Goal: Task Accomplishment & Management: Use online tool/utility

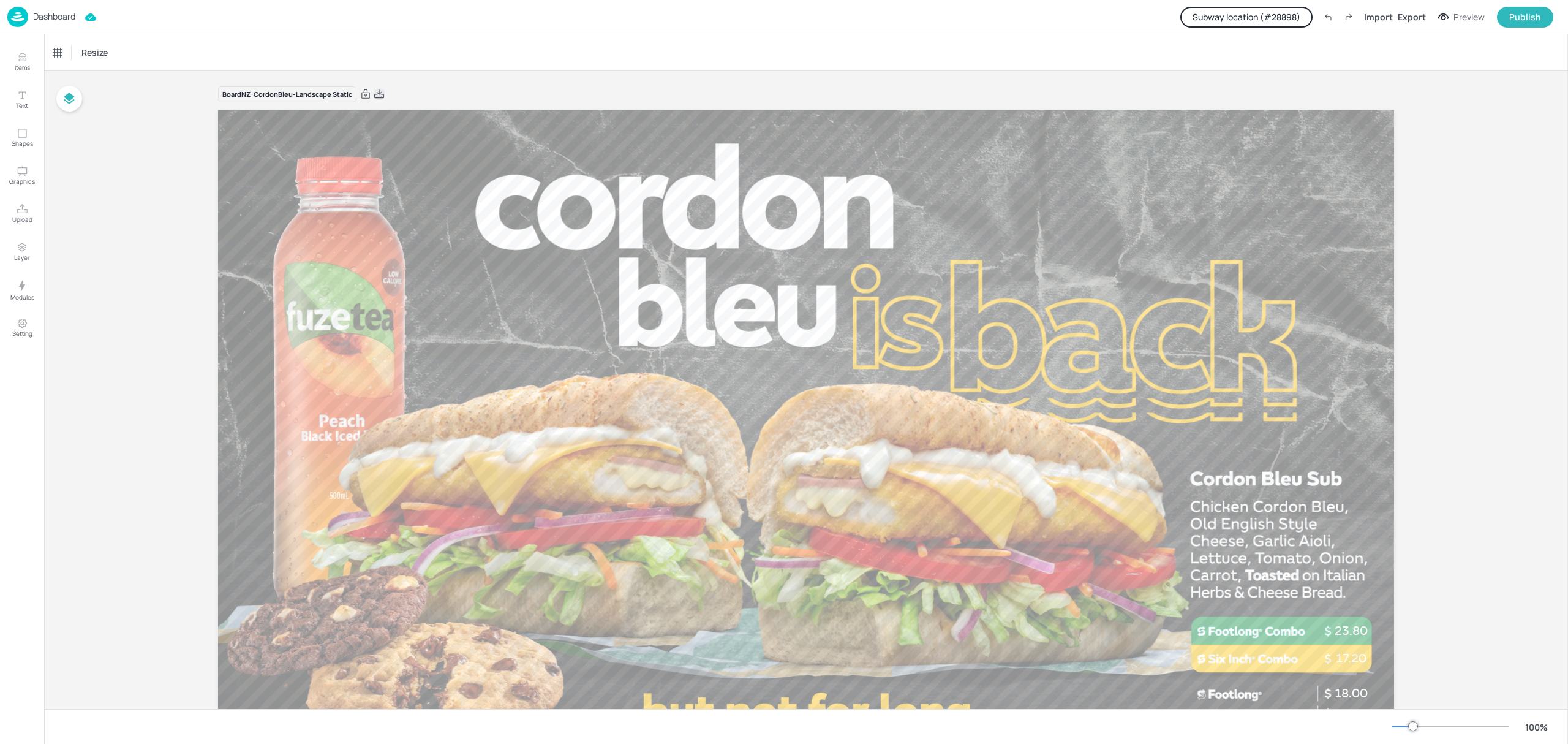
click at [381, 95] on icon at bounding box center [379, 94] width 10 height 9
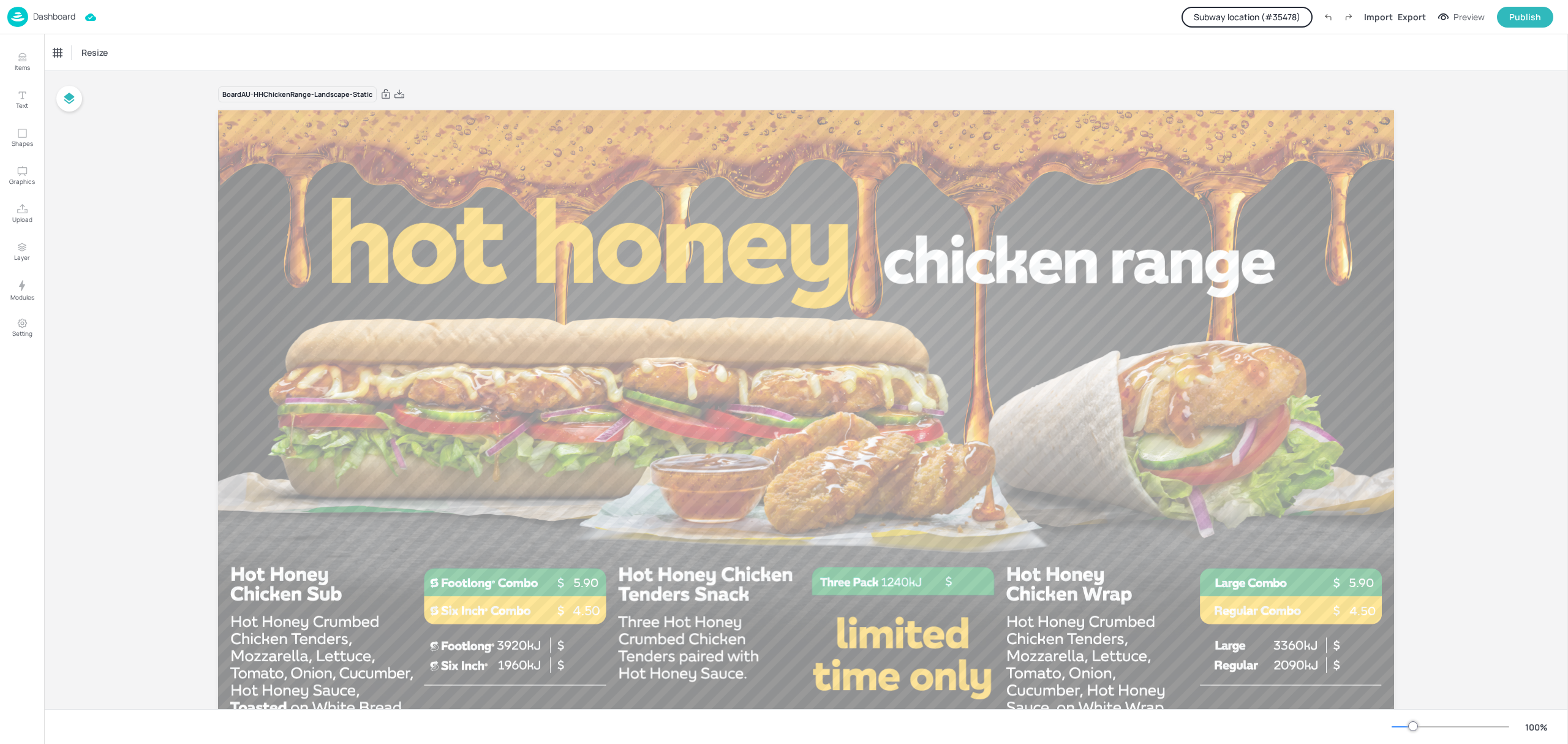
click at [1288, 14] on button "Subway location (# 35478 )" at bounding box center [1247, 17] width 131 height 21
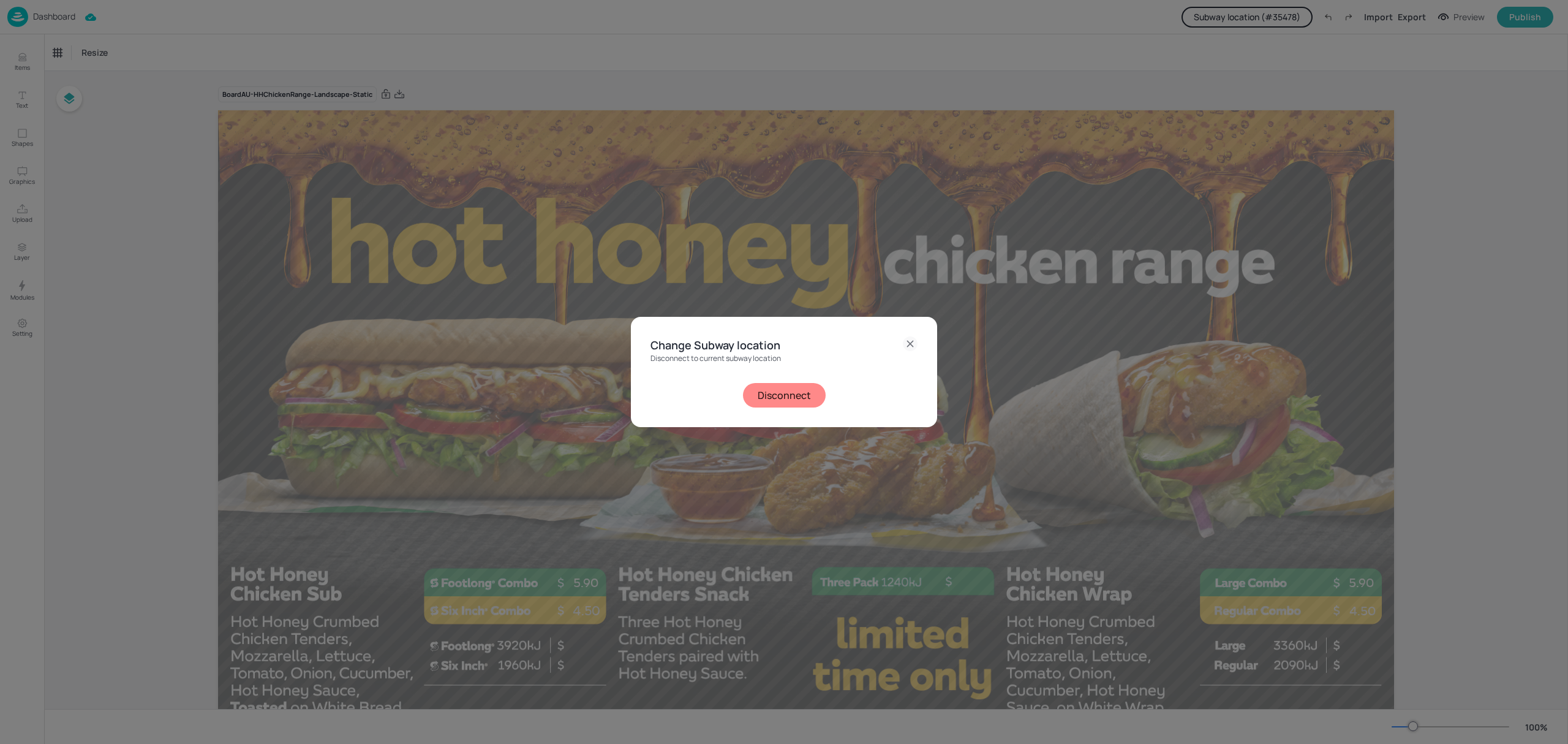
click at [793, 396] on button "Disconnect" at bounding box center [784, 395] width 82 height 24
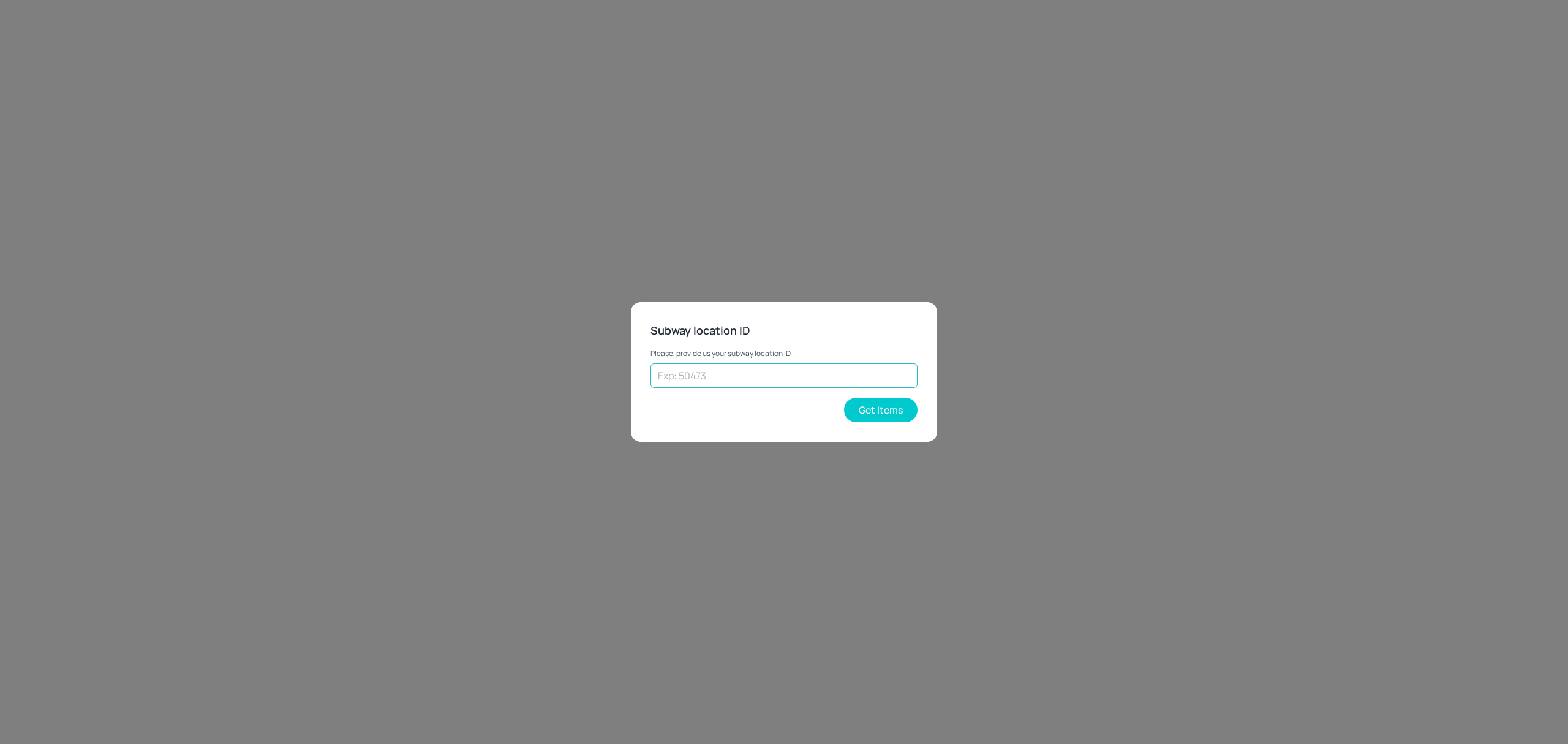
click at [846, 376] on input "text" at bounding box center [784, 375] width 267 height 24
paste input "70308"
type input "70308"
click at [890, 405] on button "Get Items" at bounding box center [881, 410] width 73 height 24
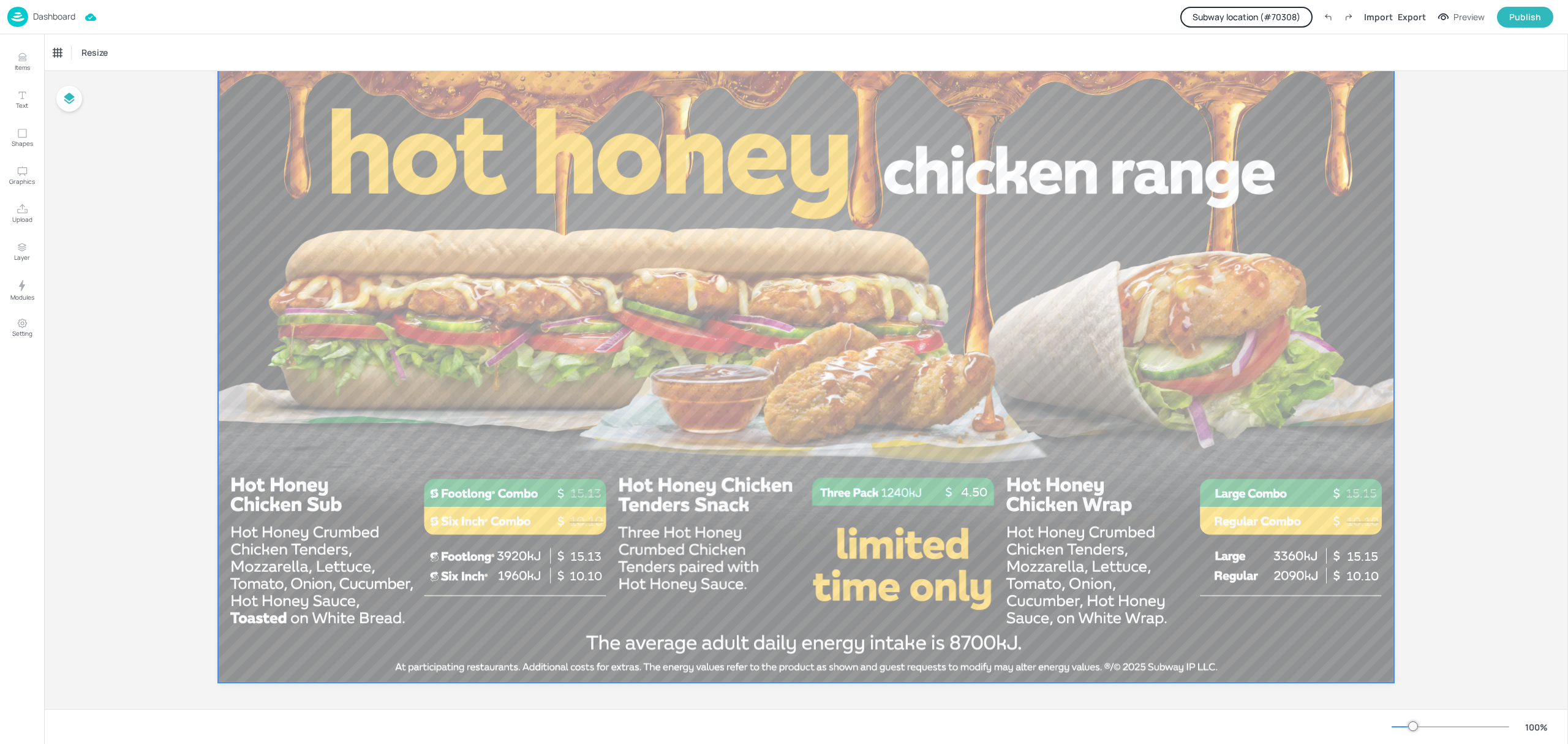
scroll to position [94, 0]
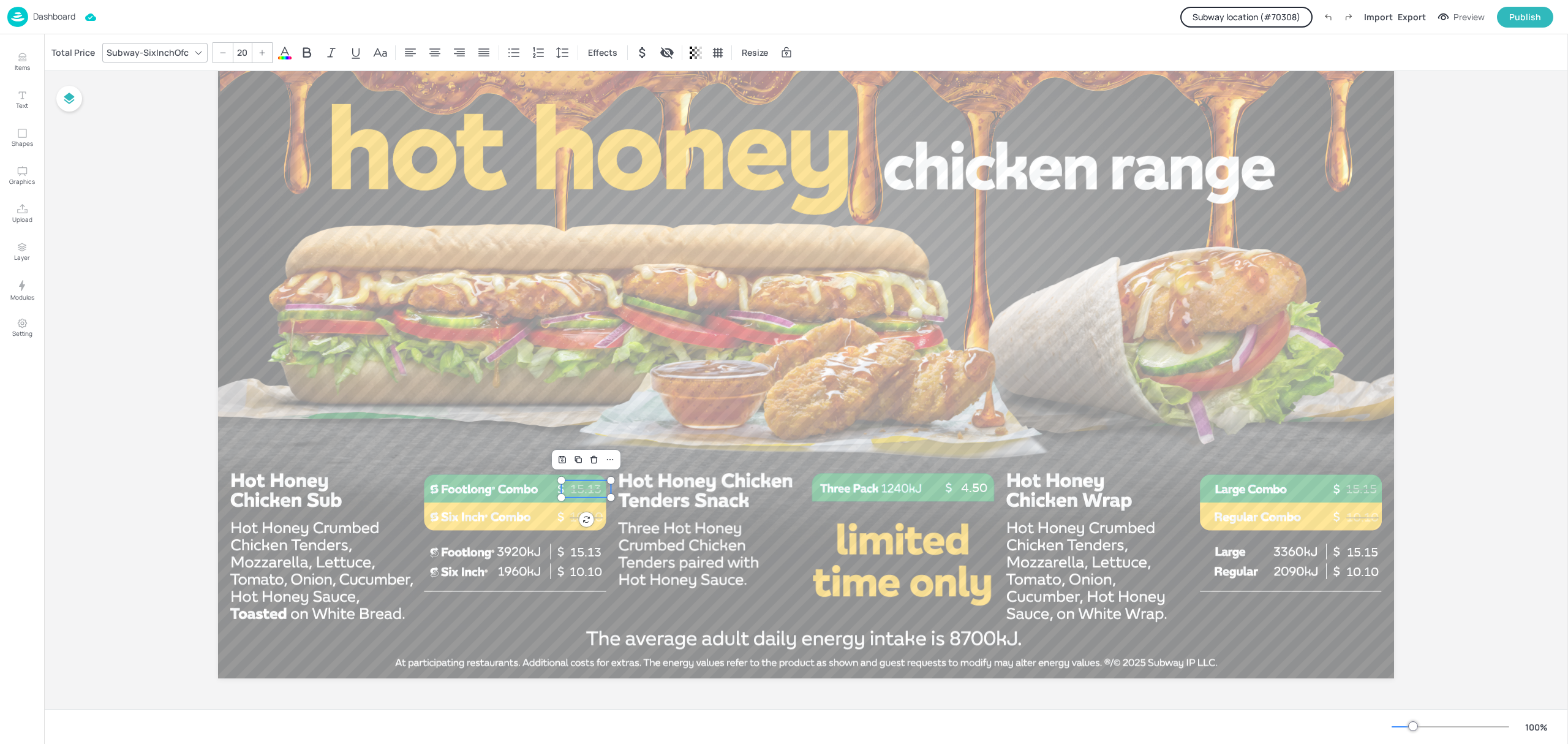
click at [582, 491] on p "15.13" at bounding box center [585, 489] width 50 height 17
click at [74, 40] on div "Total Price Subway-SixInchOfc 20 Effects Resize" at bounding box center [806, 52] width 1524 height 36
click at [76, 46] on div "Total Price" at bounding box center [73, 53] width 48 height 20
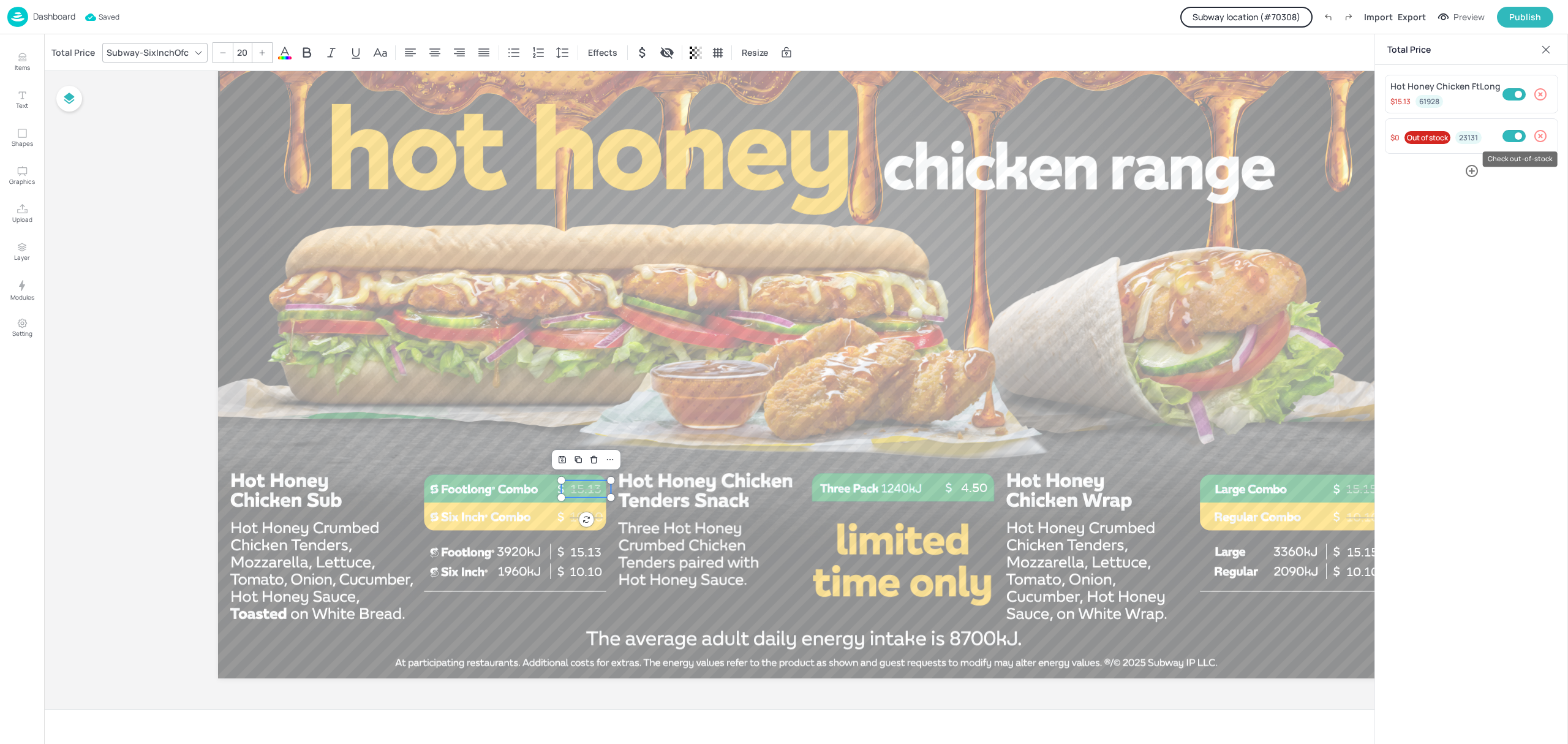
click at [1522, 137] on input "Check out-of-stock" at bounding box center [1517, 135] width 37 height 12
click at [1519, 137] on input "Check out-of-stock" at bounding box center [1508, 135] width 37 height 12
checkbox input "true"
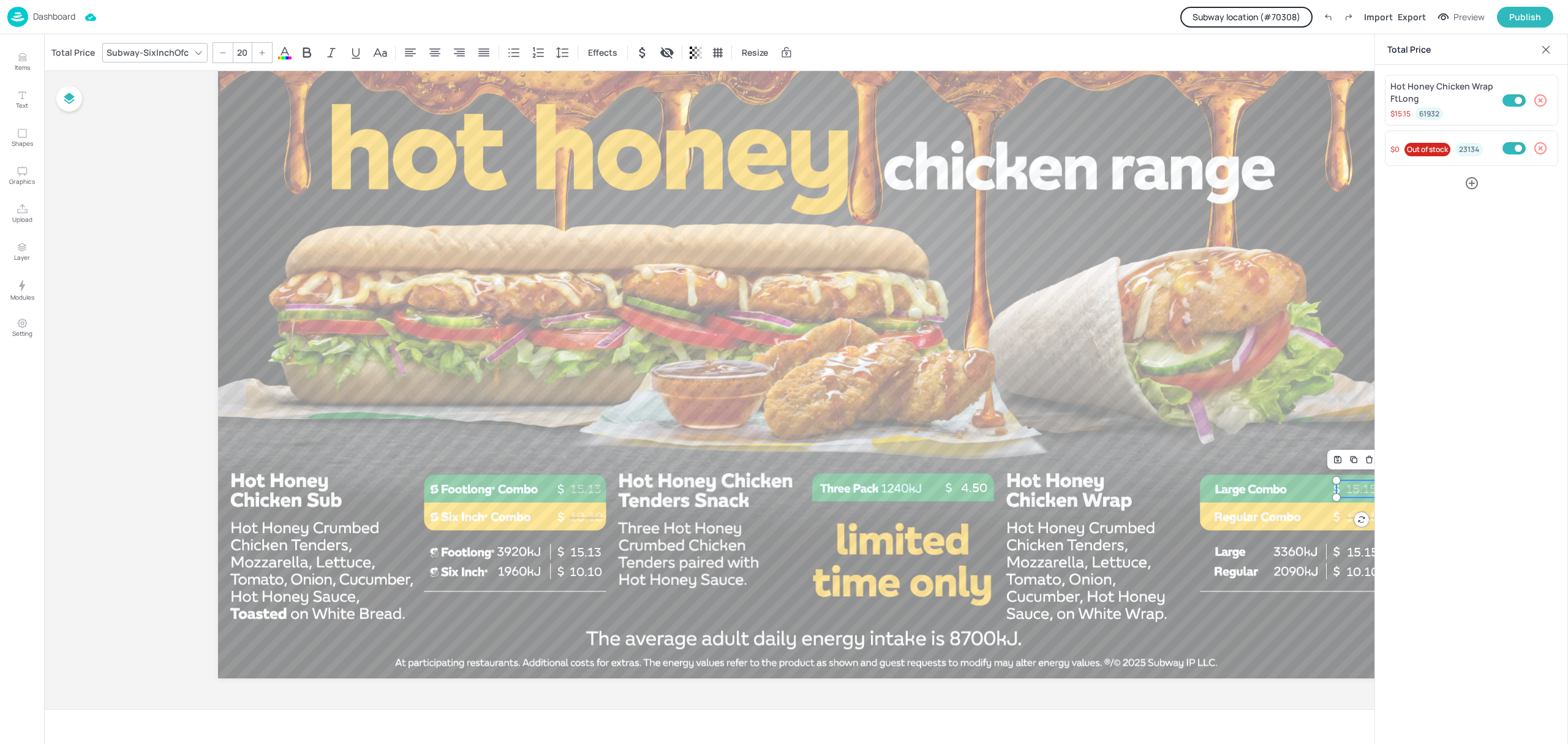
click at [1343, 491] on p "15.15" at bounding box center [1362, 489] width 51 height 17
type input "20"
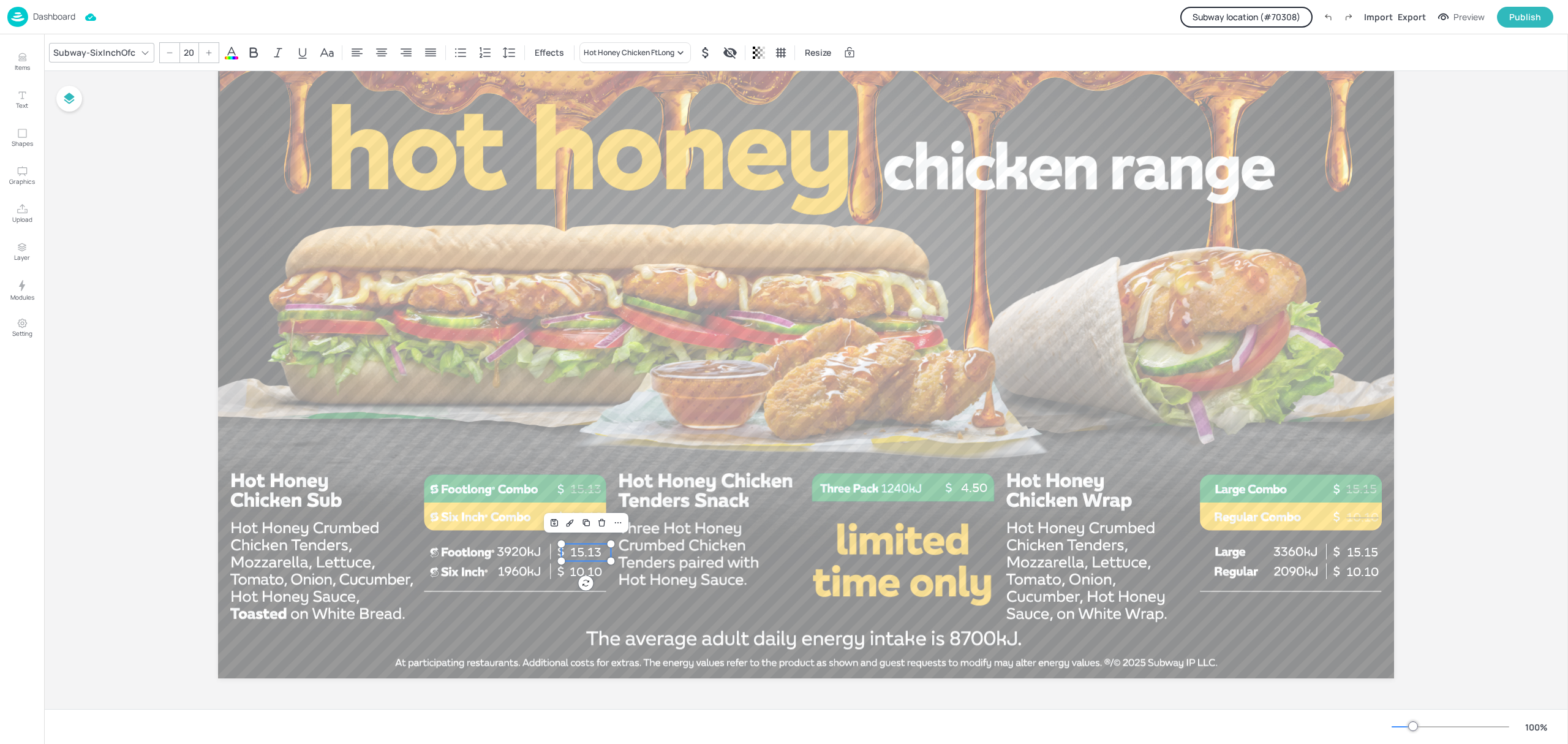
click at [589, 547] on span "15.13" at bounding box center [585, 552] width 31 height 15
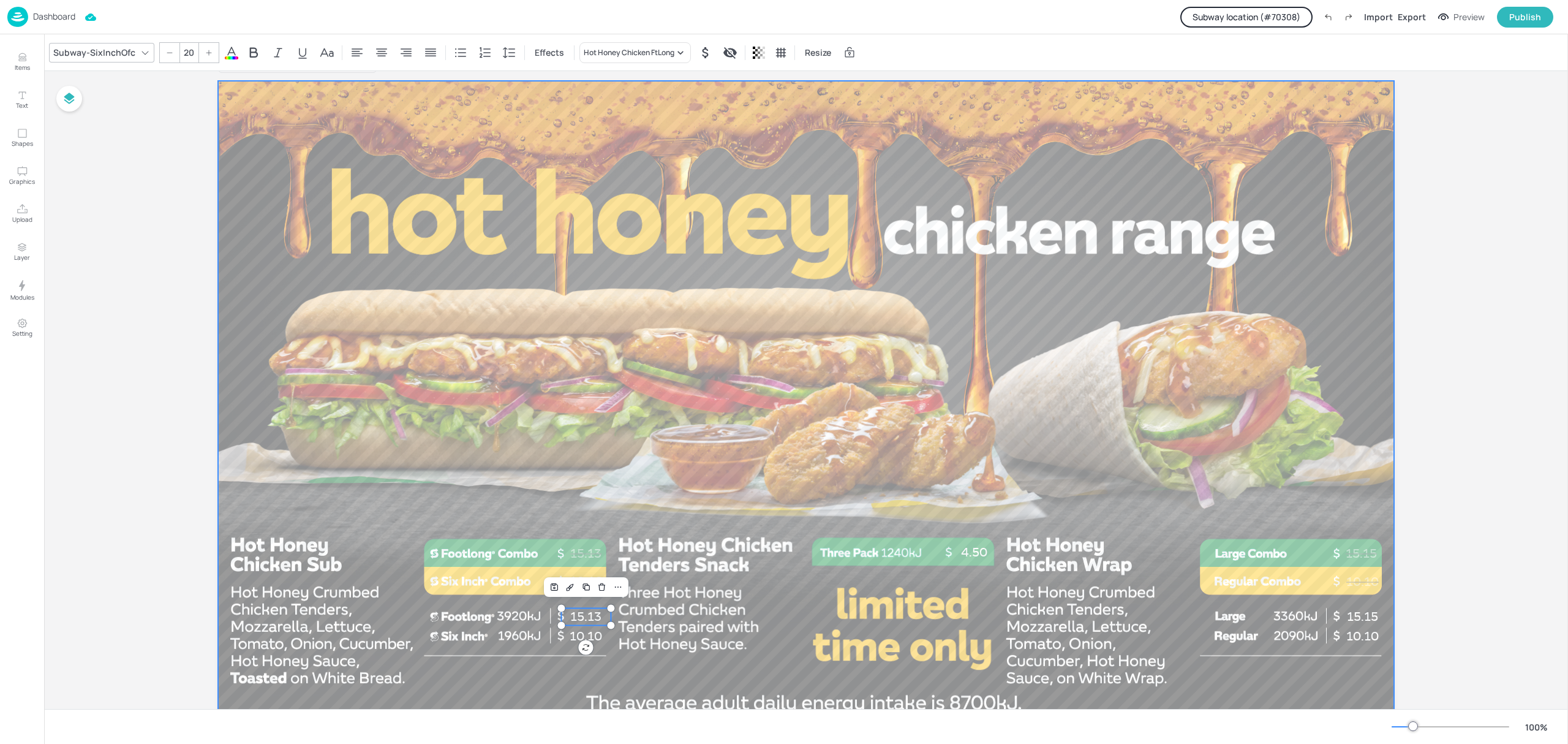
scroll to position [0, 0]
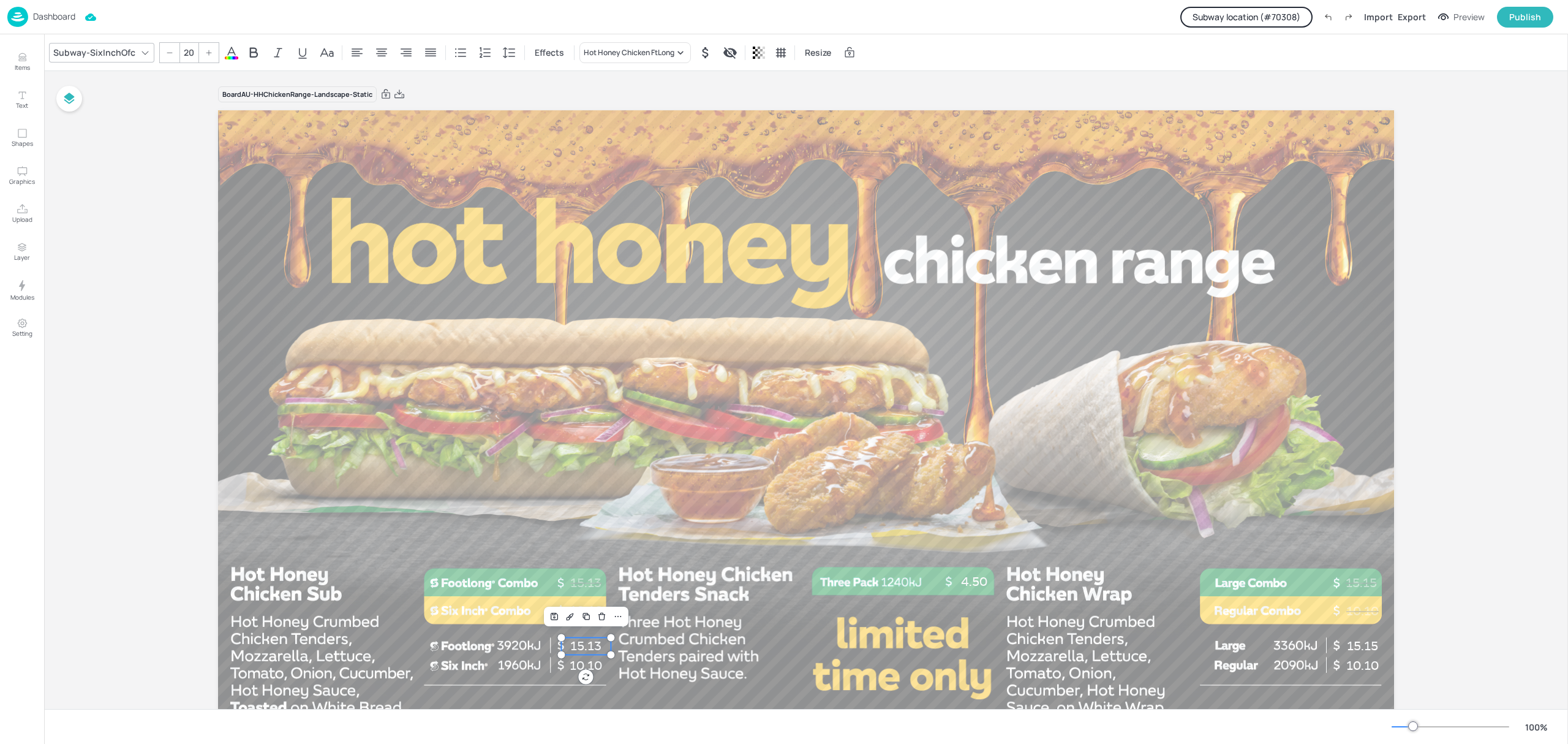
click at [48, 18] on p "Dashboard" at bounding box center [55, 16] width 42 height 9
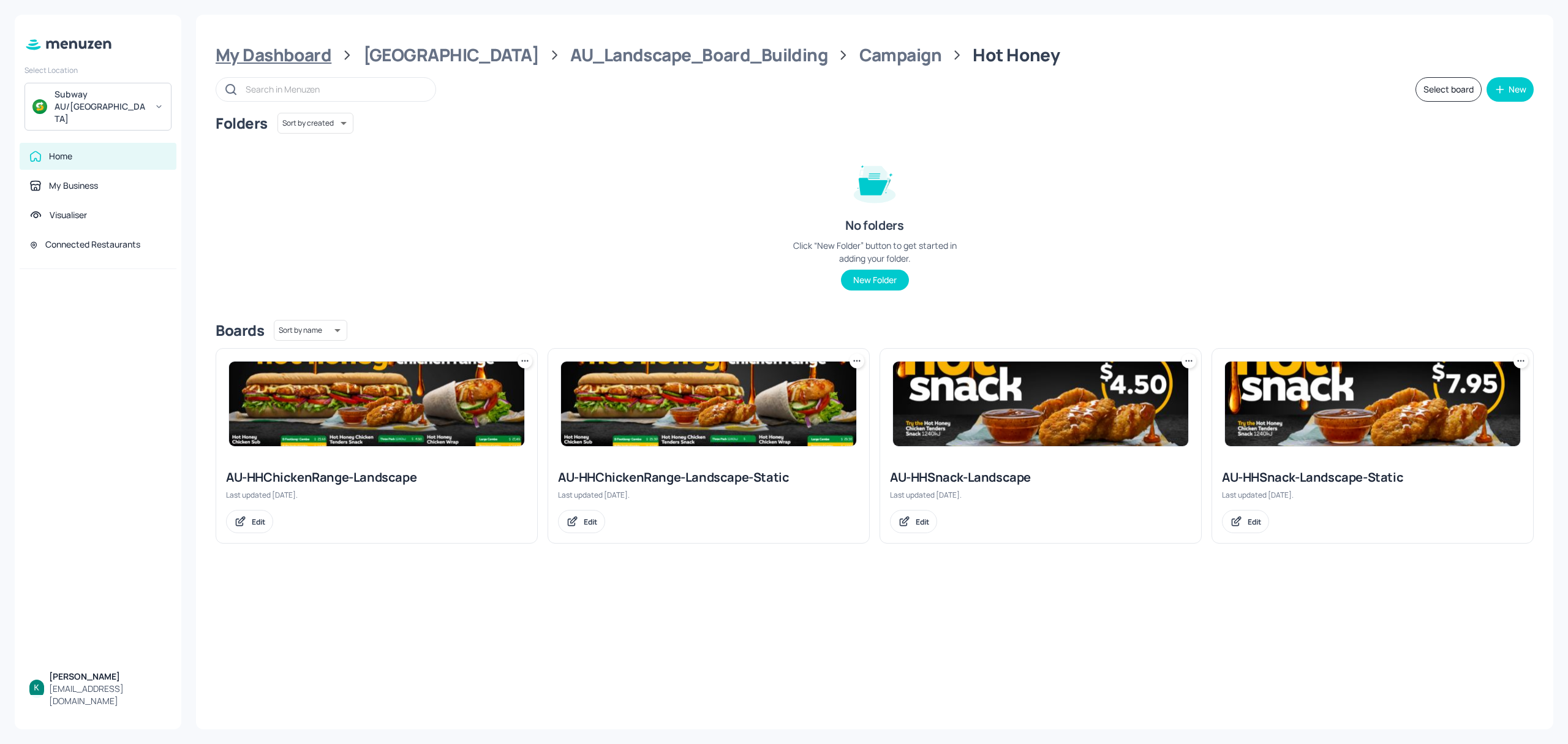
click at [297, 55] on div "My Dashboard" at bounding box center [273, 55] width 116 height 22
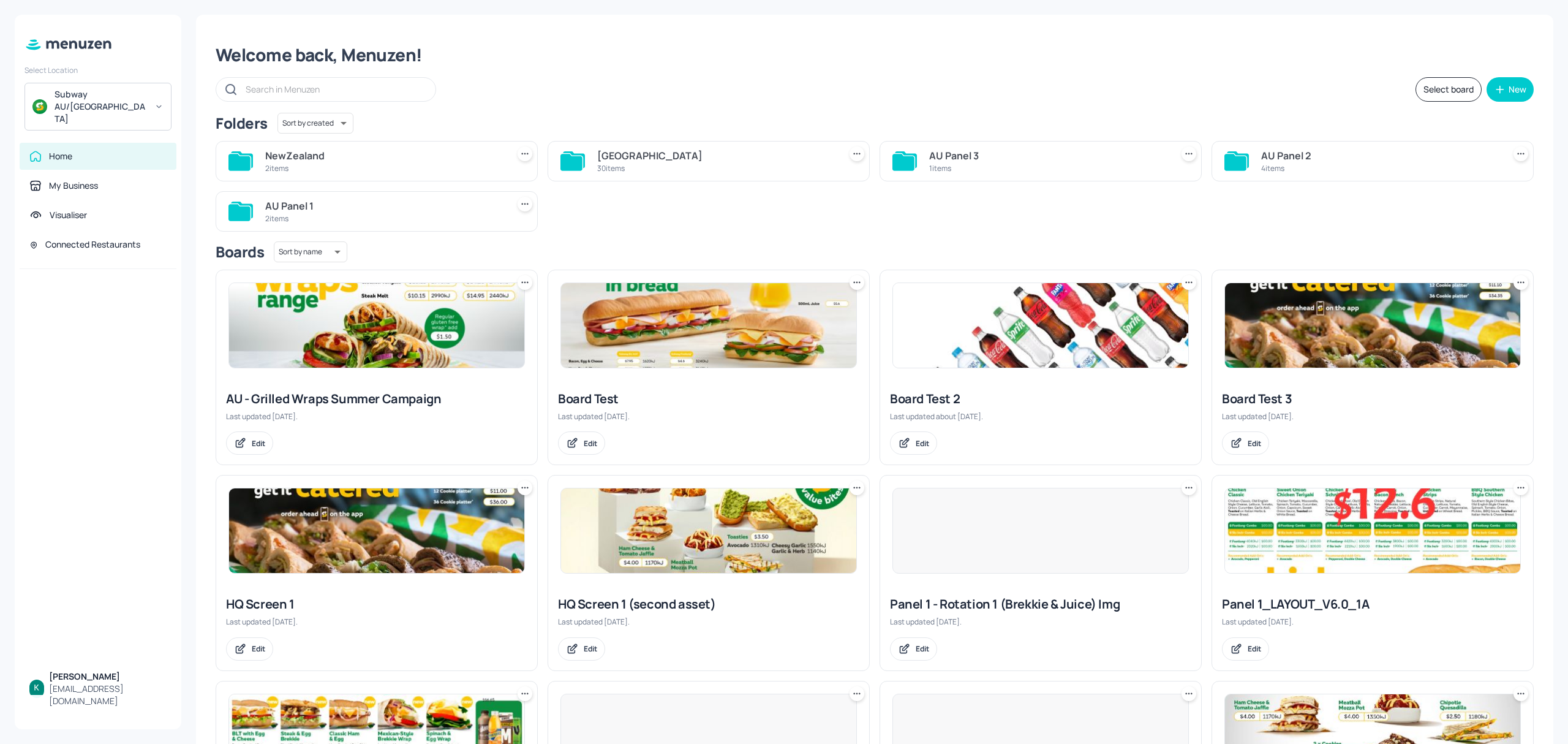
click at [343, 166] on div "2 items" at bounding box center [383, 168] width 237 height 11
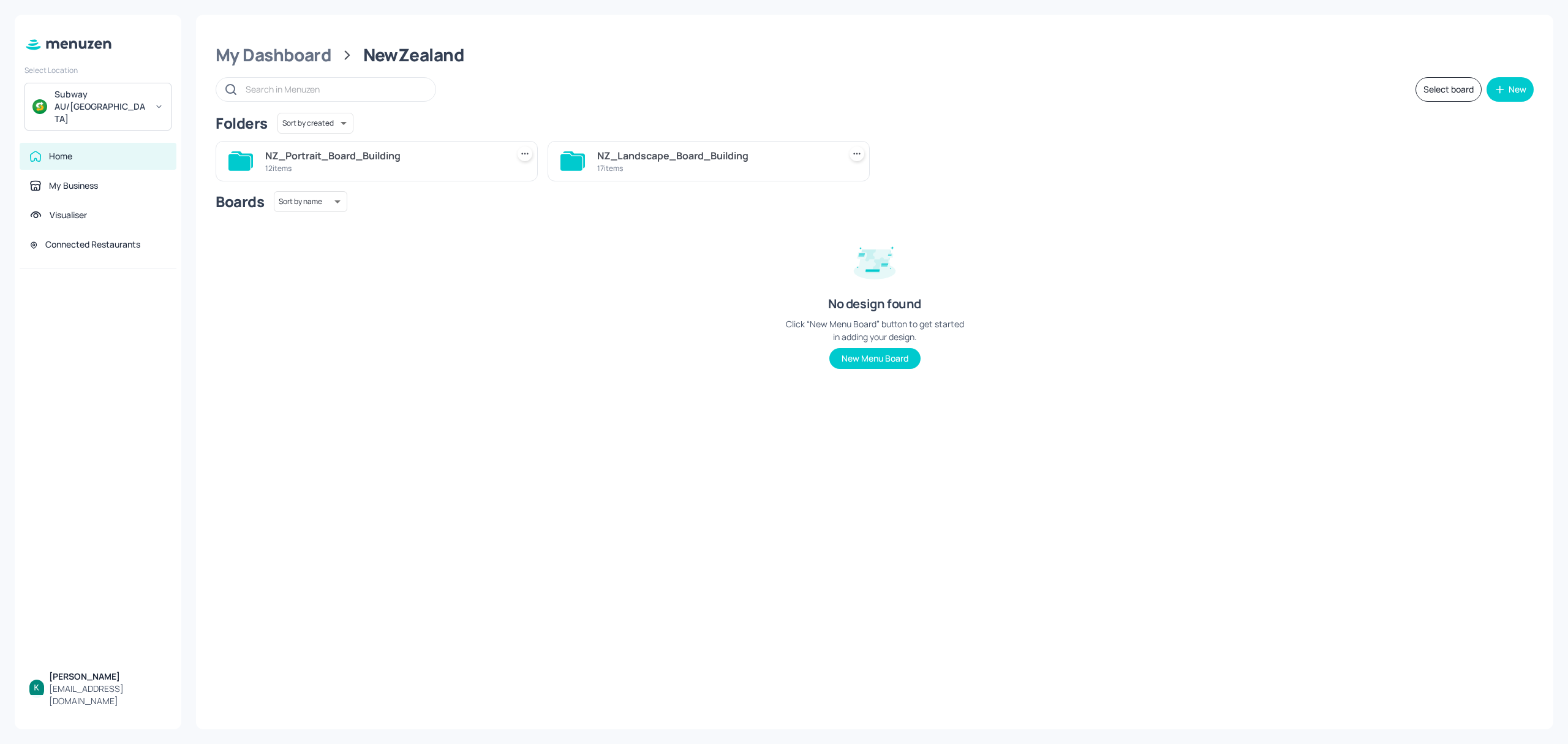
click at [654, 159] on div "NZ_Landscape_Board_Building" at bounding box center [715, 156] width 237 height 15
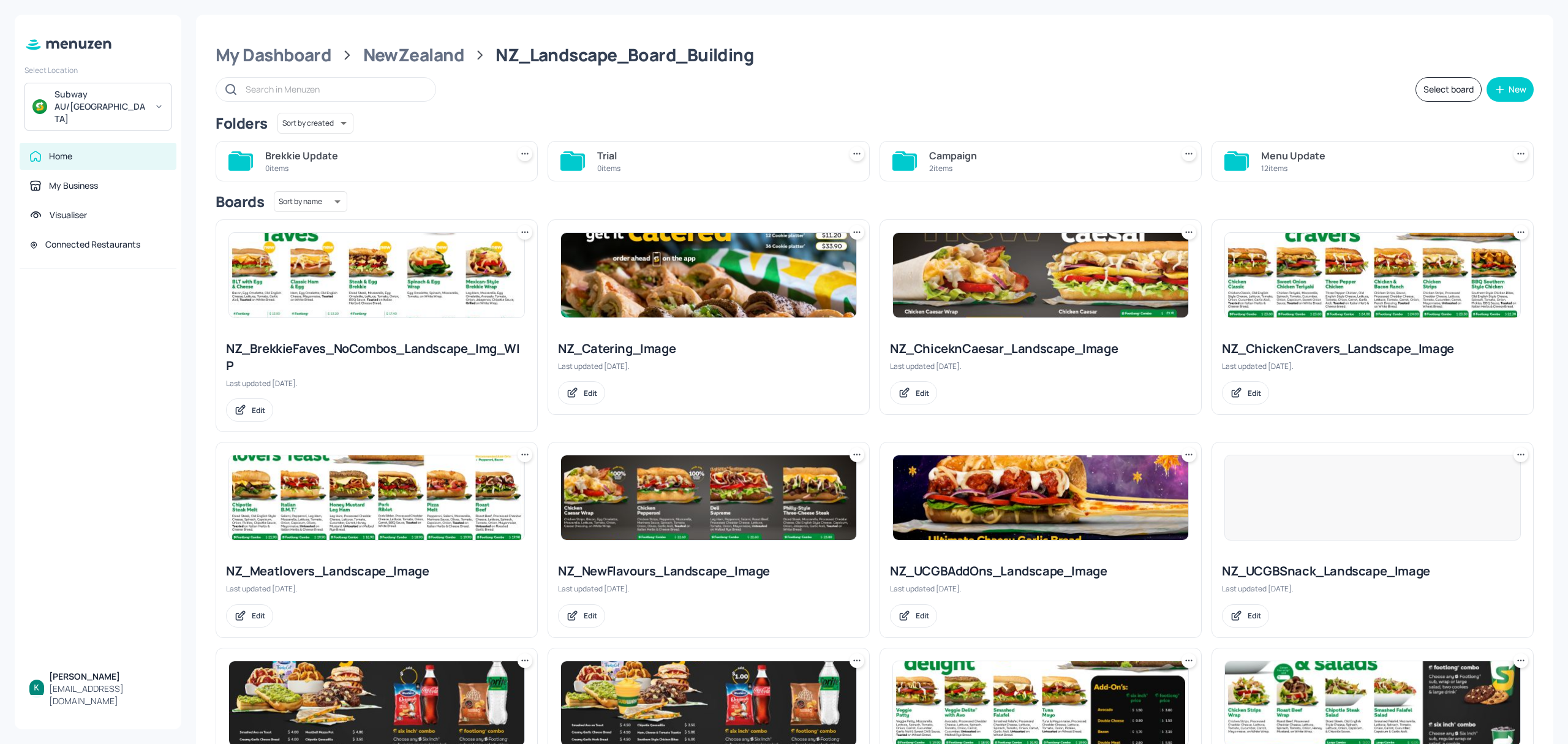
click at [1073, 182] on div "Folders Sort by created id ​ Brekkie Update 0 items Trial 0 items Campaign 2 it…" at bounding box center [874, 589] width 1318 height 954
click at [1049, 175] on div "Campaign 2 items" at bounding box center [1047, 162] width 237 height 29
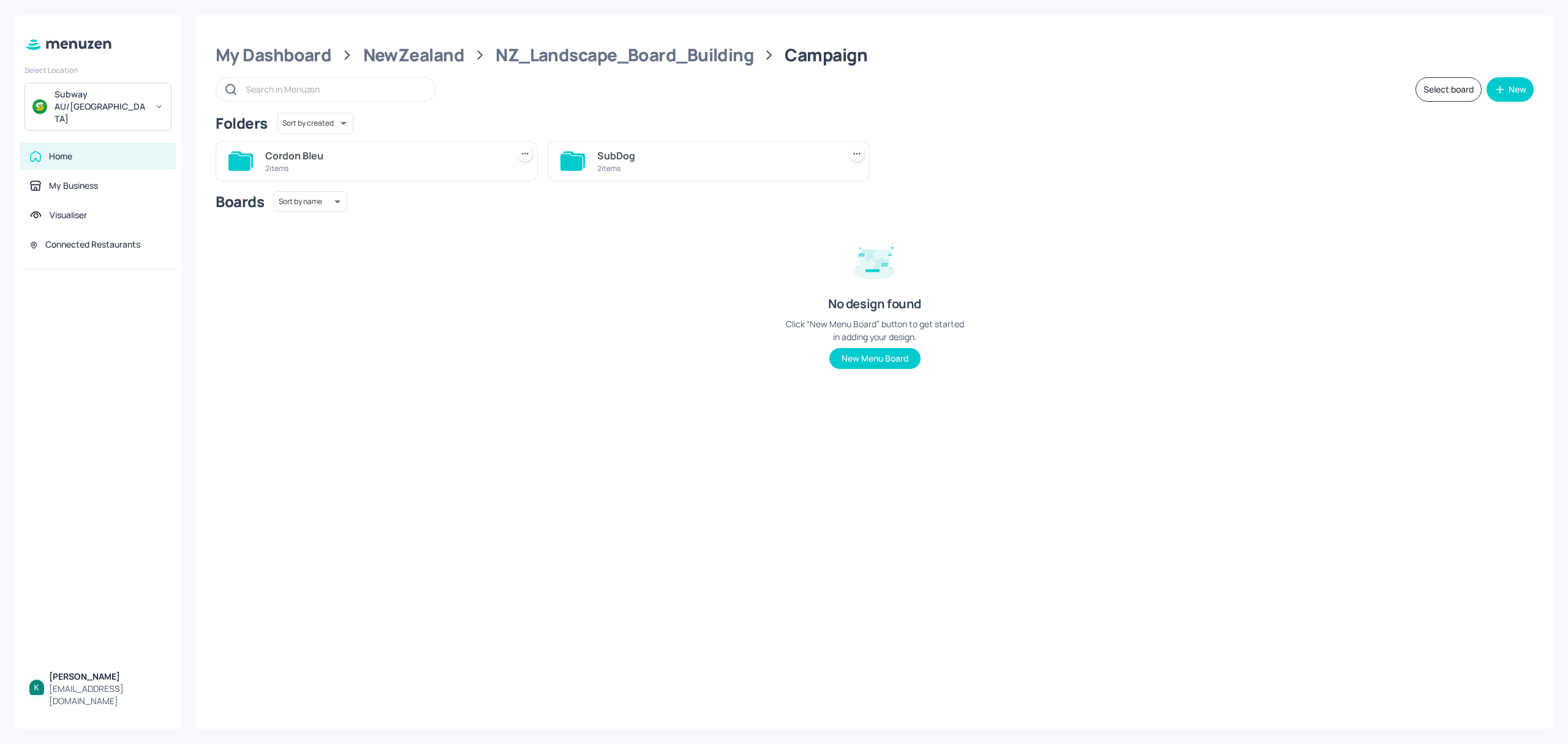
click at [373, 176] on div "Cordon Bleu 2 items" at bounding box center [376, 162] width 322 height 41
click at [375, 162] on div "Cordon Bleu" at bounding box center [383, 156] width 237 height 15
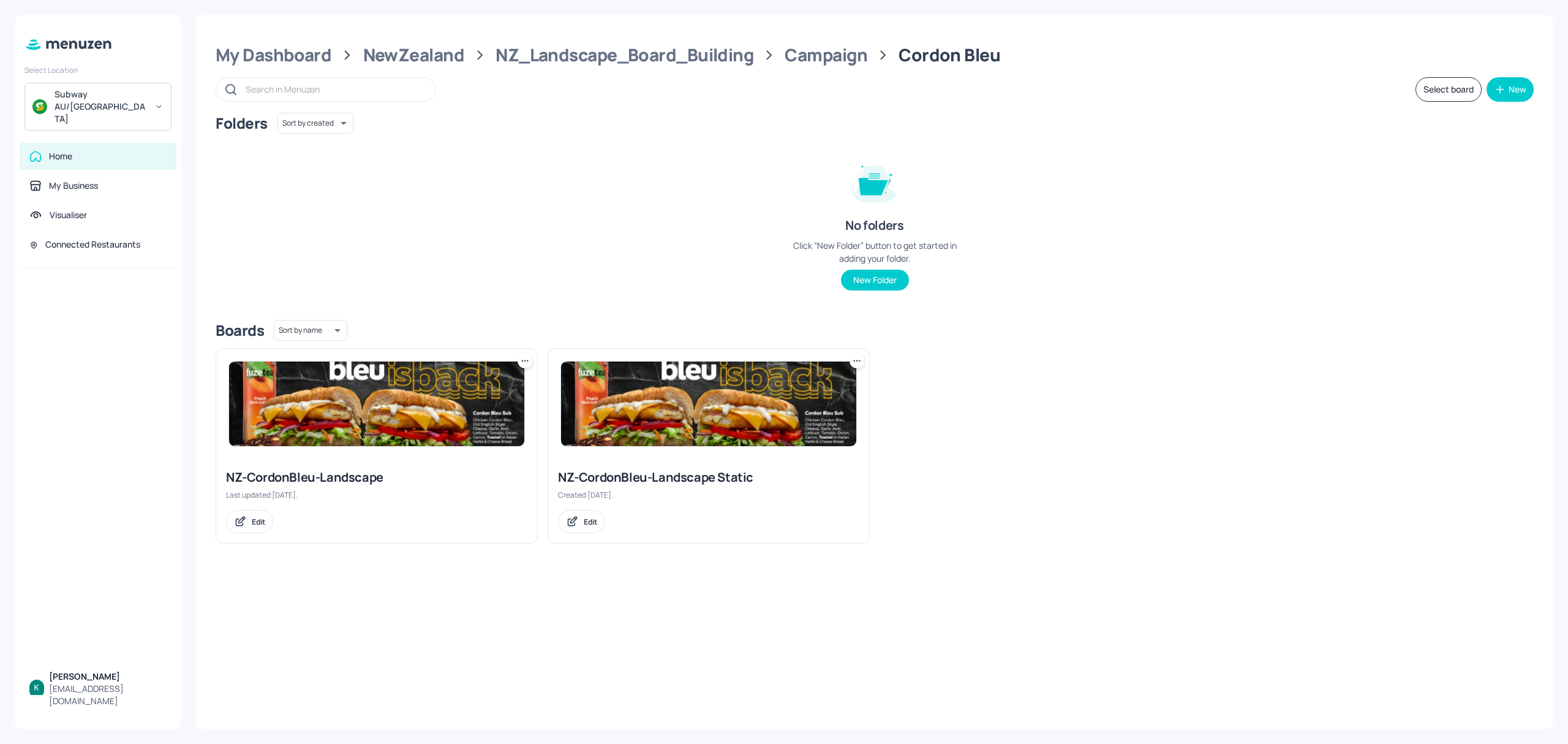
click at [651, 383] on img at bounding box center [709, 404] width 295 height 85
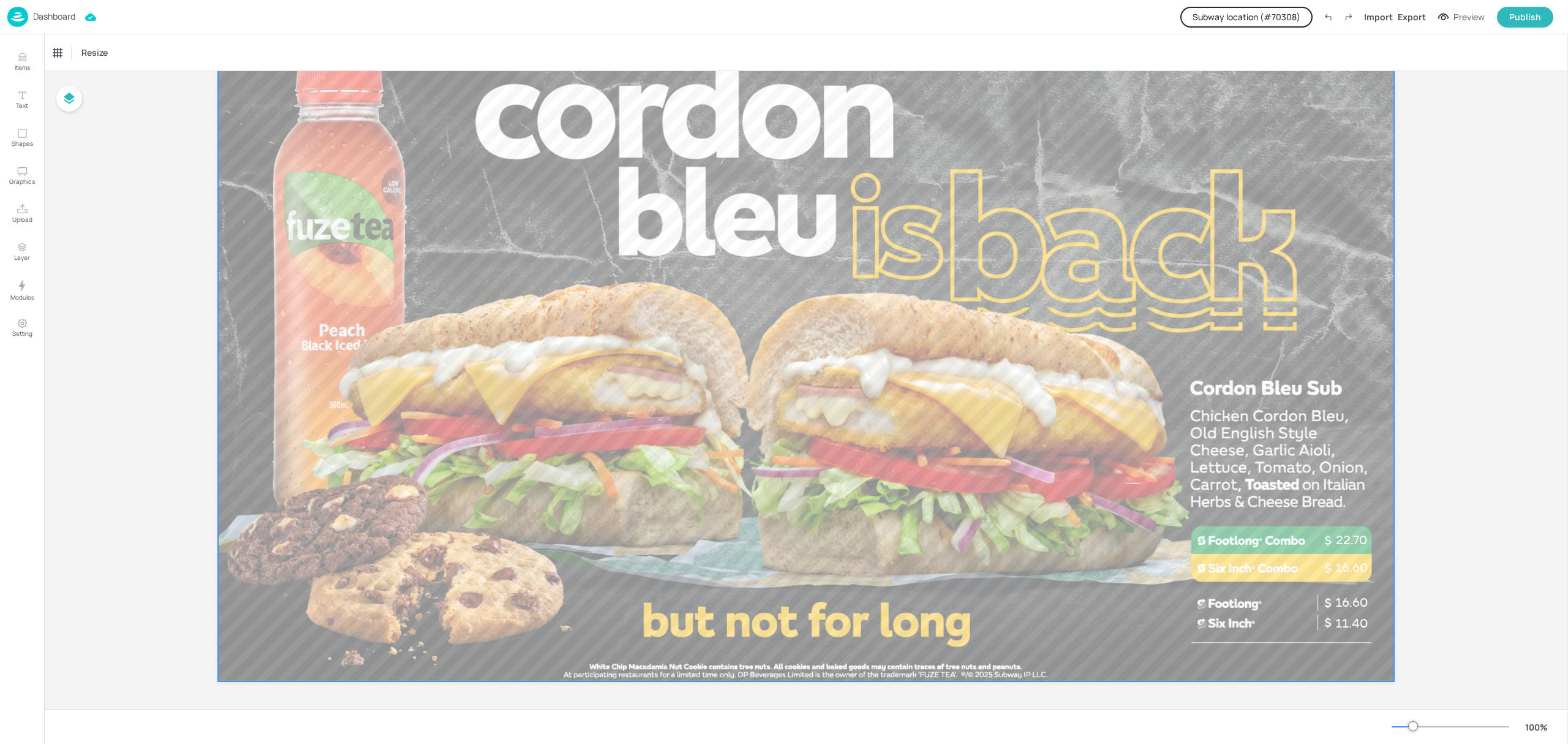
scroll to position [94, 0]
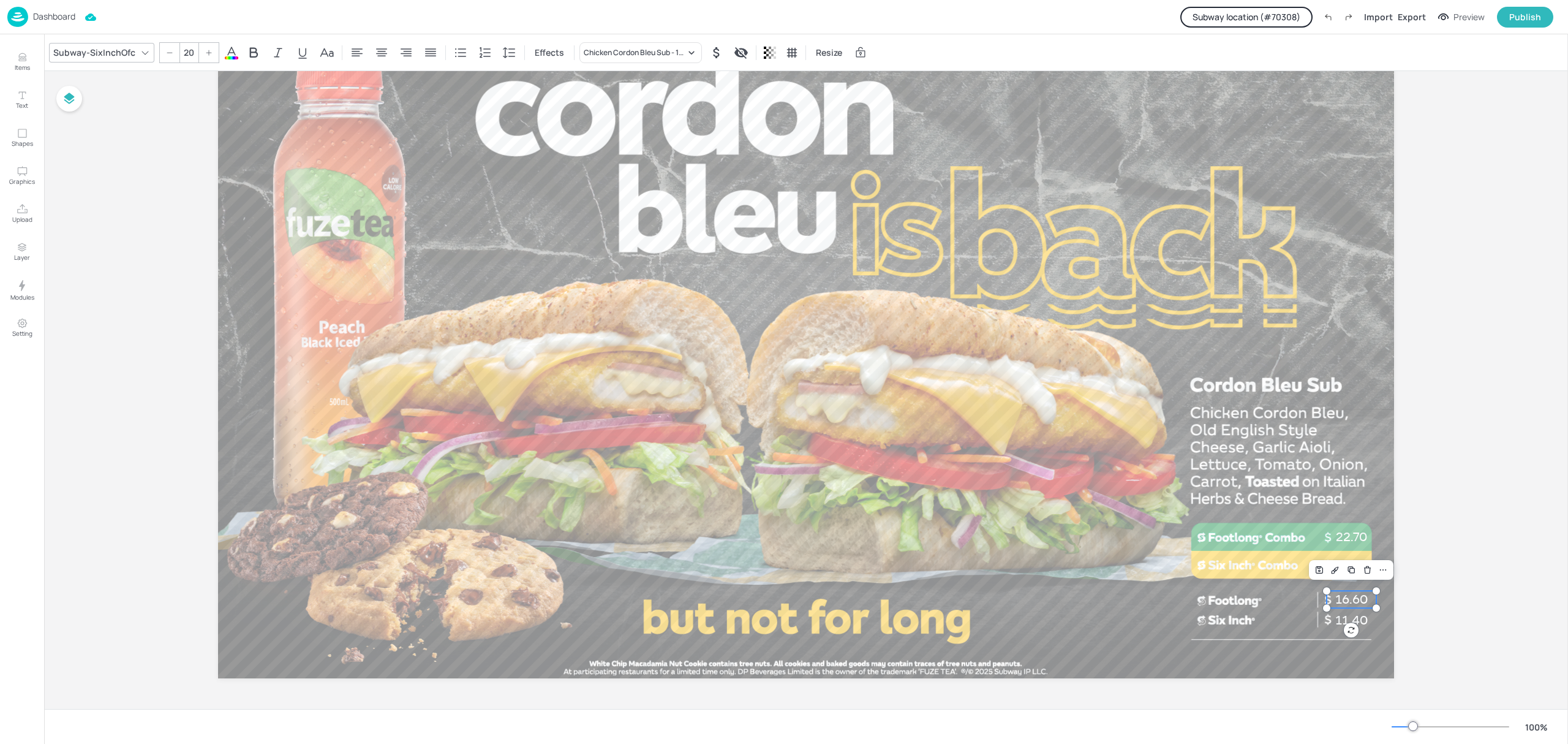
click at [1354, 596] on span "16.60" at bounding box center [1351, 600] width 33 height 15
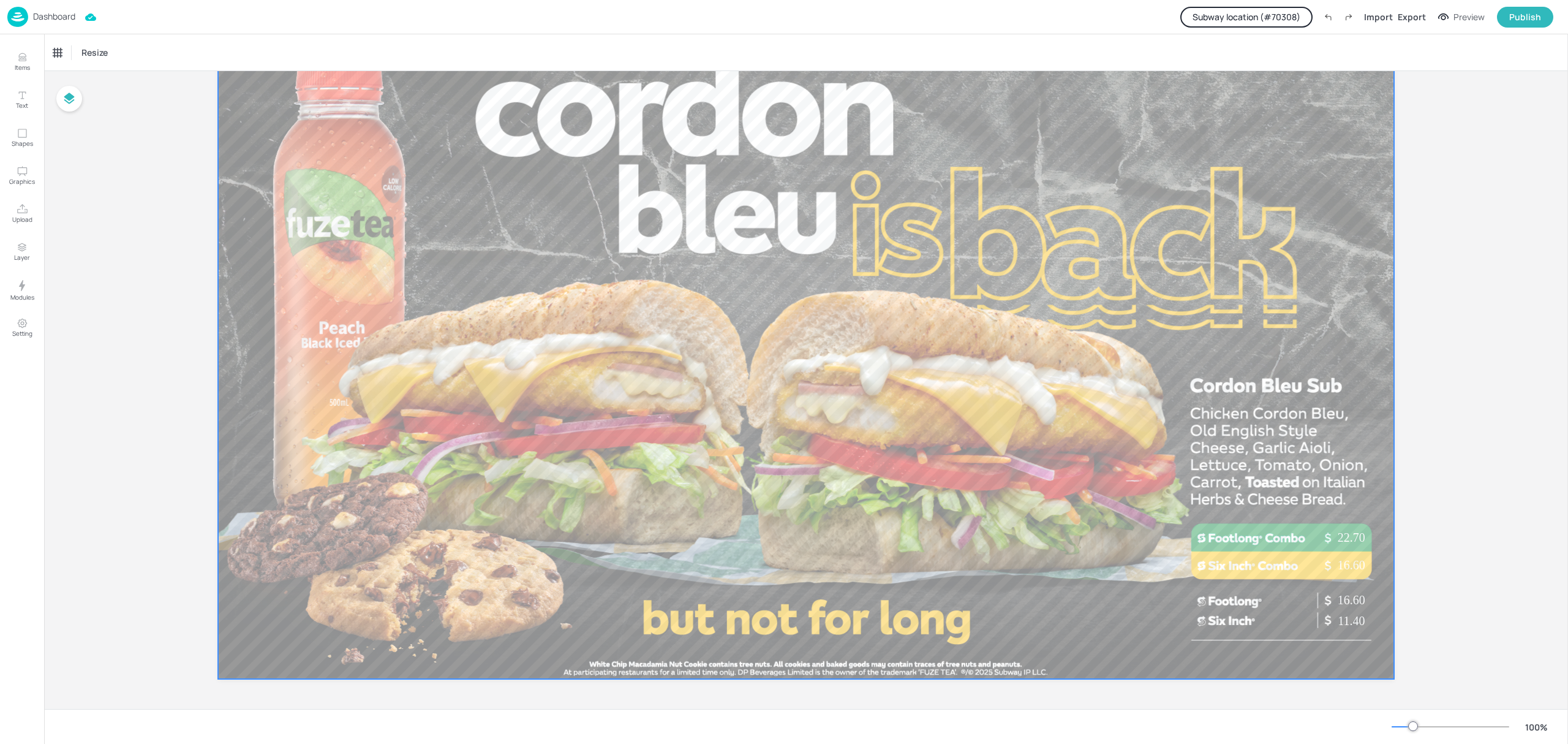
scroll to position [94, 0]
click at [1123, 405] on div at bounding box center [806, 347] width 1176 height 662
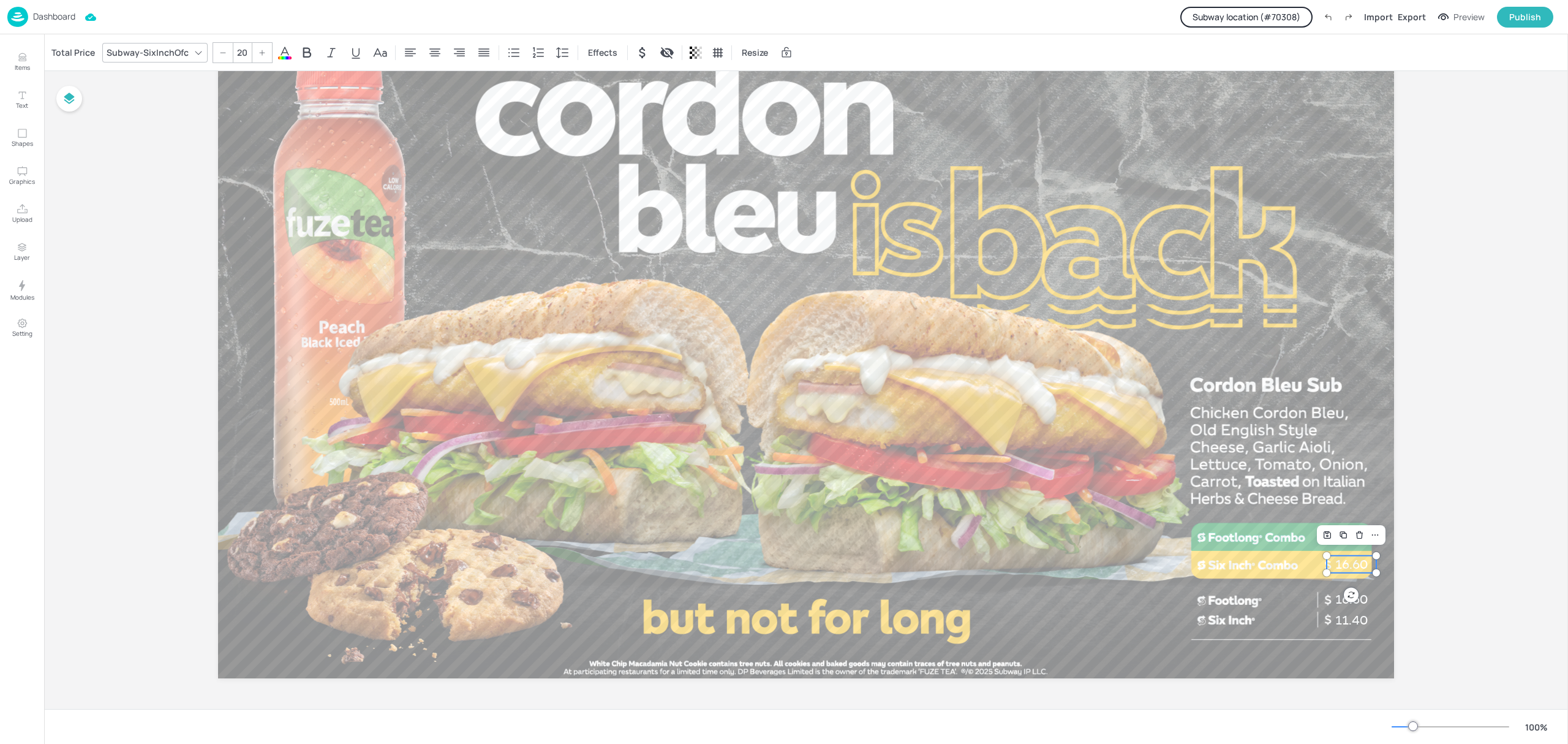
click at [1349, 565] on p "16.60" at bounding box center [1351, 564] width 50 height 17
click at [71, 48] on div "Total Price" at bounding box center [73, 53] width 48 height 20
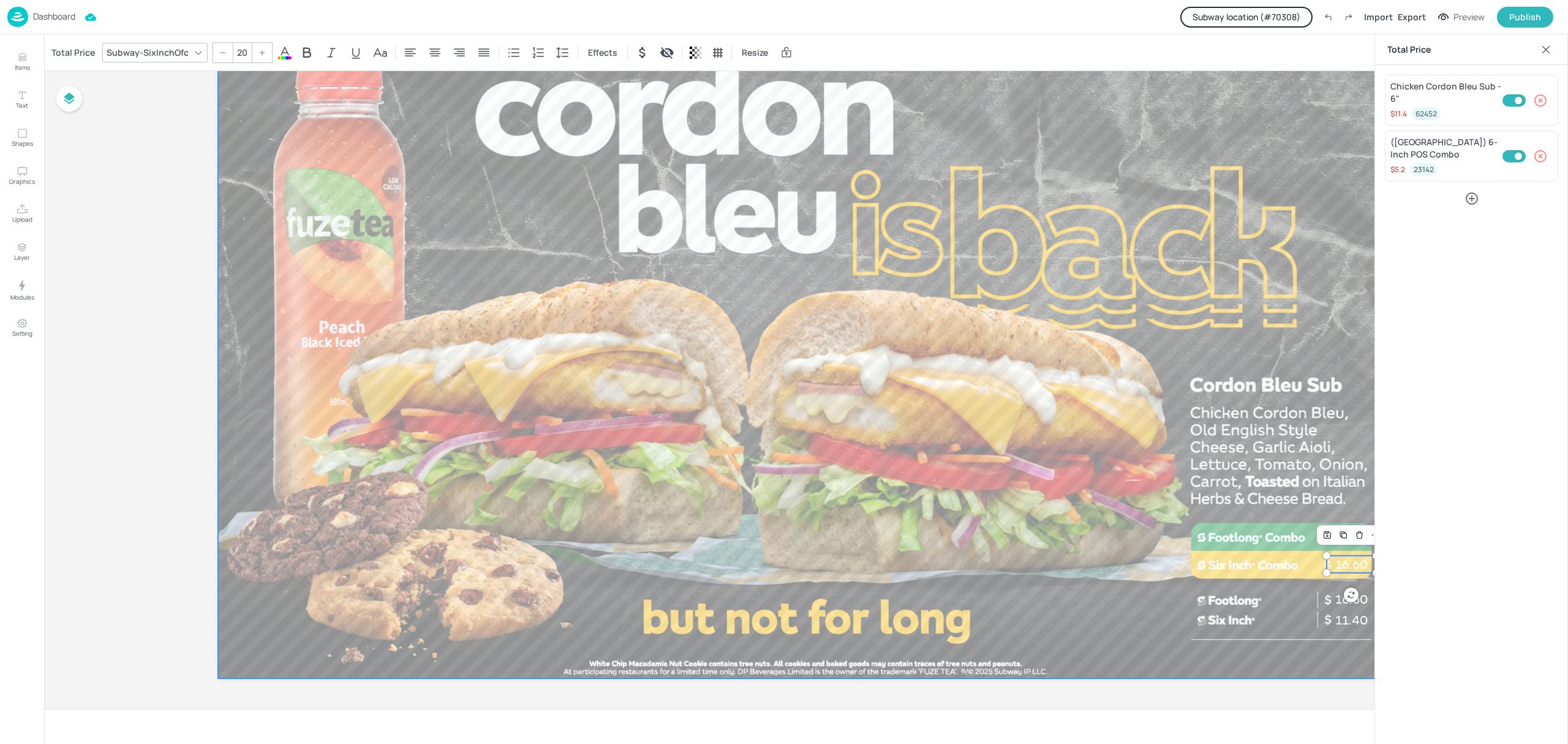
click at [1225, 202] on div at bounding box center [806, 347] width 1176 height 662
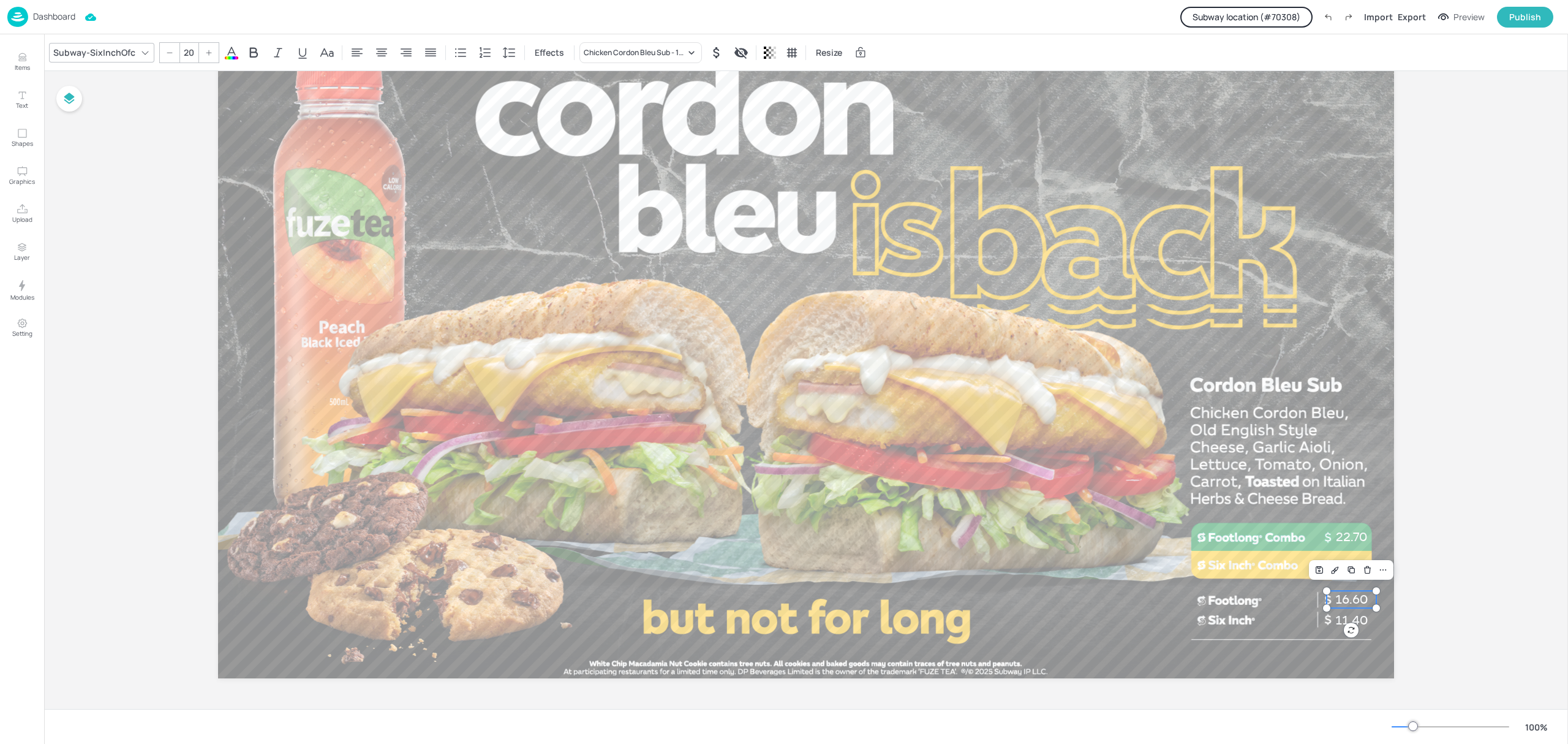
click at [1348, 599] on span "16.60" at bounding box center [1351, 600] width 33 height 15
click at [677, 56] on div "Chicken Cordon Bleu Sub - 12"" at bounding box center [634, 53] width 102 height 11
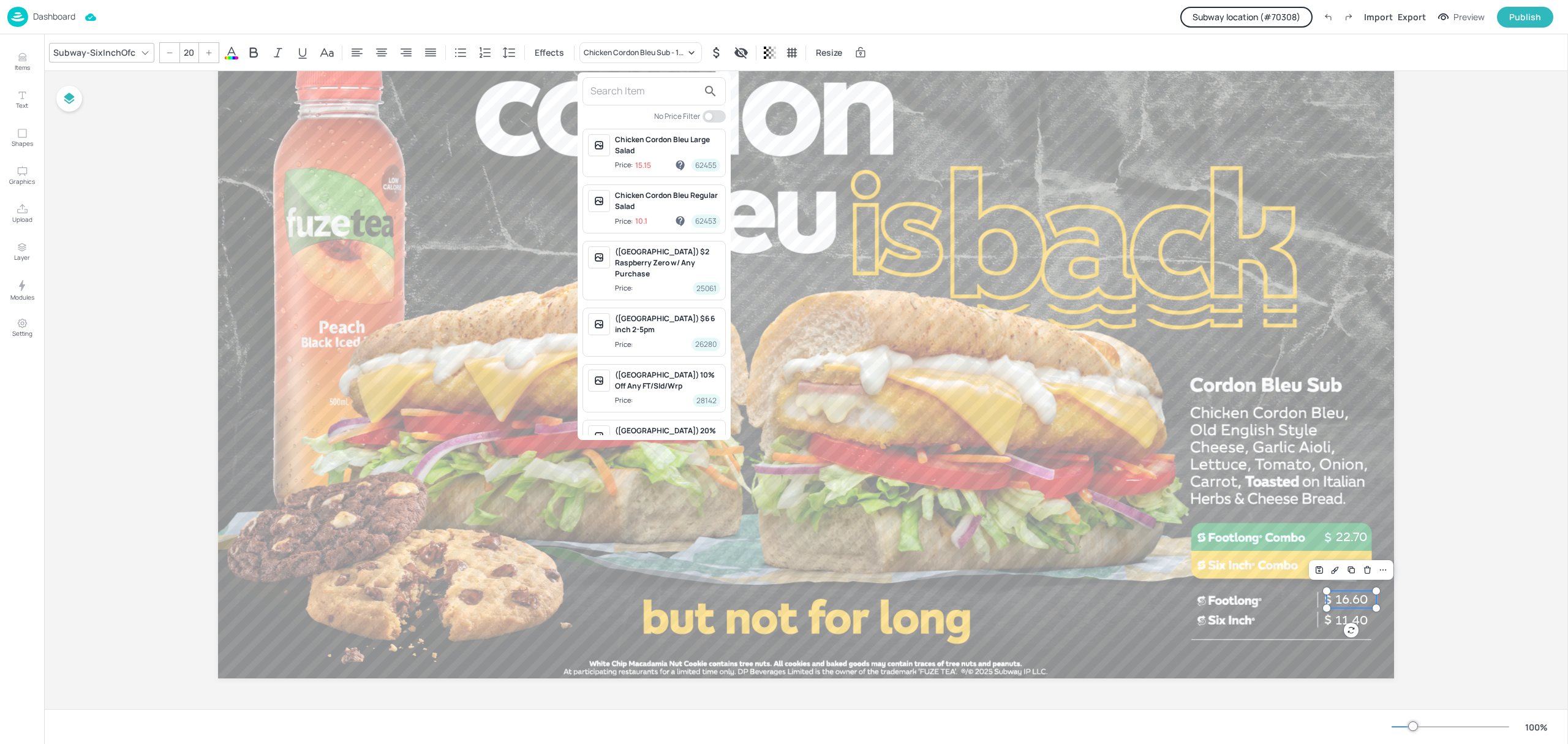
click at [638, 100] on input "text" at bounding box center [644, 91] width 108 height 20
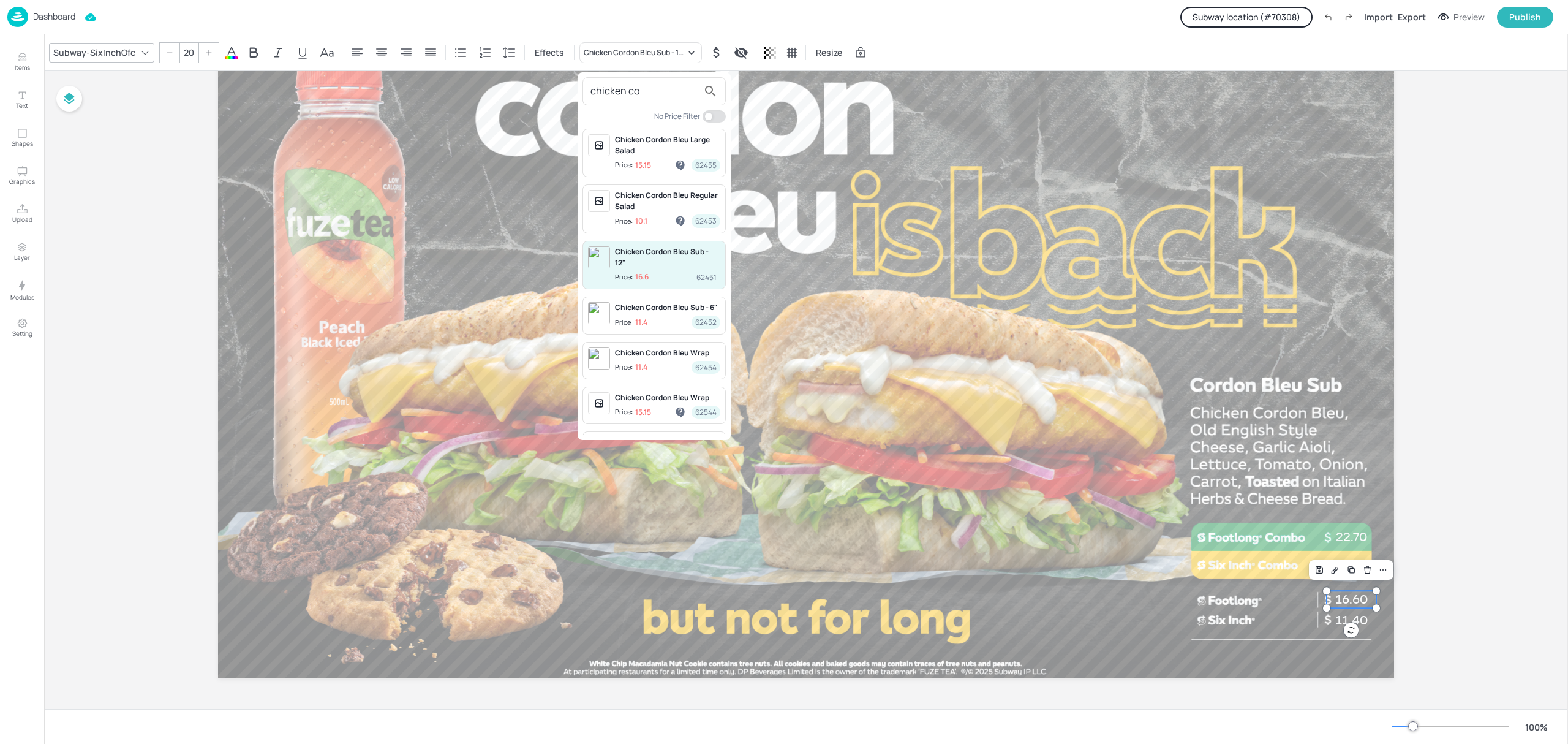
type input "chicken co"
click at [907, 211] on div at bounding box center [784, 372] width 1568 height 744
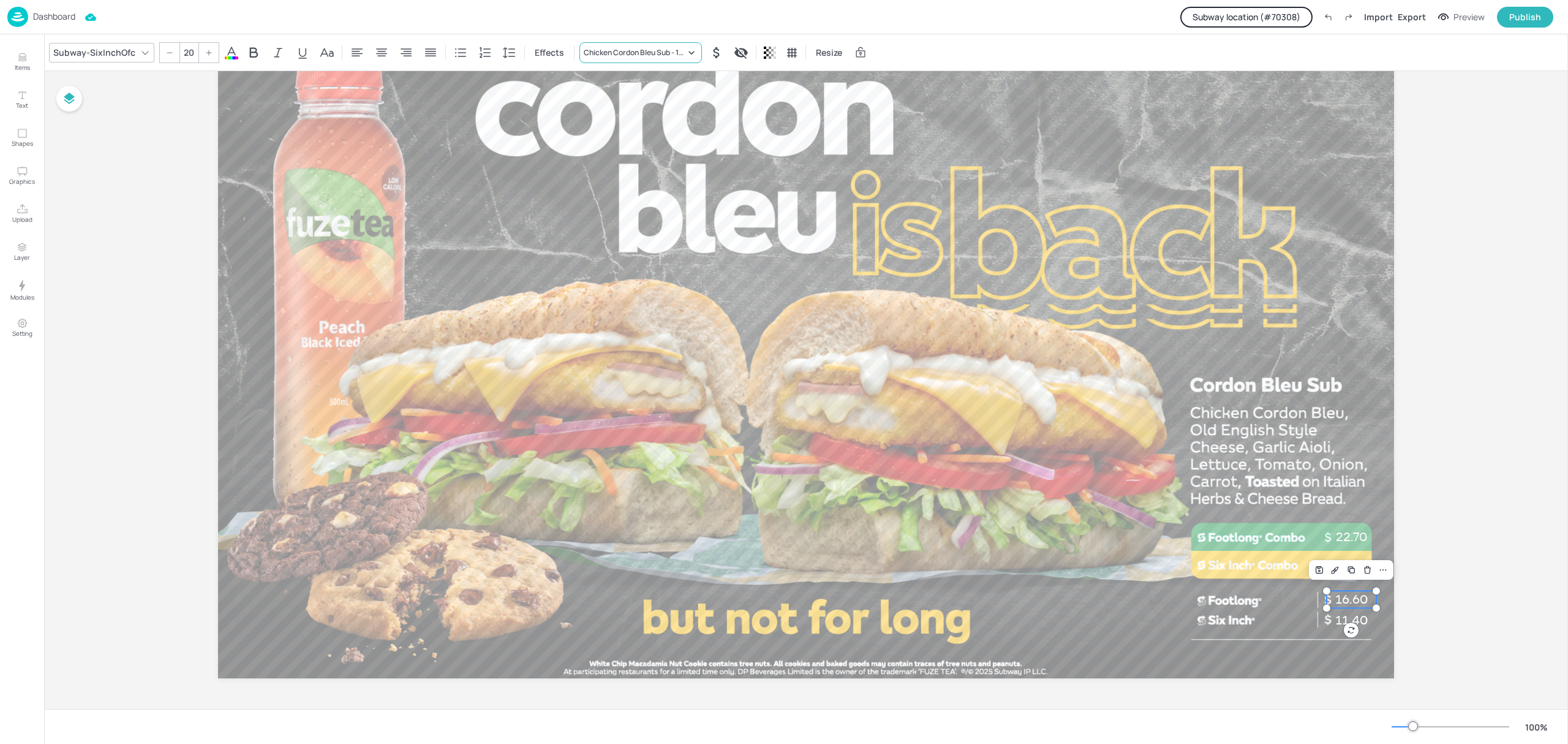
click at [661, 46] on div "Chicken Cordon Bleu Sub - 12"" at bounding box center [641, 53] width 122 height 21
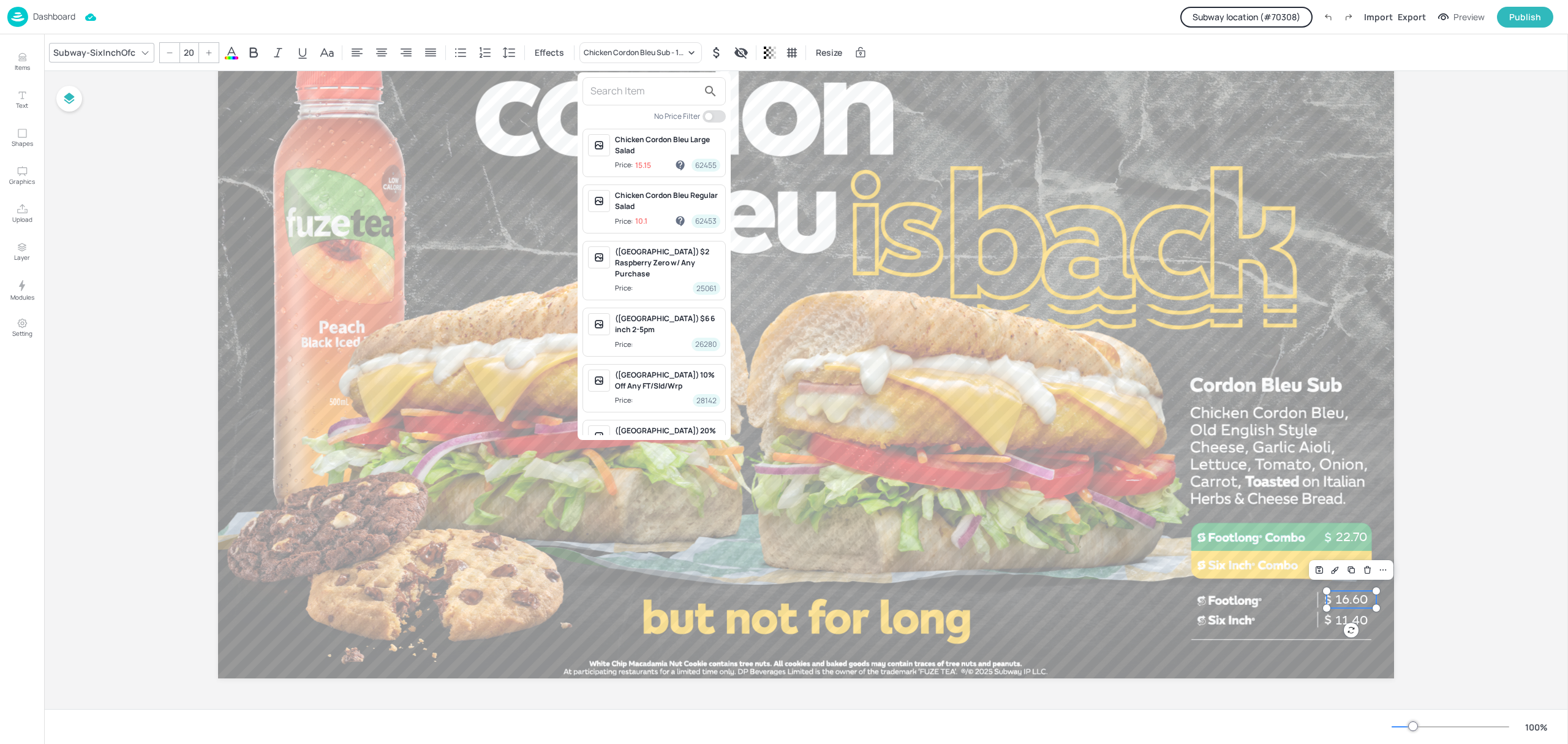
click at [638, 97] on input "text" at bounding box center [644, 91] width 108 height 20
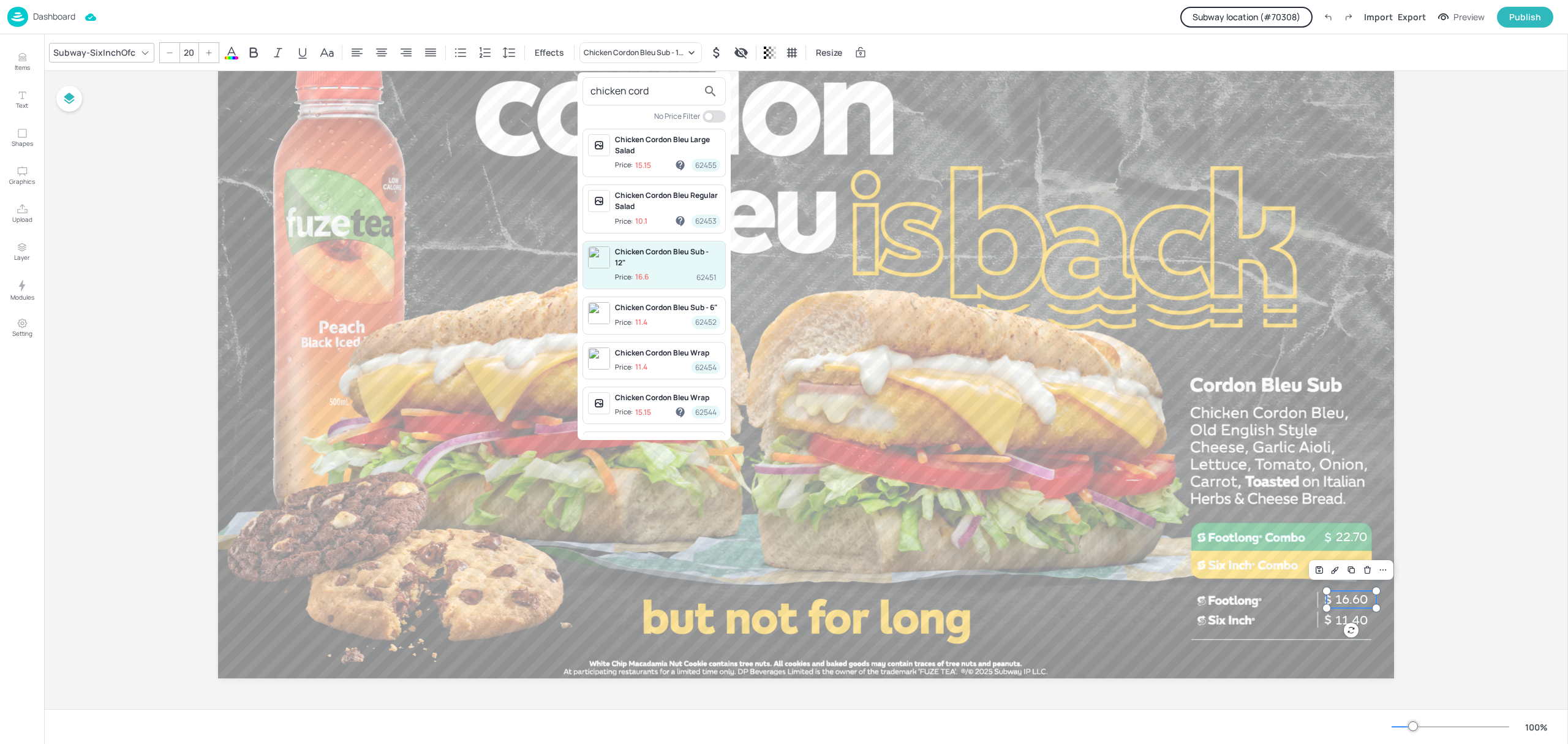
type input "chicken cord"
click at [818, 224] on div at bounding box center [784, 372] width 1568 height 744
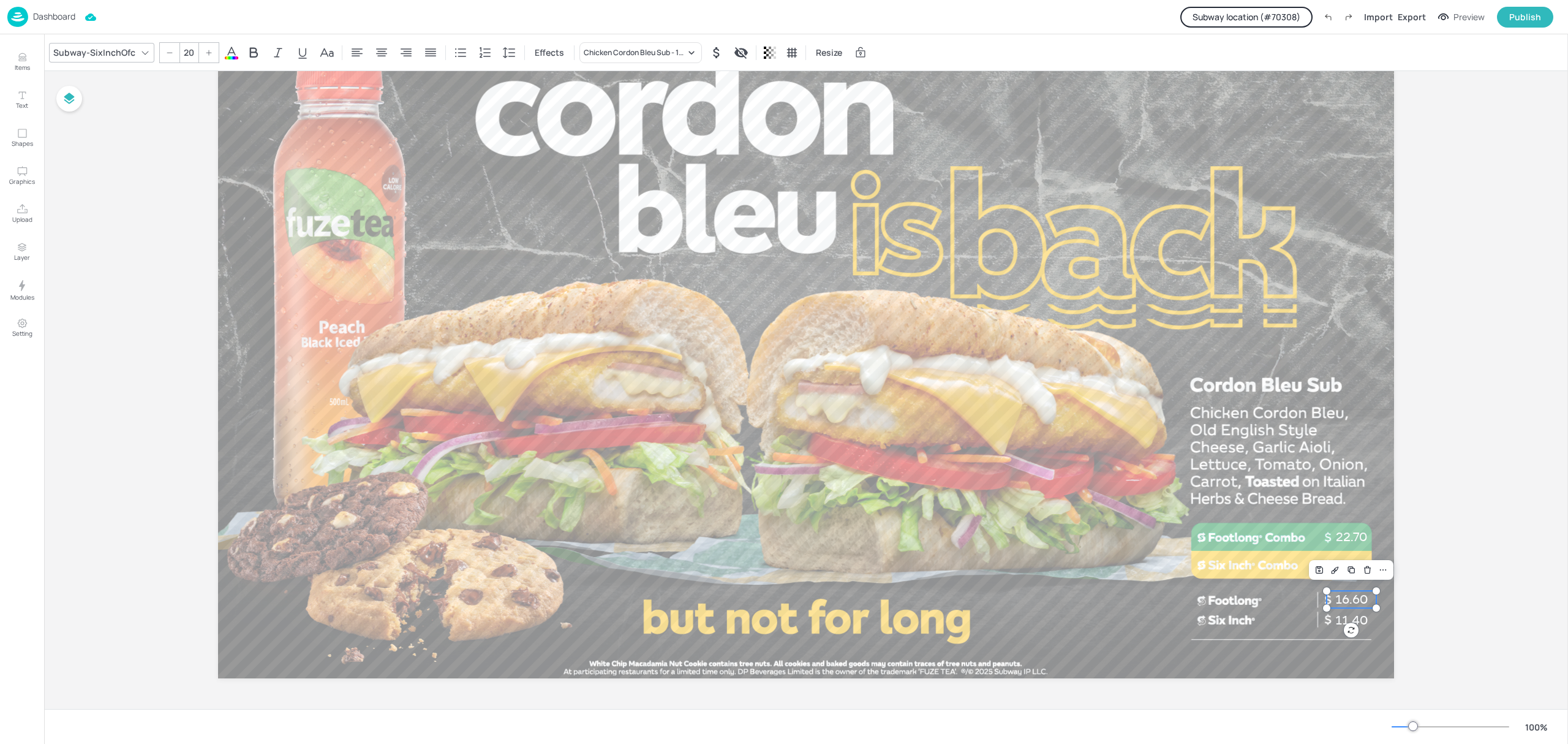
click at [818, 224] on div at bounding box center [806, 347] width 1176 height 662
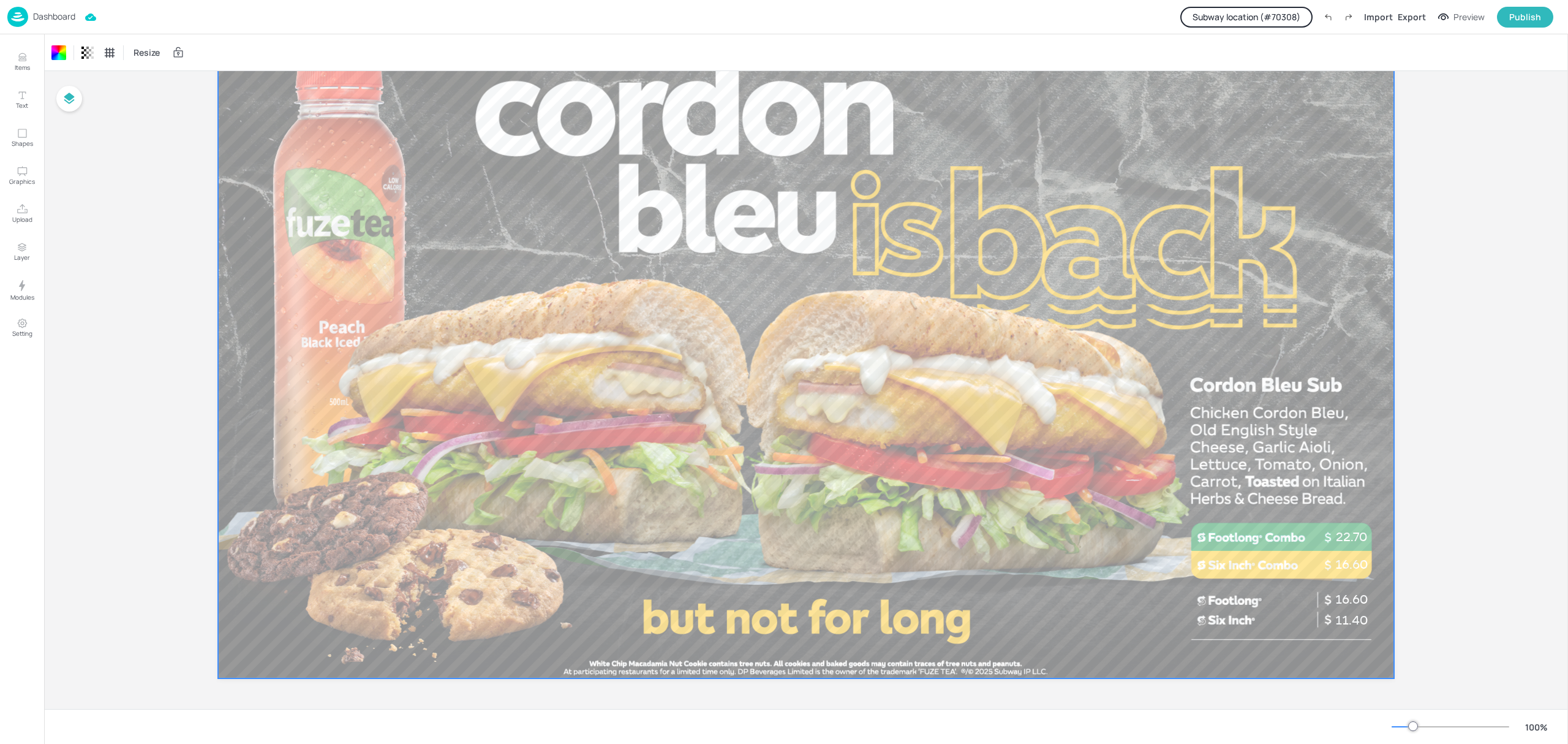
click at [57, 10] on div "Dashboard" at bounding box center [41, 16] width 68 height 20
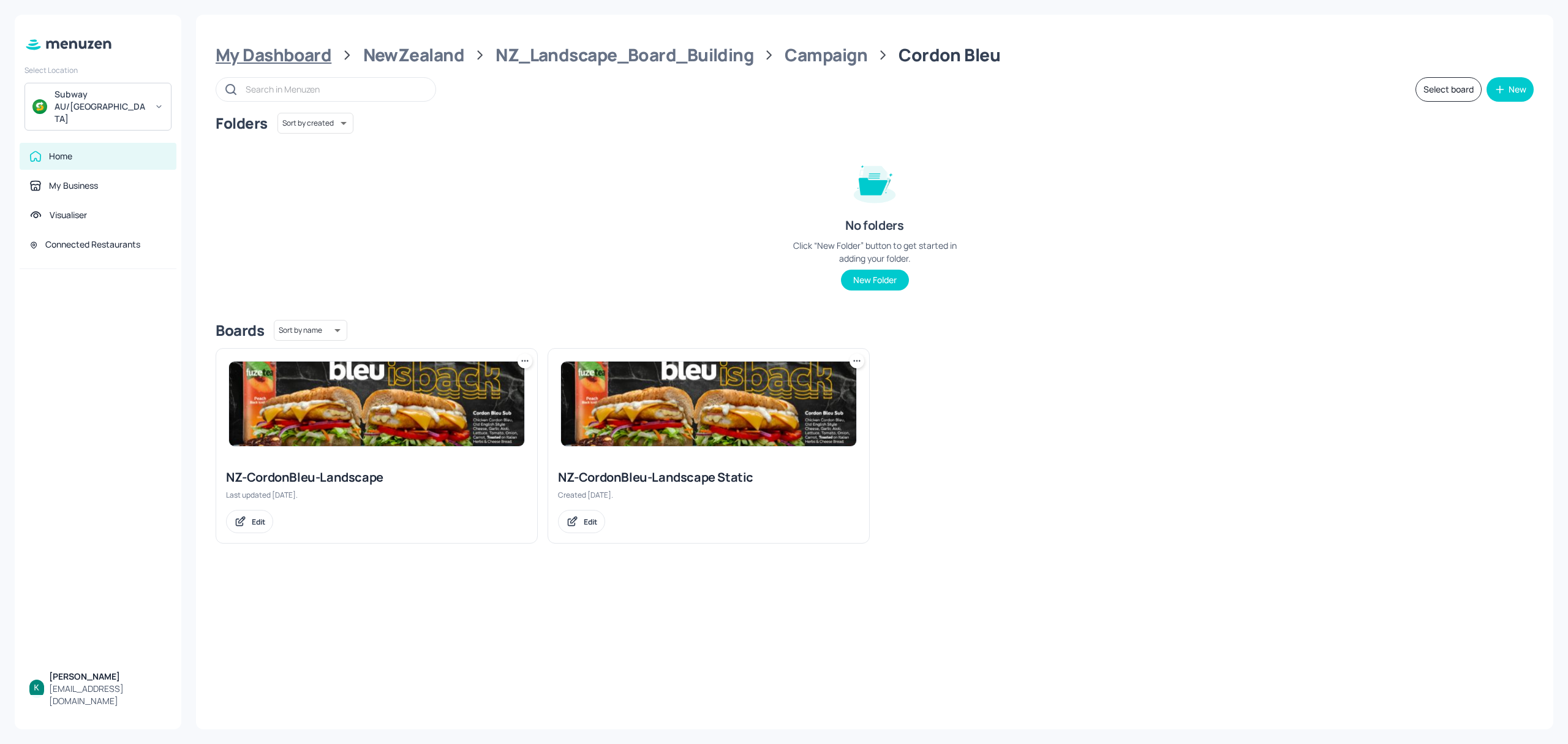
click at [312, 60] on div "My Dashboard" at bounding box center [273, 55] width 116 height 22
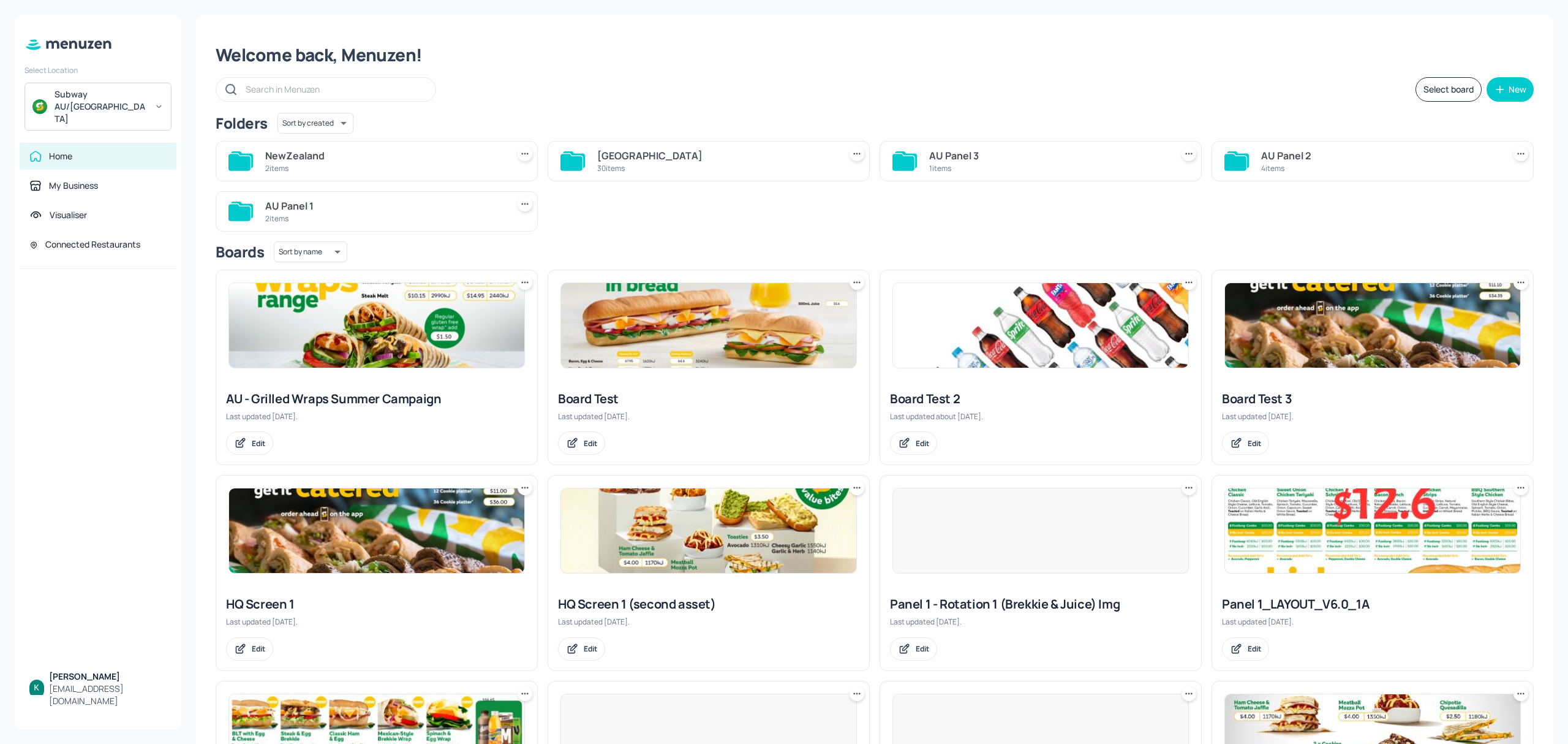
click at [709, 157] on div "[GEOGRAPHIC_DATA]" at bounding box center [715, 156] width 237 height 15
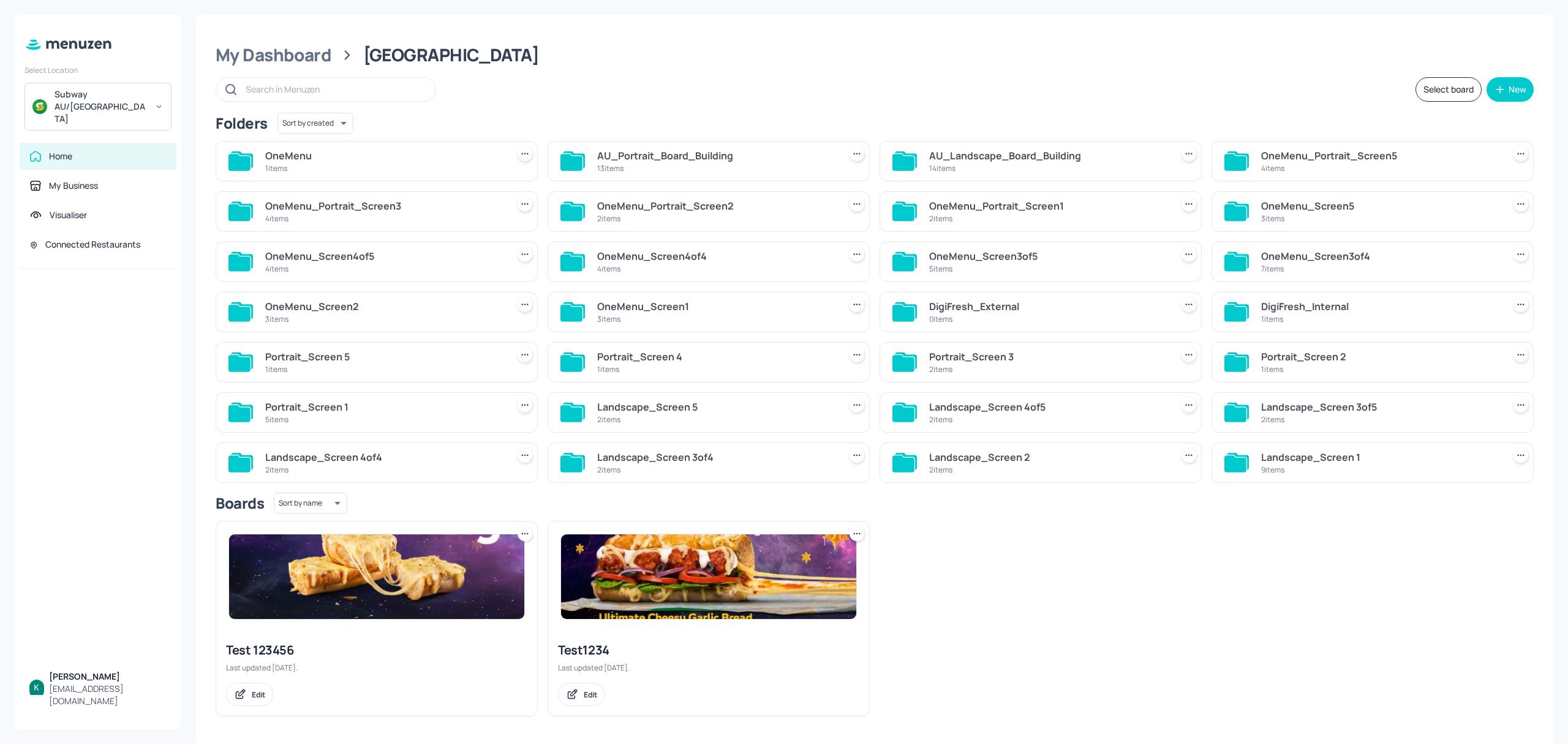
click at [1024, 162] on div "AU_Landscape_Board_Building" at bounding box center [1047, 156] width 237 height 15
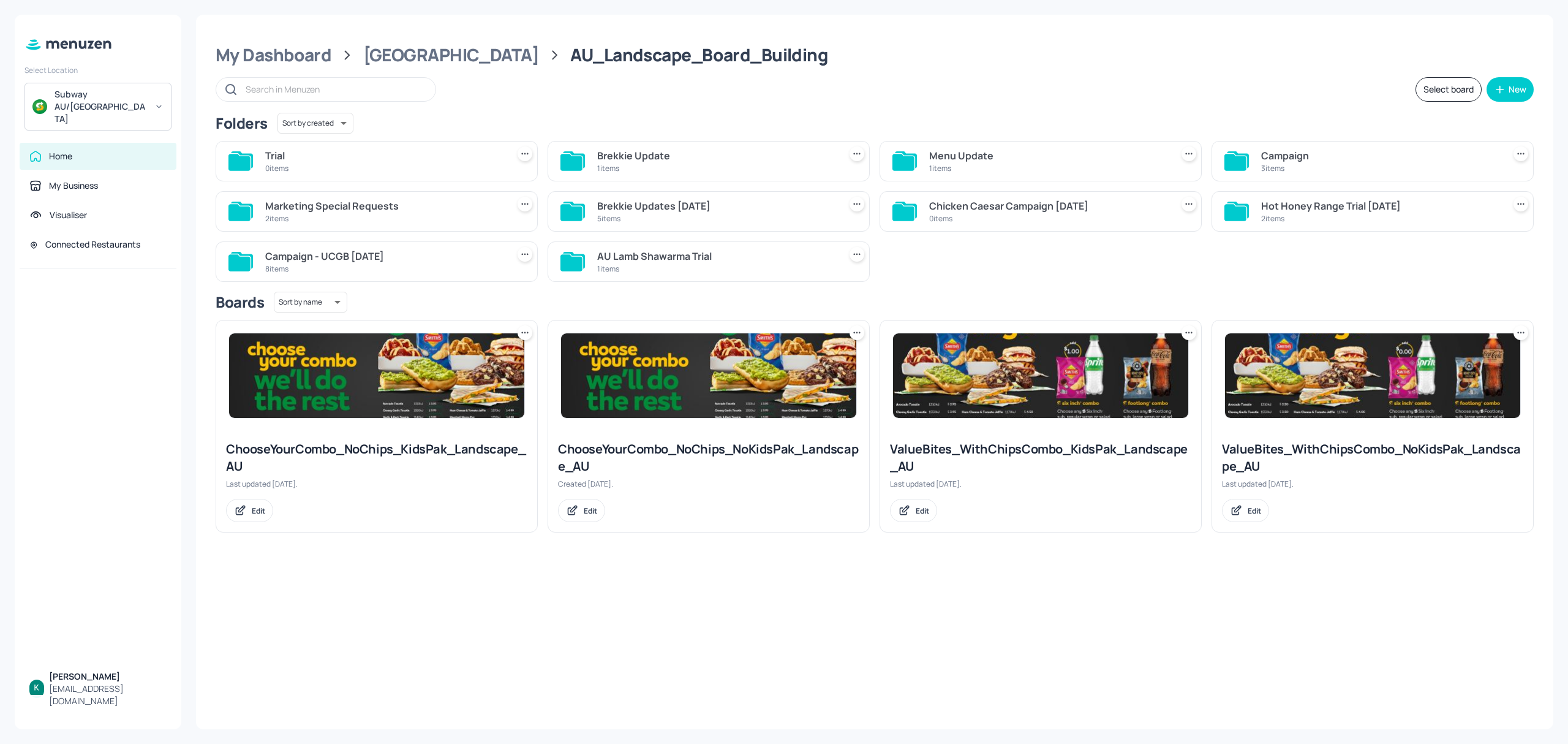
click at [1014, 152] on div "Menu Update" at bounding box center [1047, 156] width 237 height 15
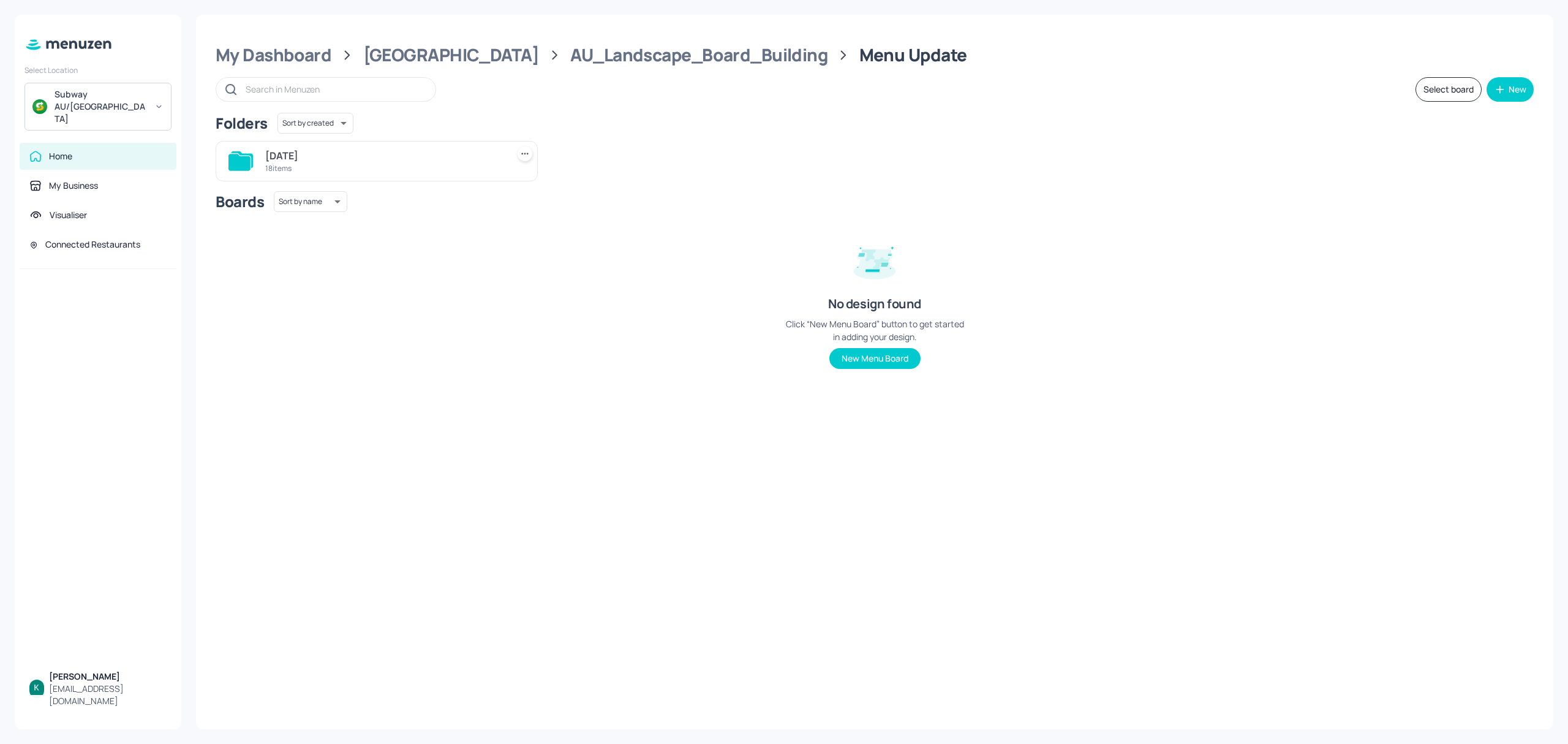
click at [339, 162] on div "[DATE]" at bounding box center [383, 156] width 237 height 15
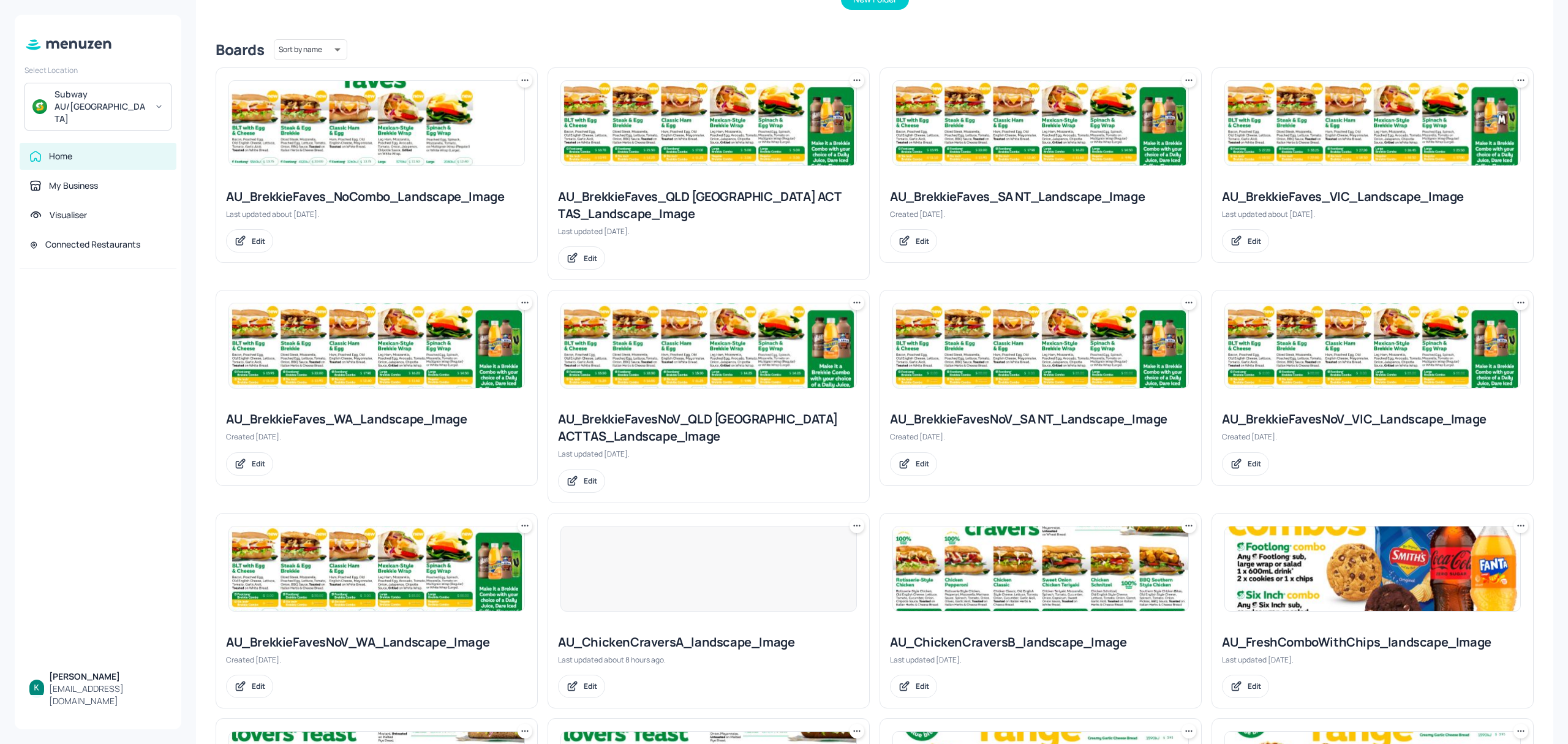
scroll to position [572, 0]
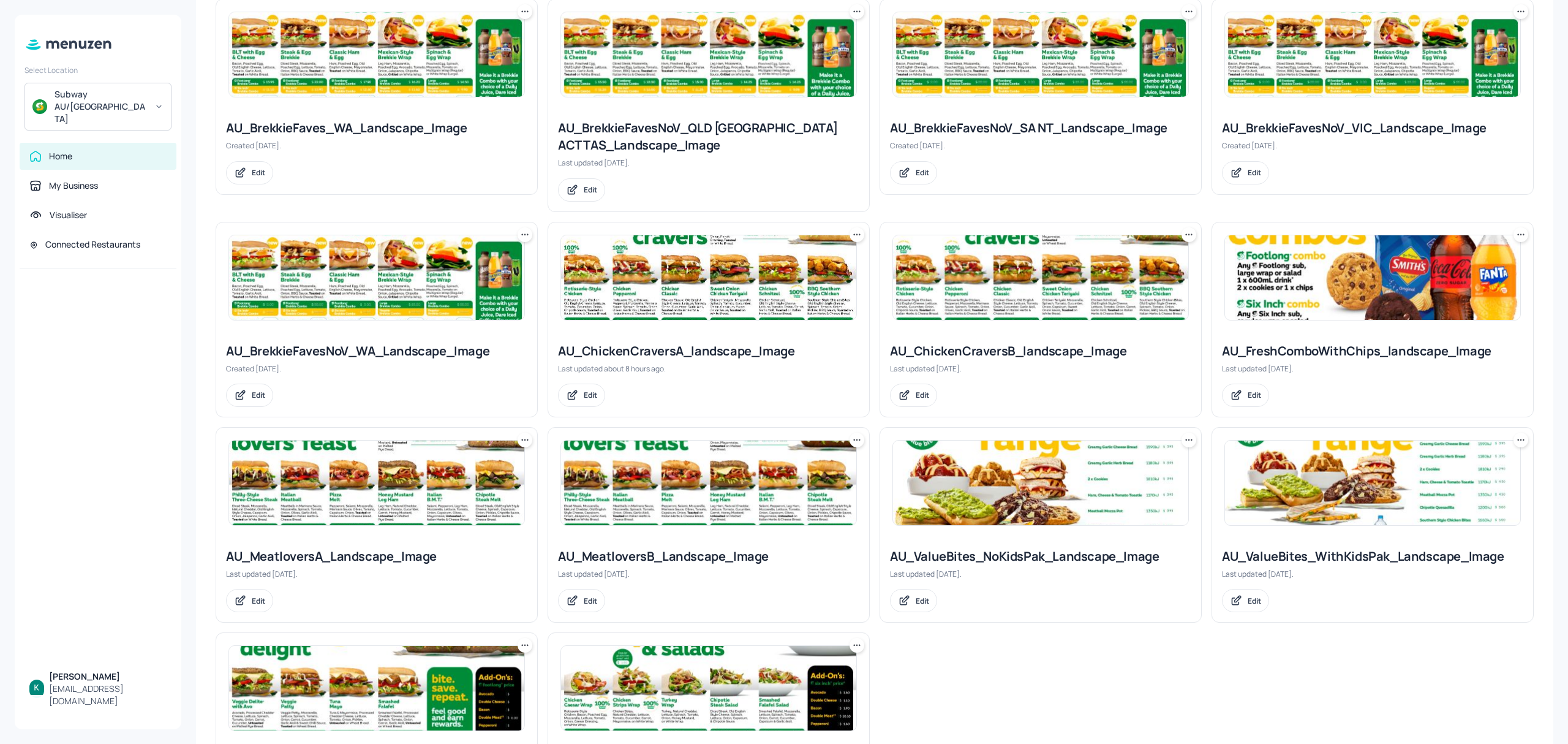
click at [718, 351] on div "AU_ChickenCraversA_landscape_Image" at bounding box center [709, 351] width 302 height 17
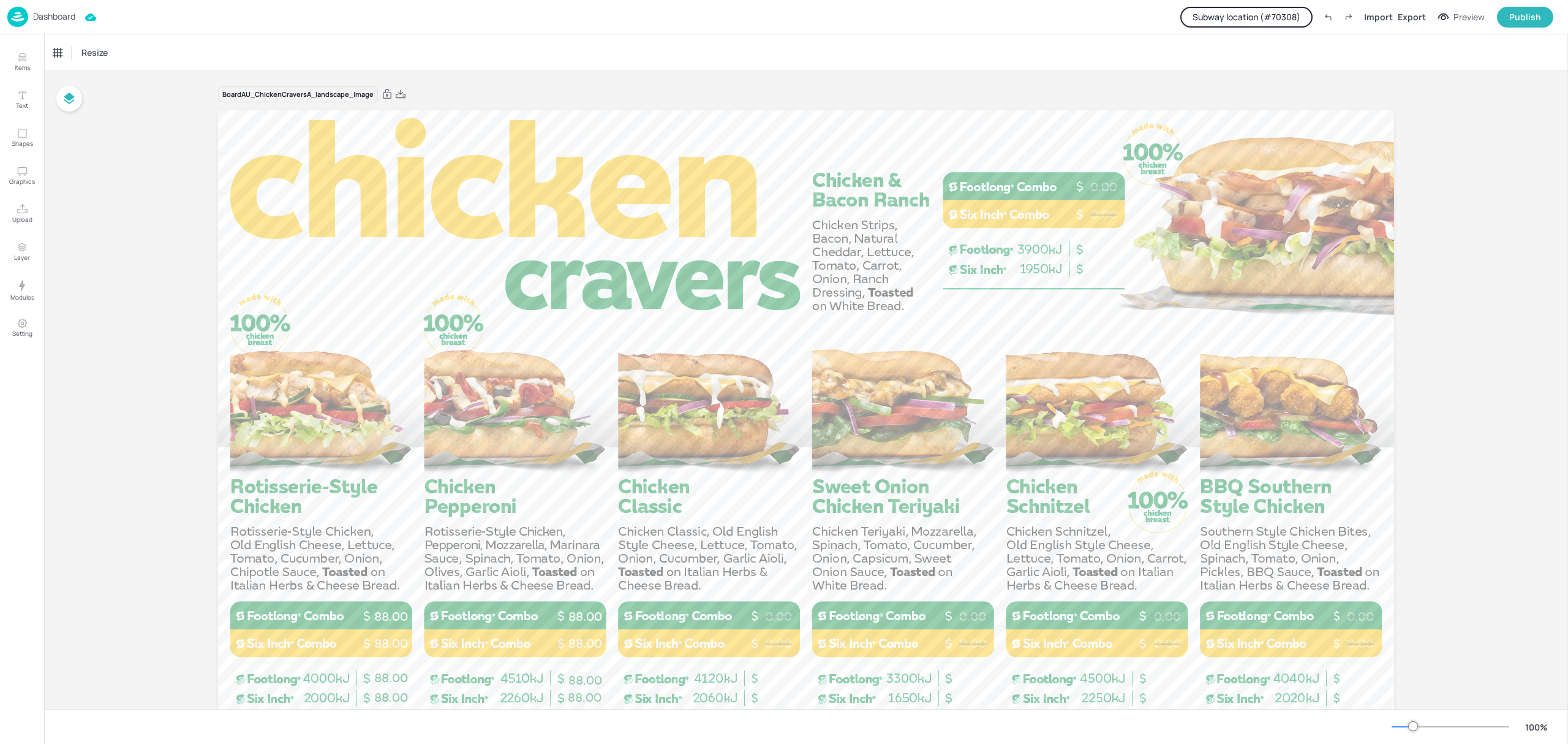
click at [1257, 16] on button "Subway location (# 70308 )" at bounding box center [1246, 17] width 132 height 21
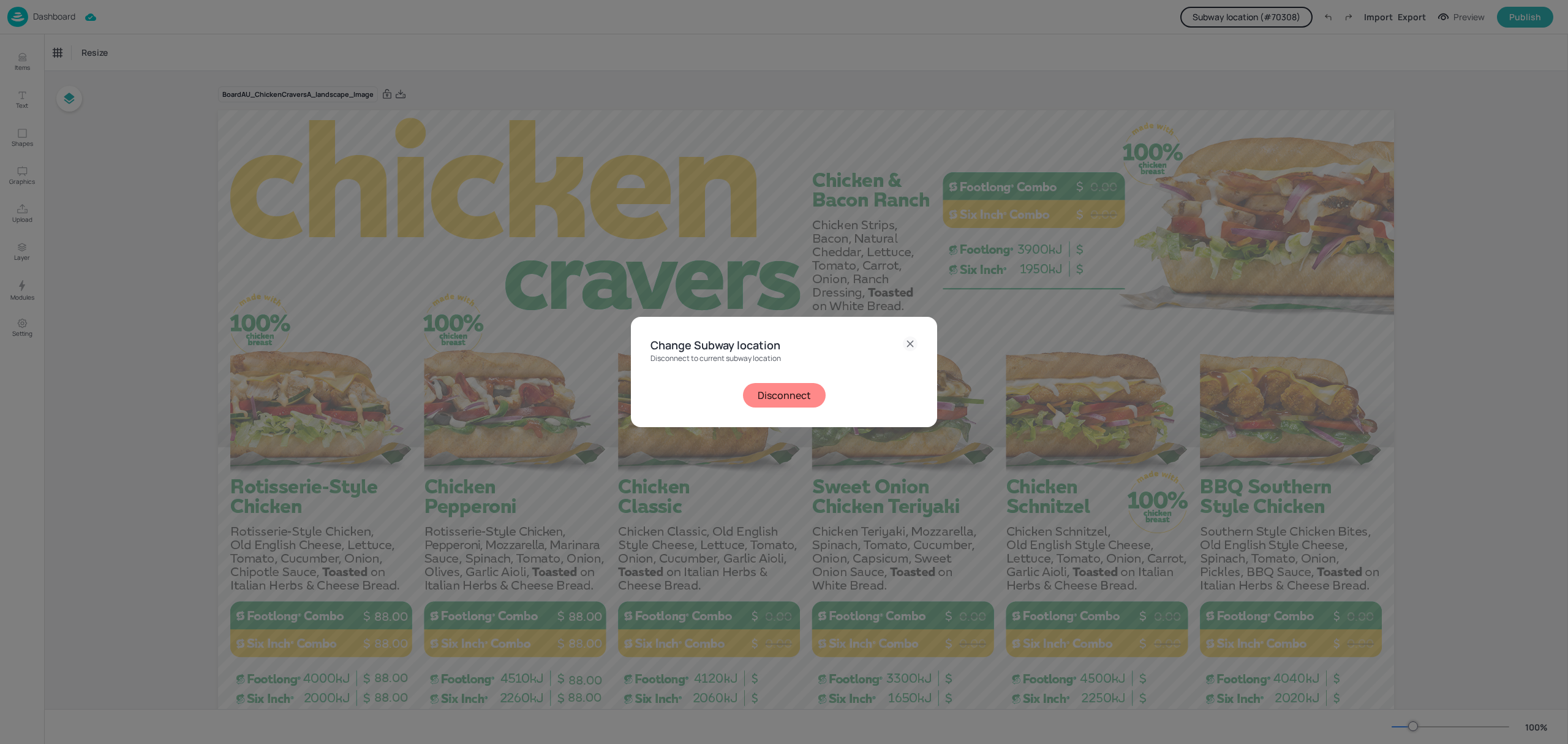
click at [808, 388] on button "Disconnect" at bounding box center [784, 395] width 82 height 24
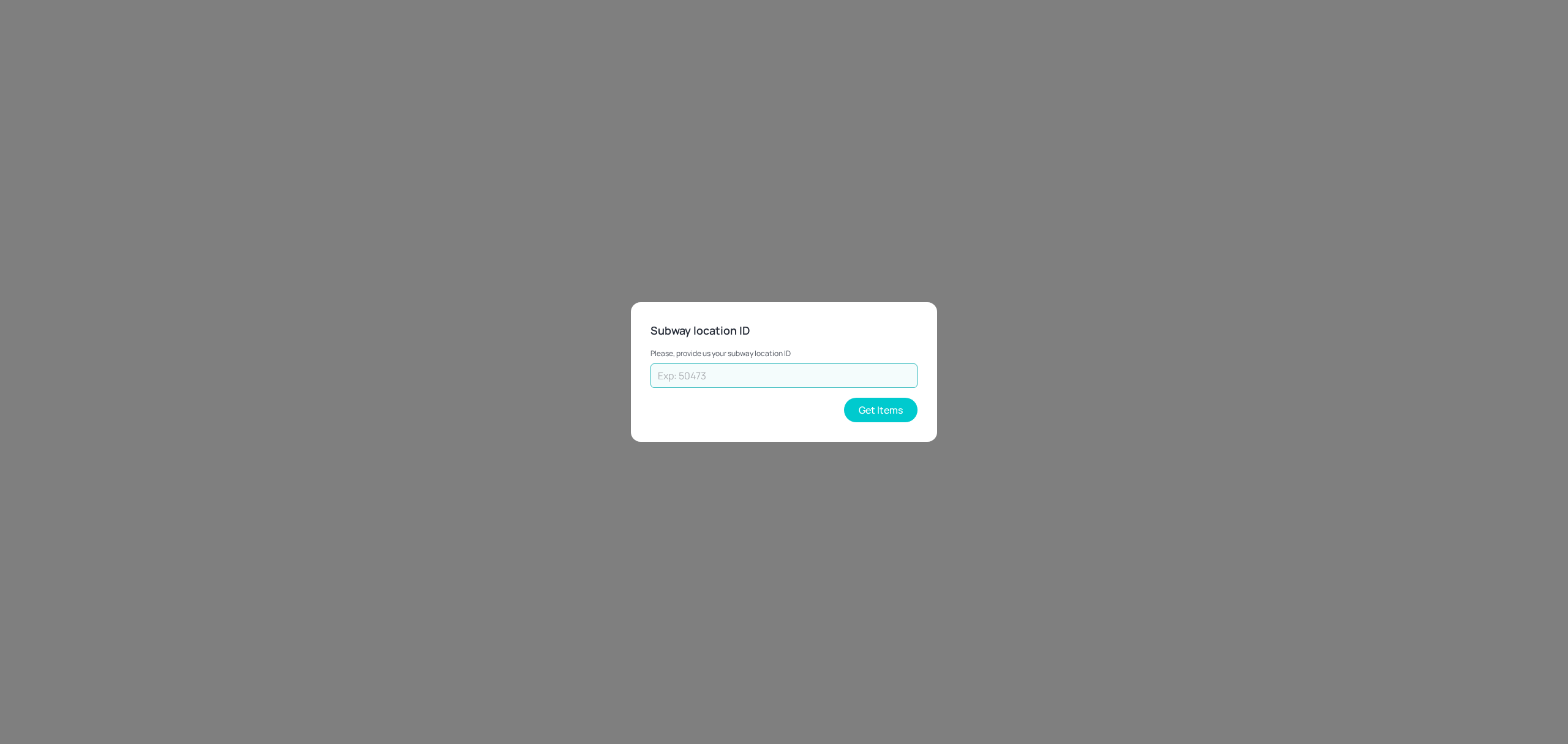
click at [781, 378] on input "text" at bounding box center [784, 375] width 267 height 24
paste input "69593"
type input "69593"
click at [881, 402] on button "Get Items" at bounding box center [881, 410] width 73 height 24
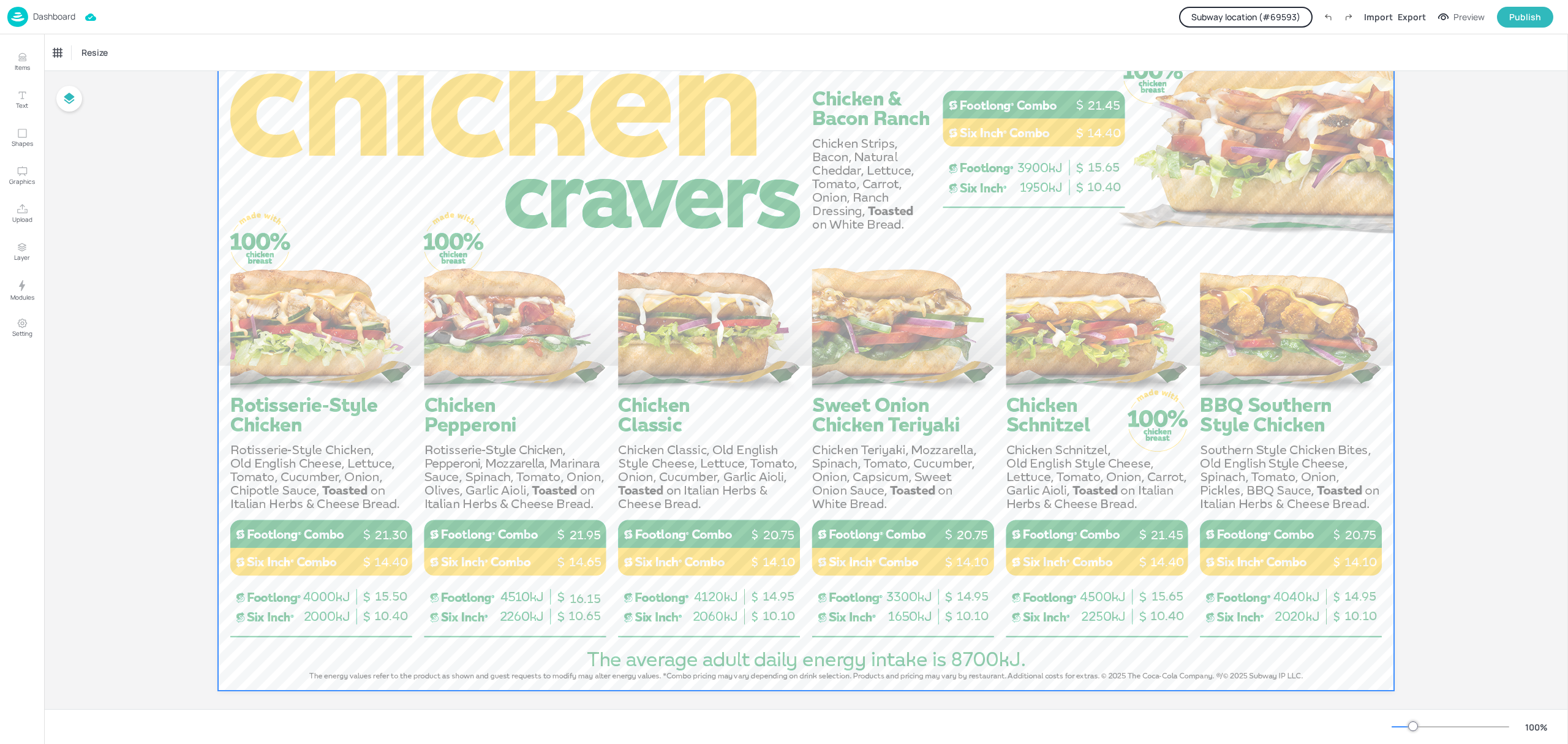
scroll to position [94, 0]
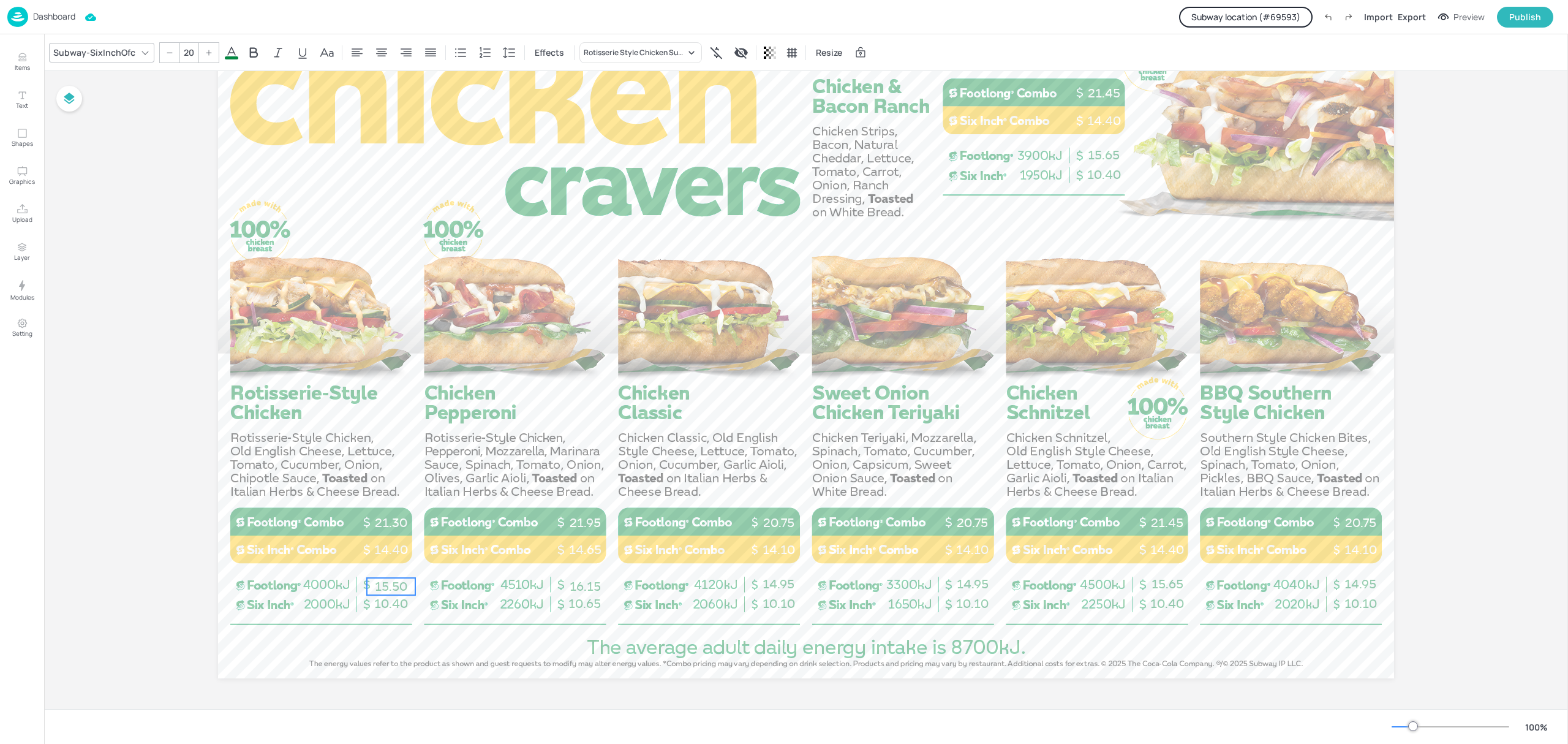
click at [385, 579] on span "15.50" at bounding box center [391, 587] width 33 height 15
click at [385, 585] on span "15.50" at bounding box center [391, 587] width 33 height 15
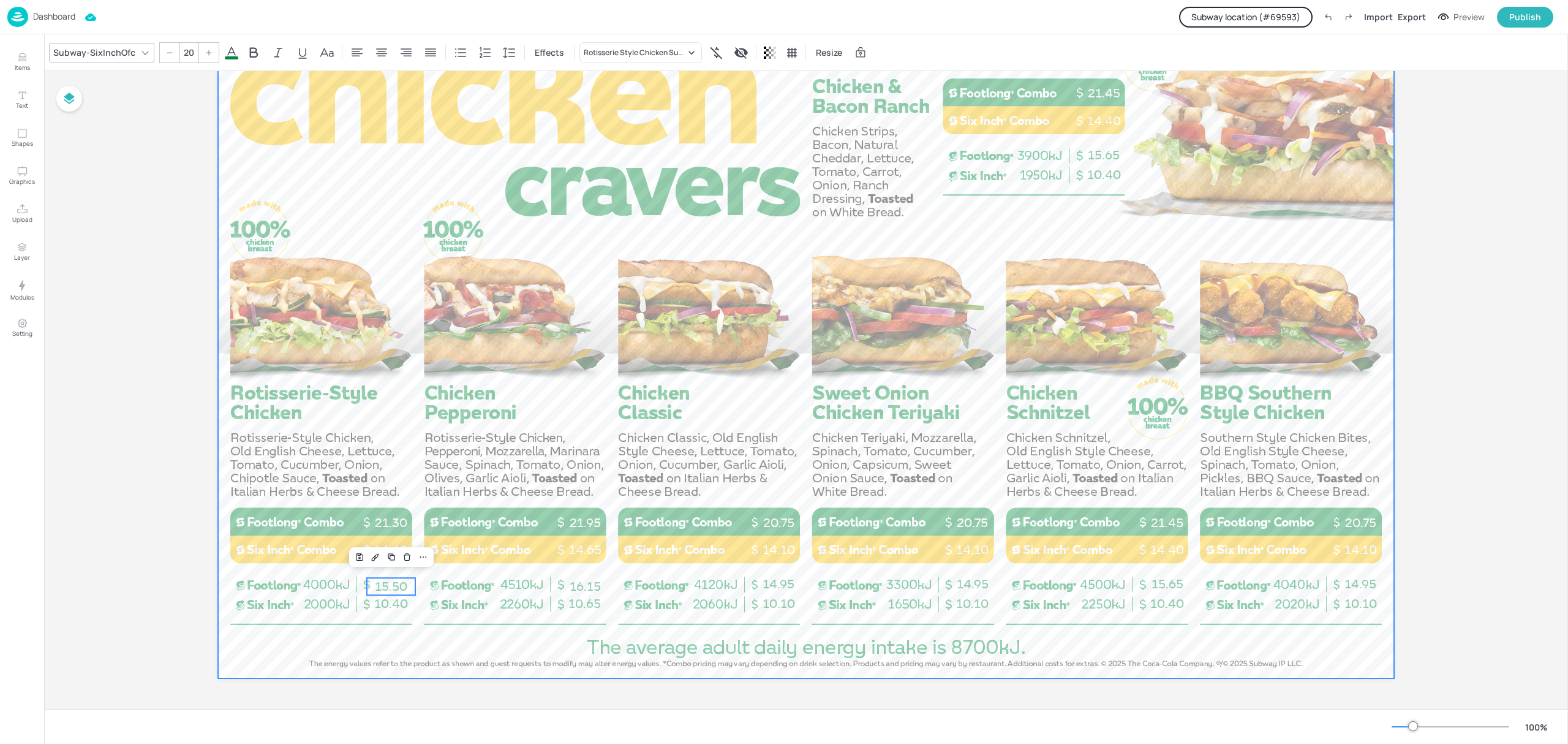
click at [435, 641] on div at bounding box center [806, 347] width 1176 height 662
click at [391, 585] on span "15.50" at bounding box center [391, 587] width 33 height 15
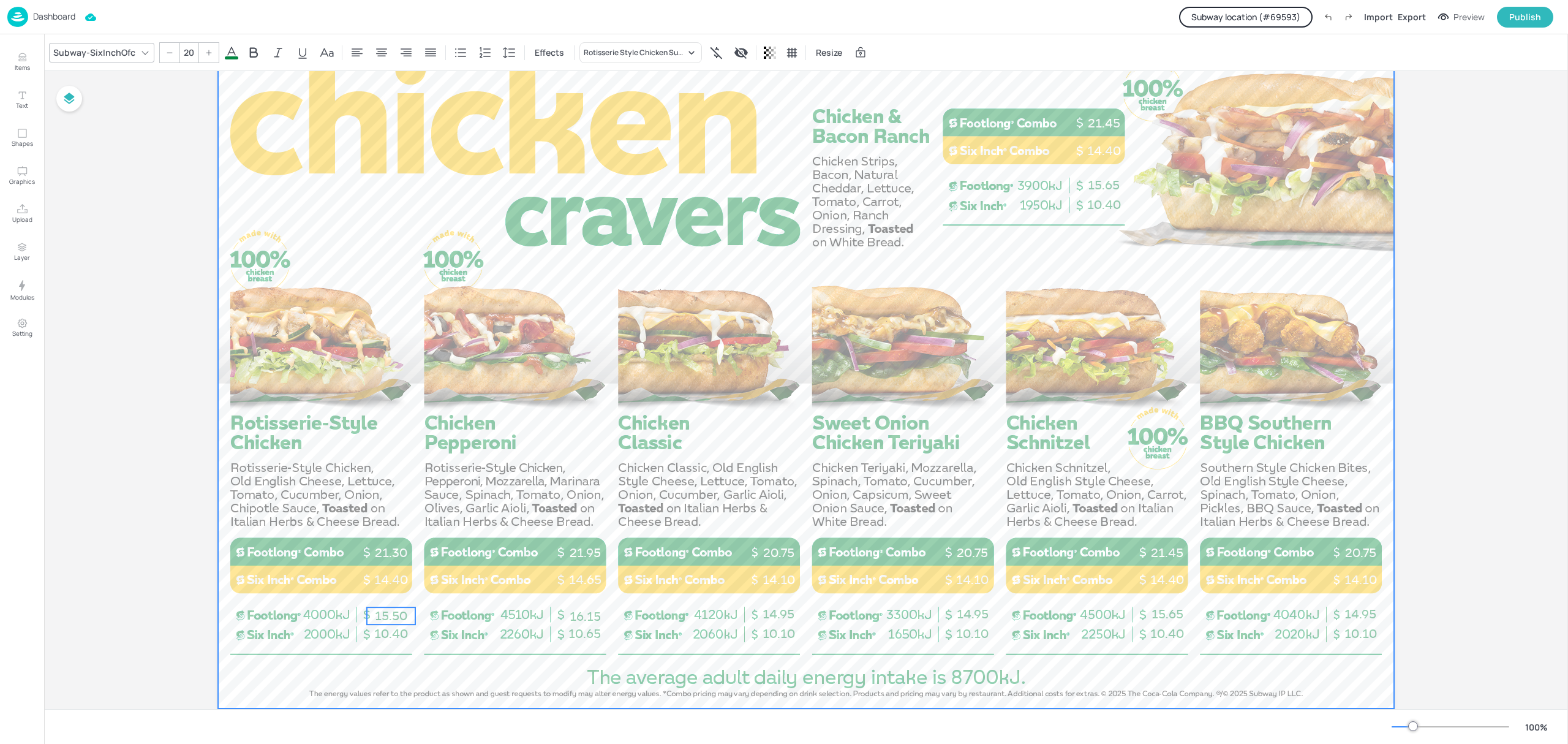
scroll to position [61, 0]
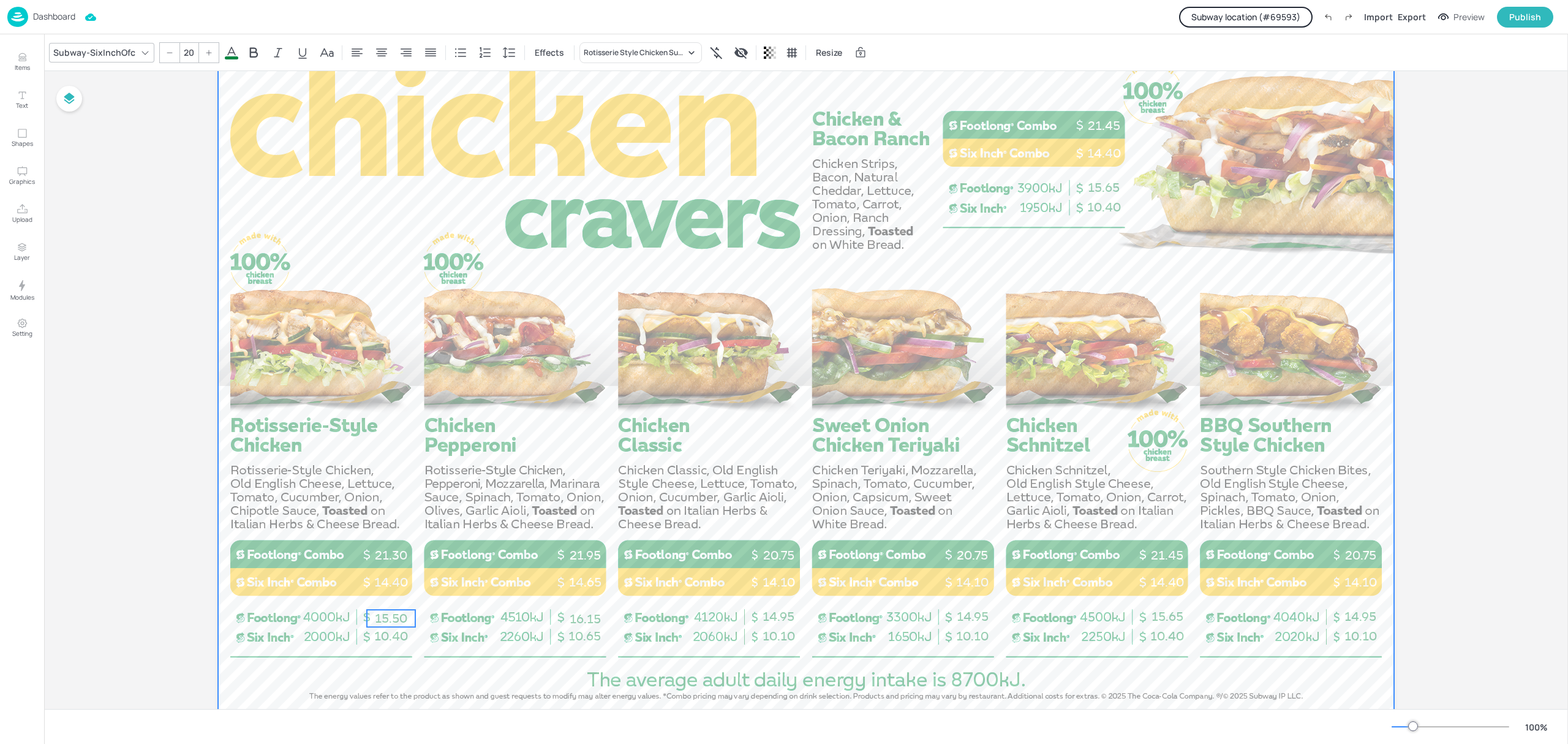
click at [439, 670] on div at bounding box center [806, 379] width 1176 height 662
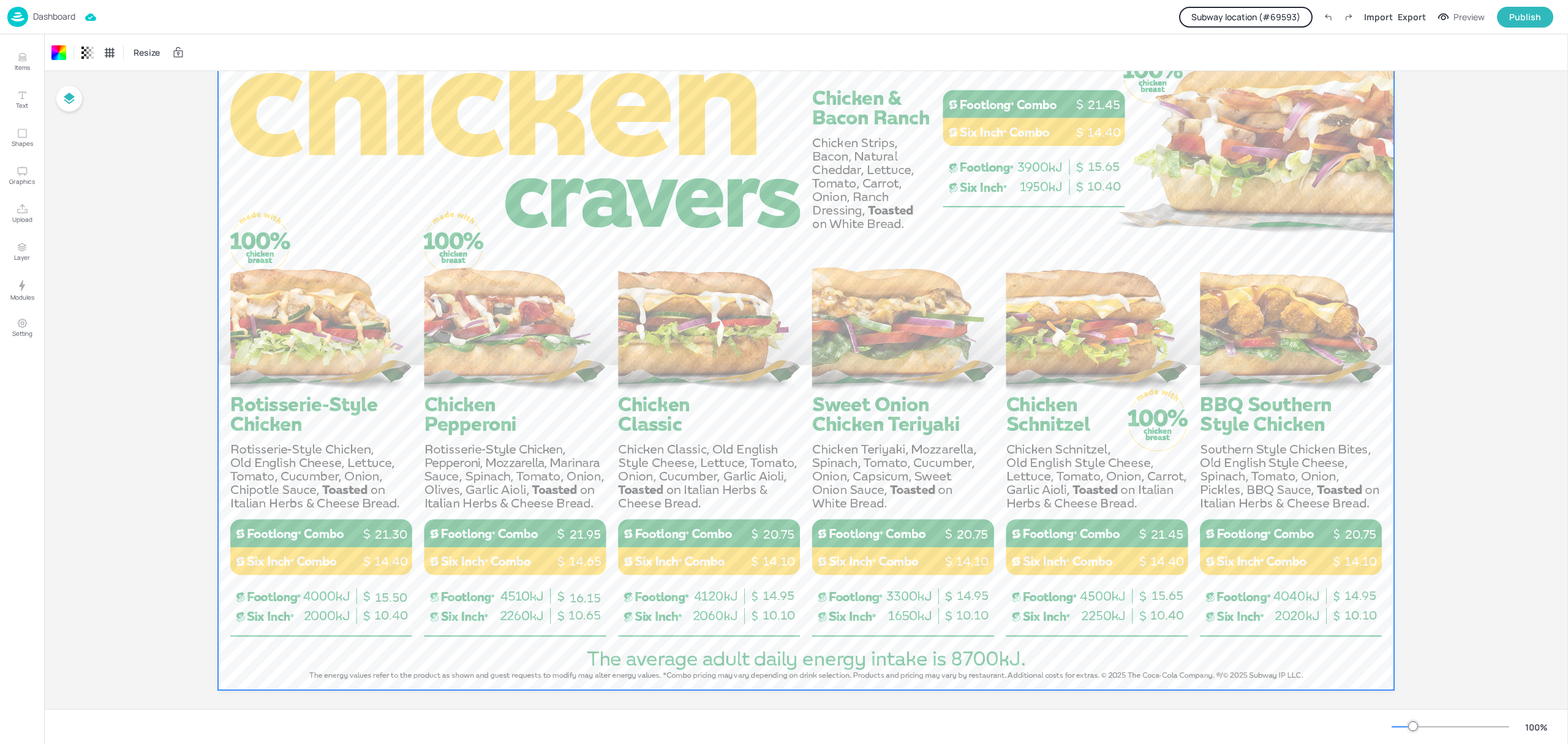
scroll to position [94, 0]
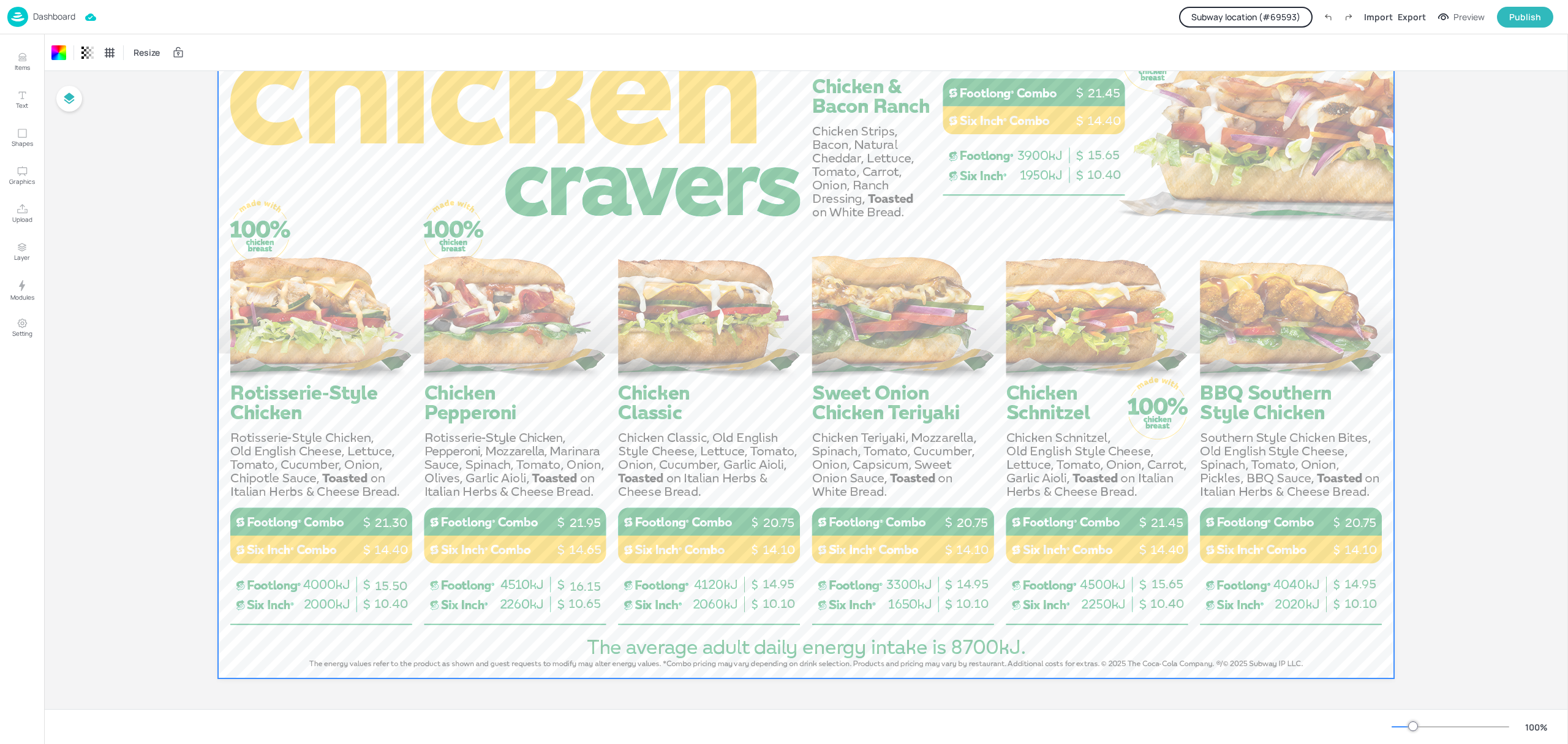
click at [48, 17] on p "Dashboard" at bounding box center [55, 16] width 42 height 9
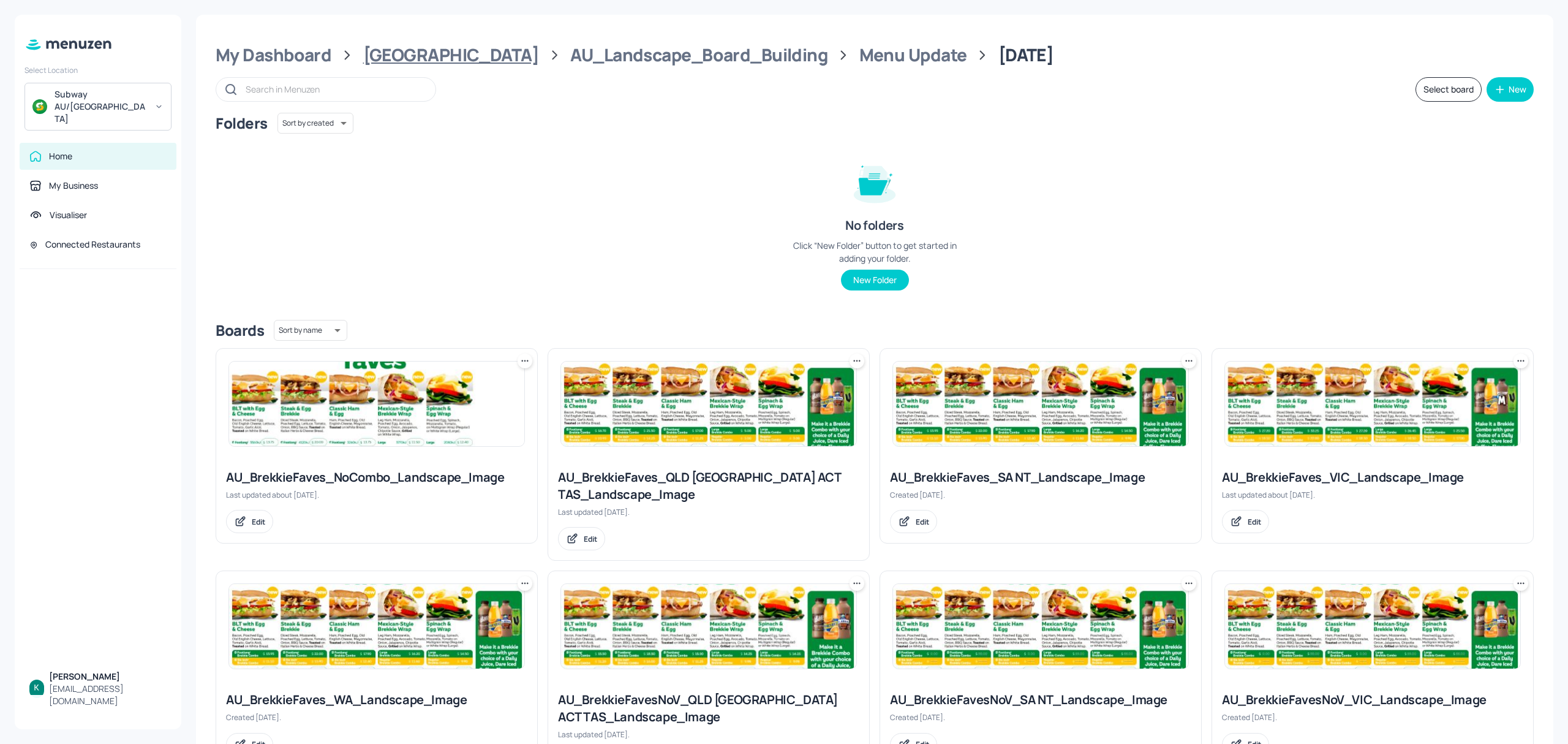
click at [408, 58] on div "[GEOGRAPHIC_DATA]" at bounding box center [451, 55] width 176 height 22
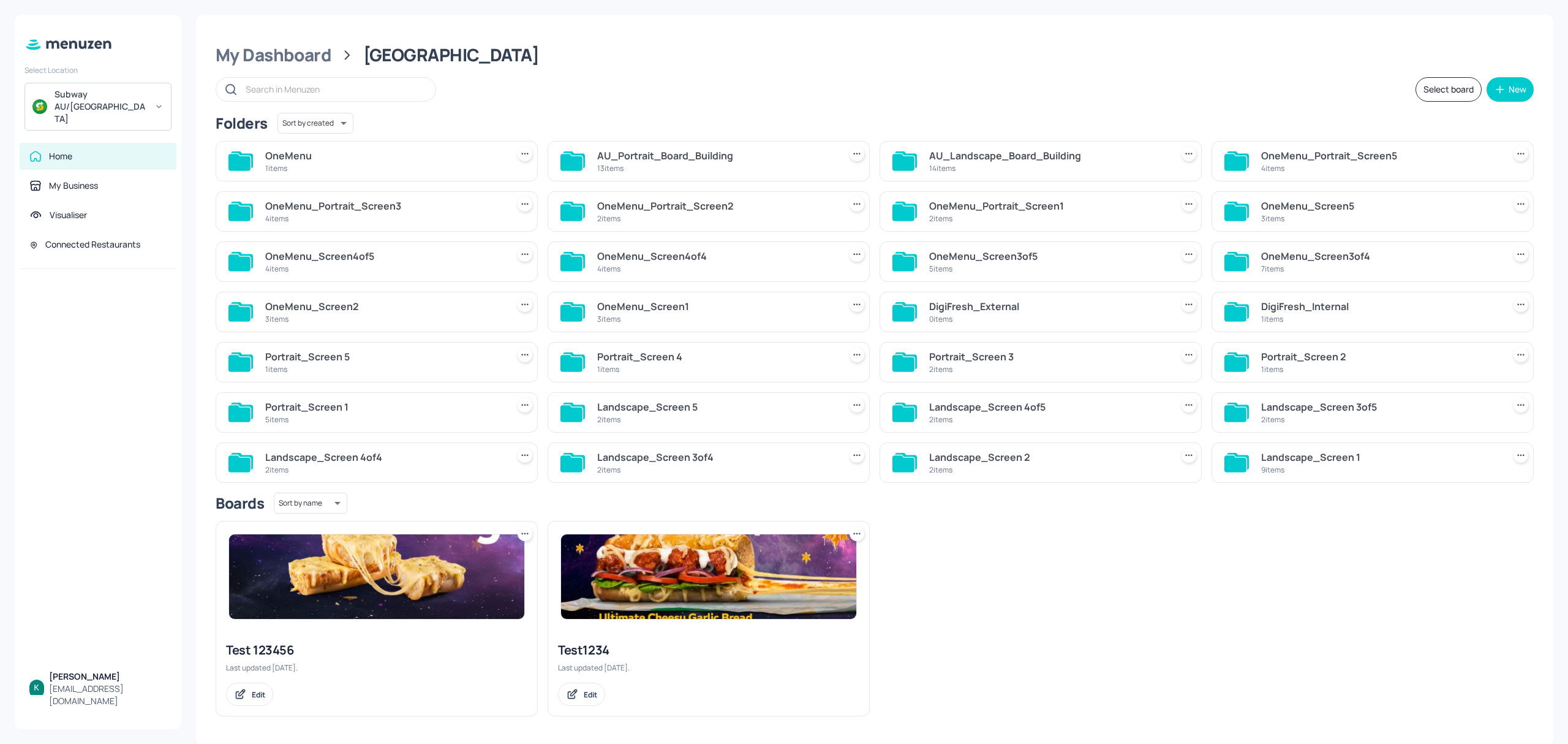
click at [1074, 158] on div "AU_Landscape_Board_Building" at bounding box center [1047, 156] width 237 height 15
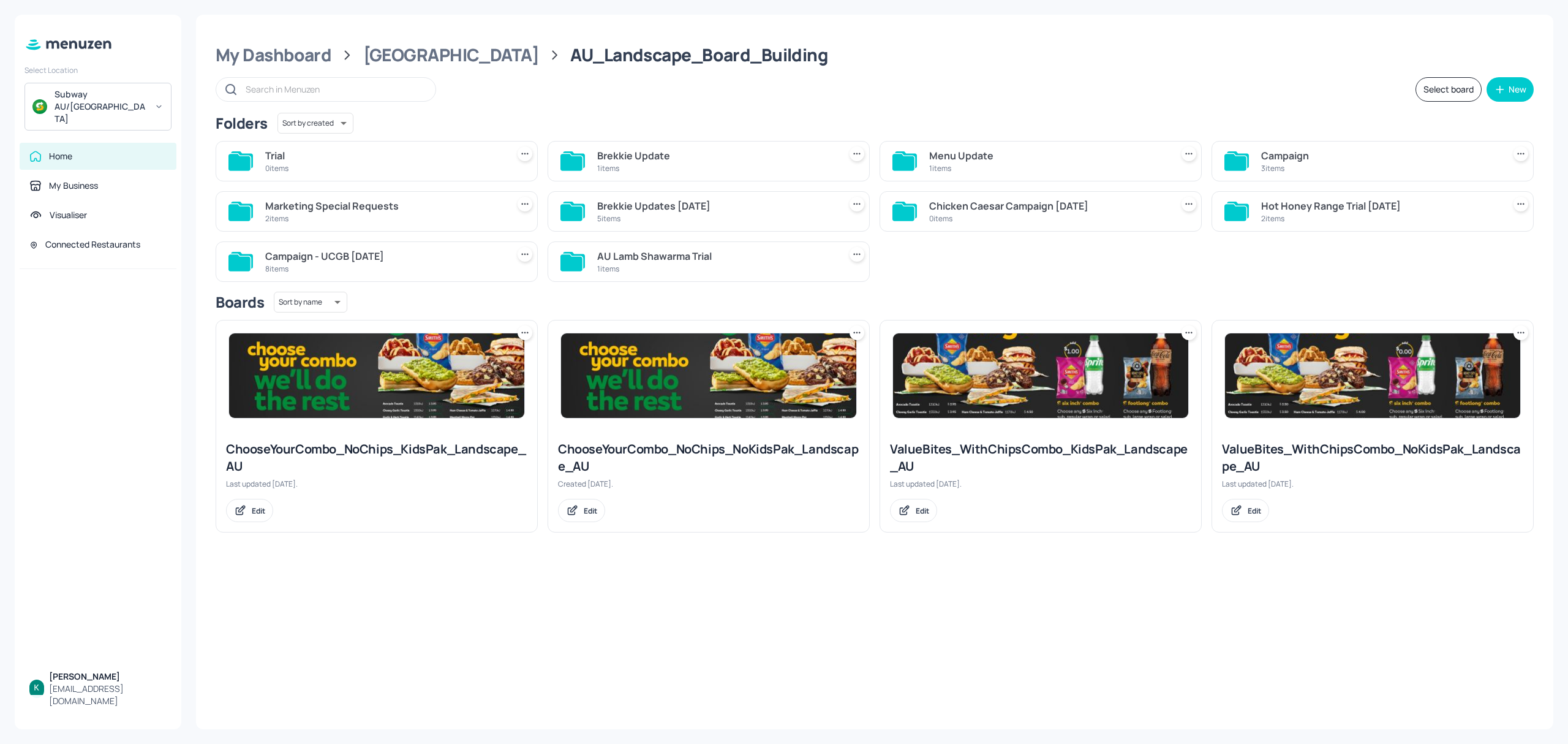
click at [1284, 163] on div "3 items" at bounding box center [1379, 168] width 237 height 11
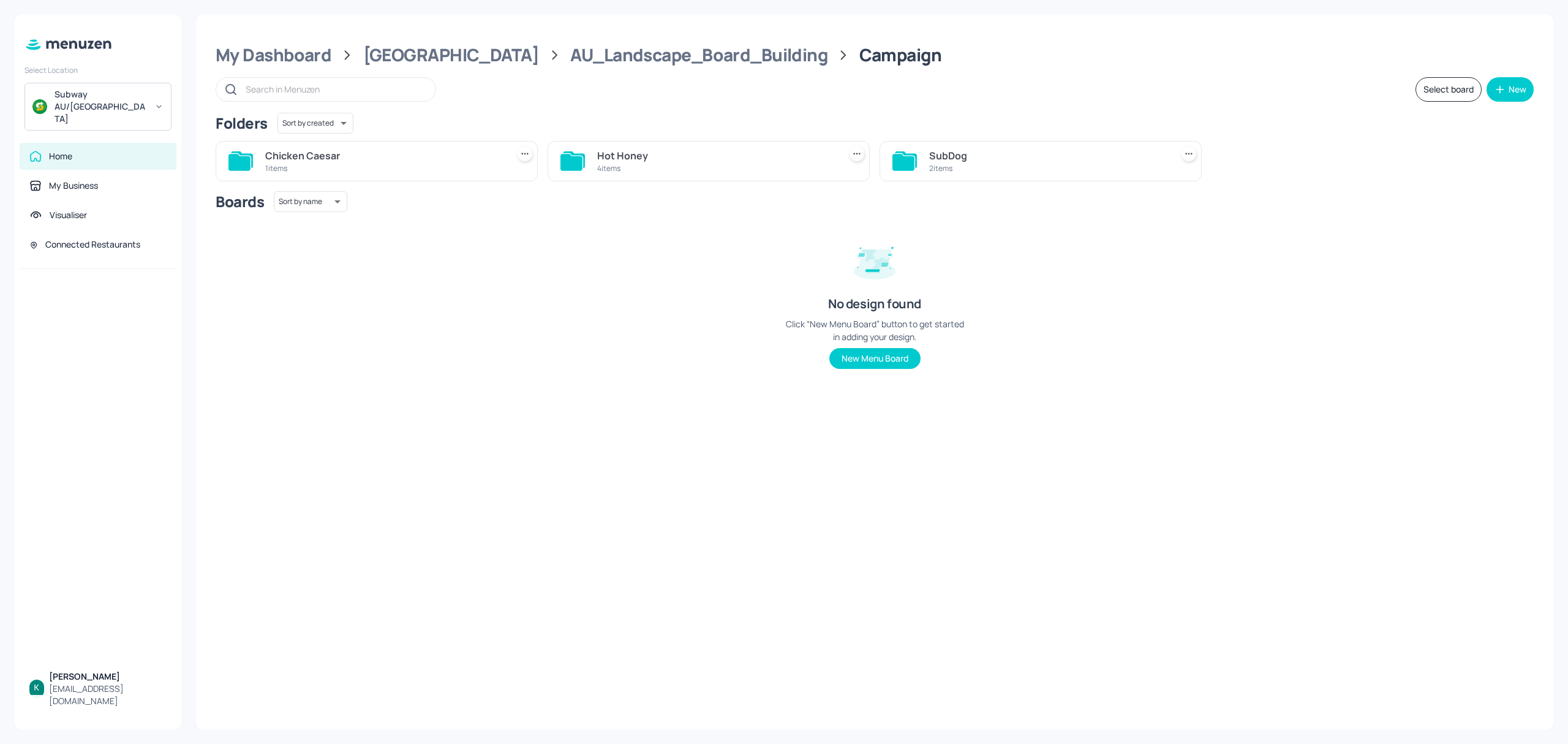
click at [647, 165] on div "4 items" at bounding box center [715, 168] width 237 height 11
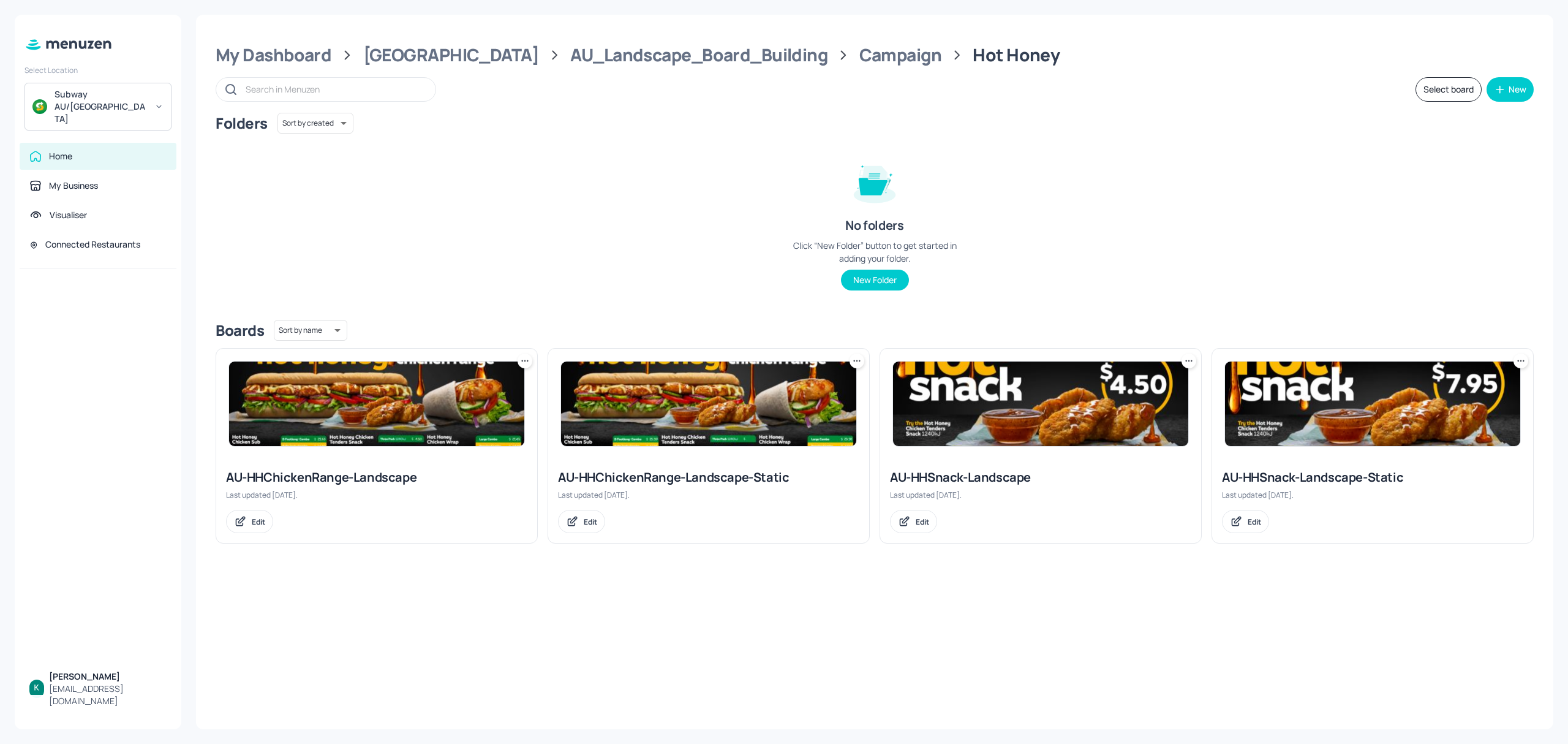
click at [659, 457] on div at bounding box center [709, 403] width 321 height 110
click at [646, 478] on div "AU-HHChickenRange-Landscape-Static" at bounding box center [709, 477] width 302 height 17
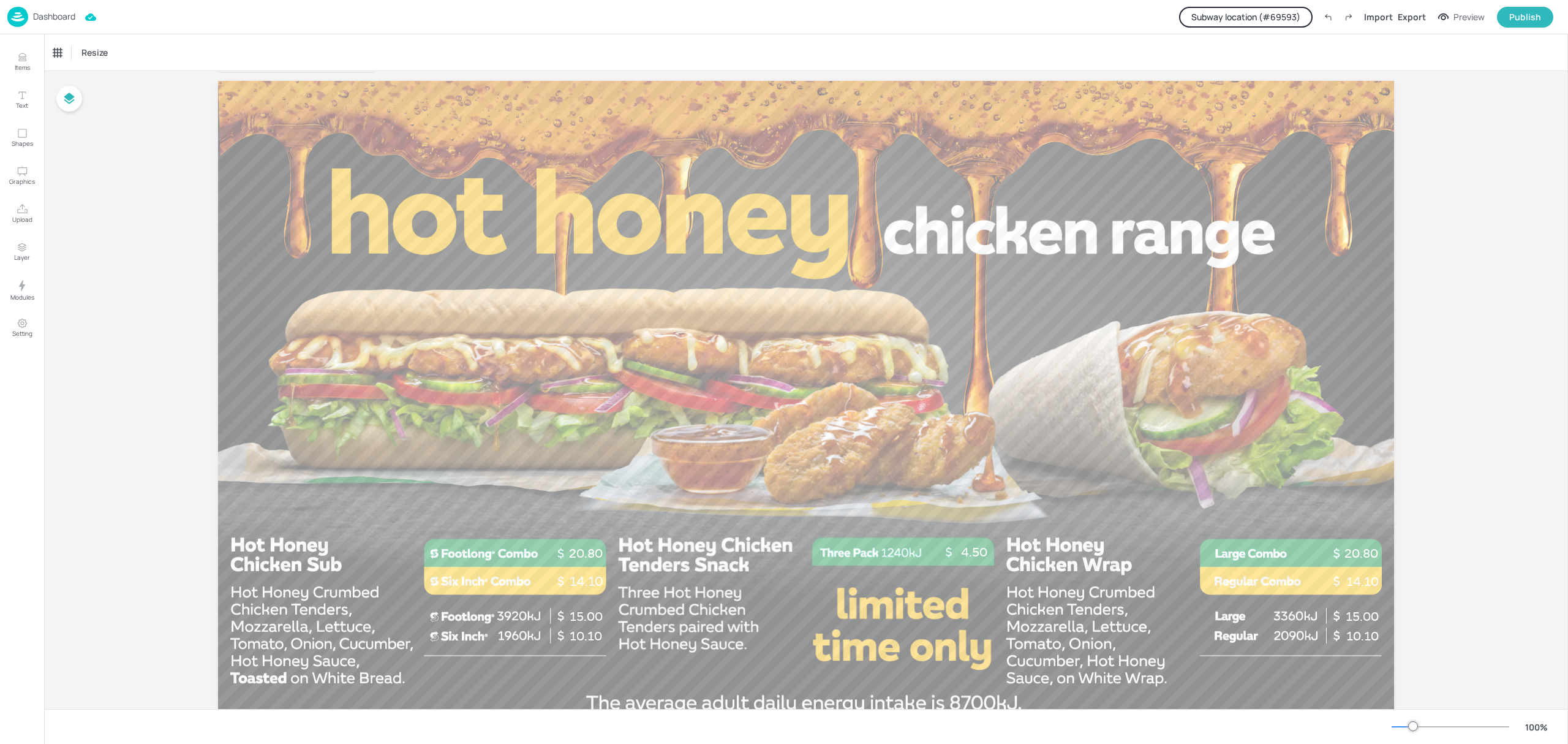
scroll to position [82, 0]
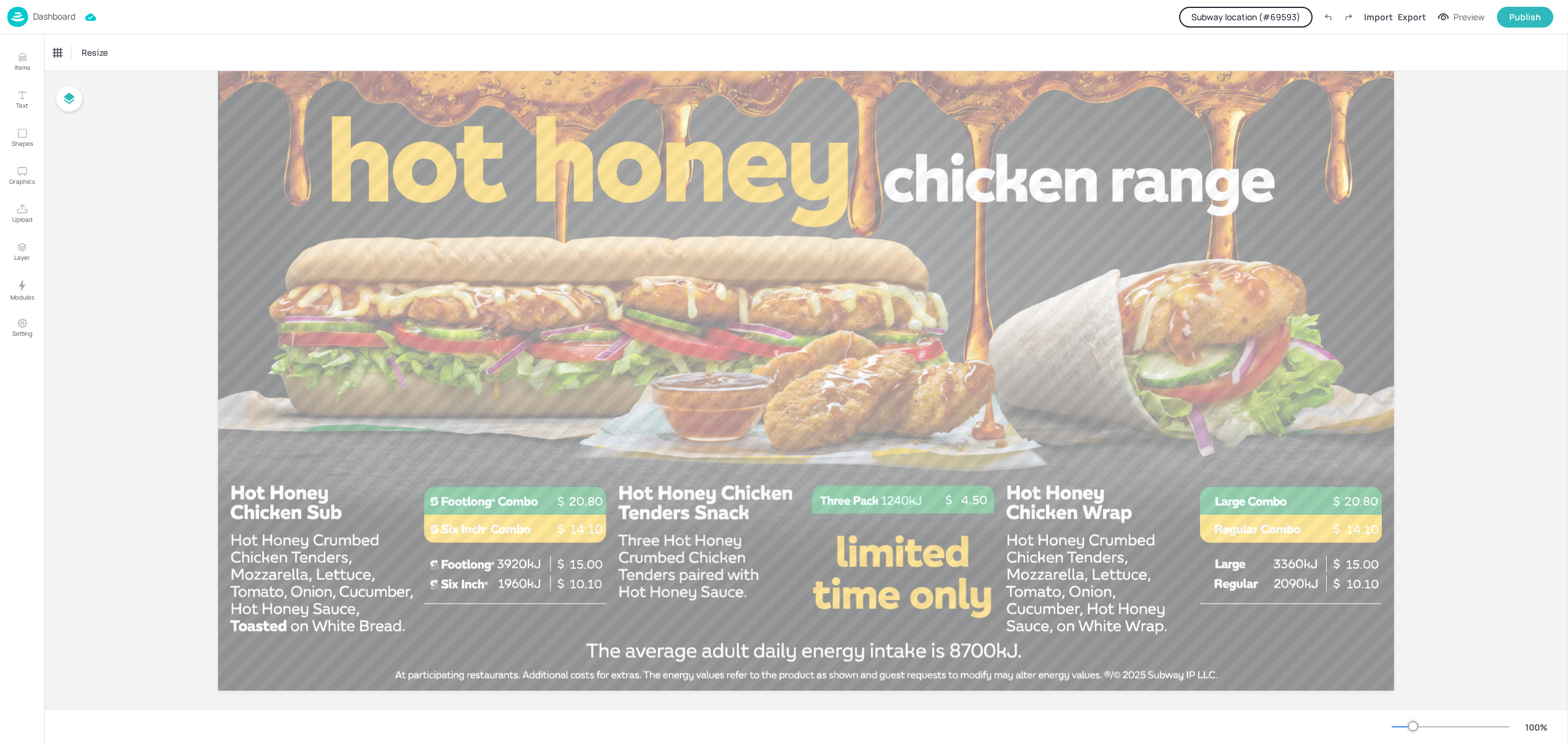
click at [1302, 7] on button "Subway location (# 69593 )" at bounding box center [1246, 17] width 134 height 21
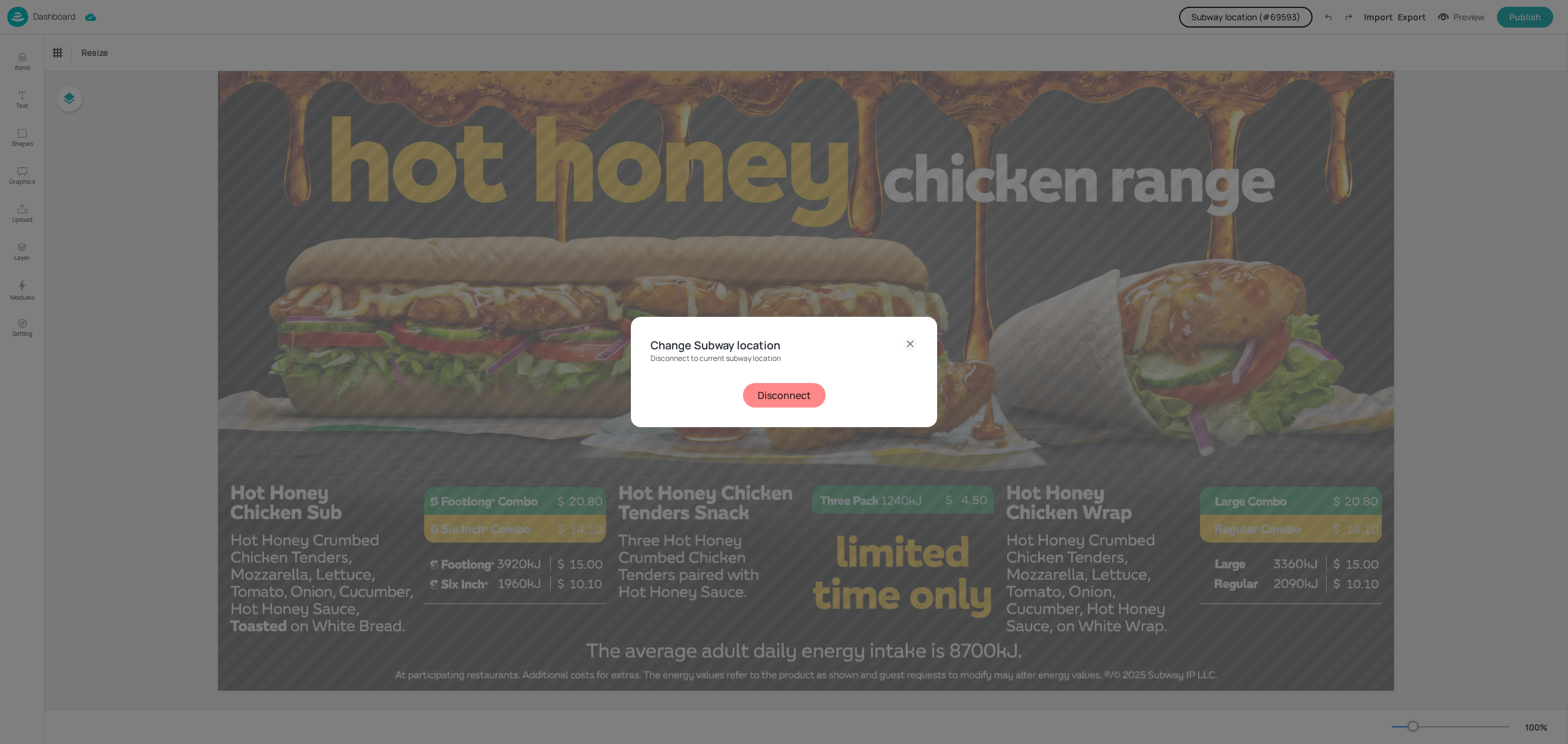
click at [804, 390] on button "Disconnect" at bounding box center [784, 395] width 82 height 24
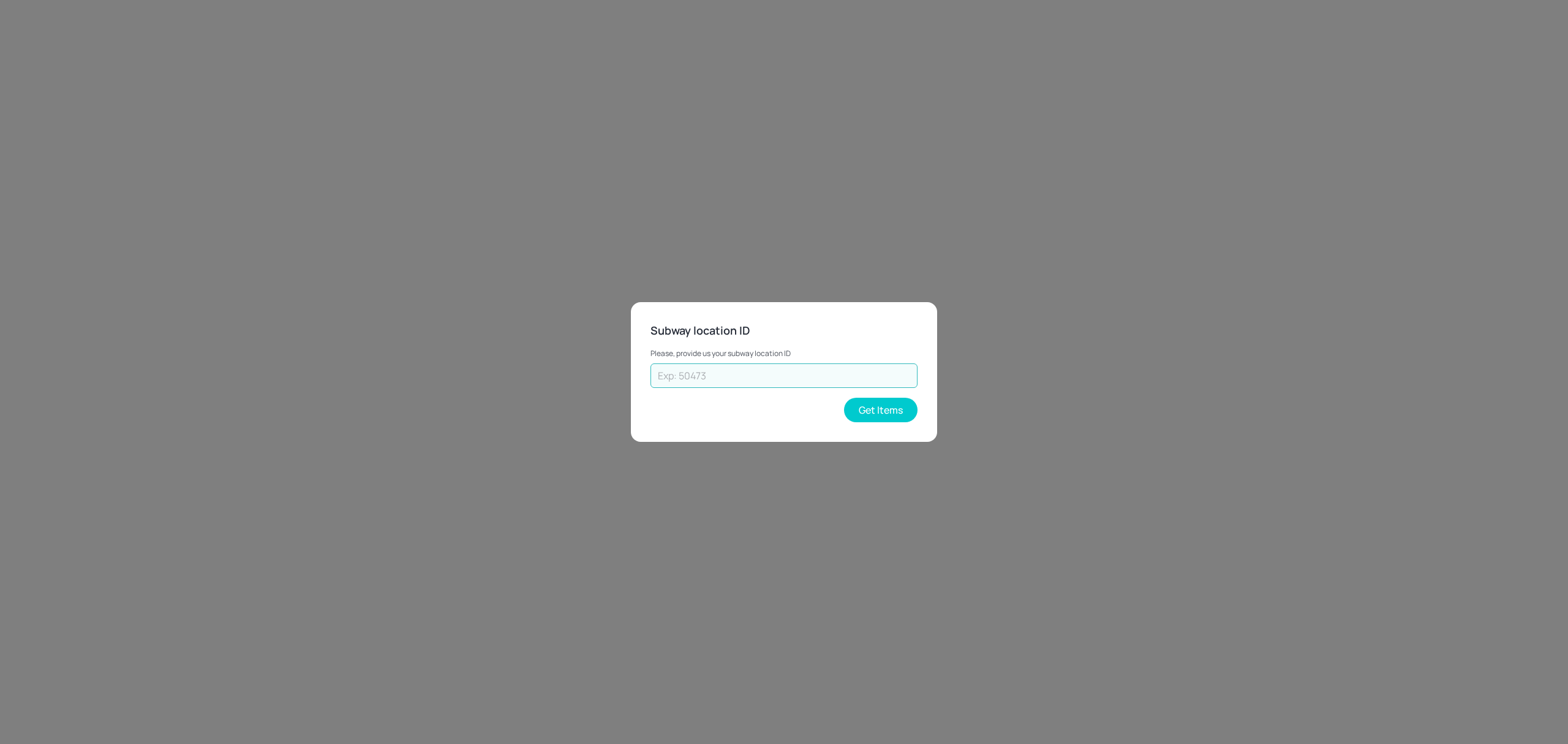
click at [786, 365] on input "text" at bounding box center [784, 375] width 267 height 24
paste input "35478"
type input "35478"
click at [872, 418] on button "Get Items" at bounding box center [881, 410] width 73 height 24
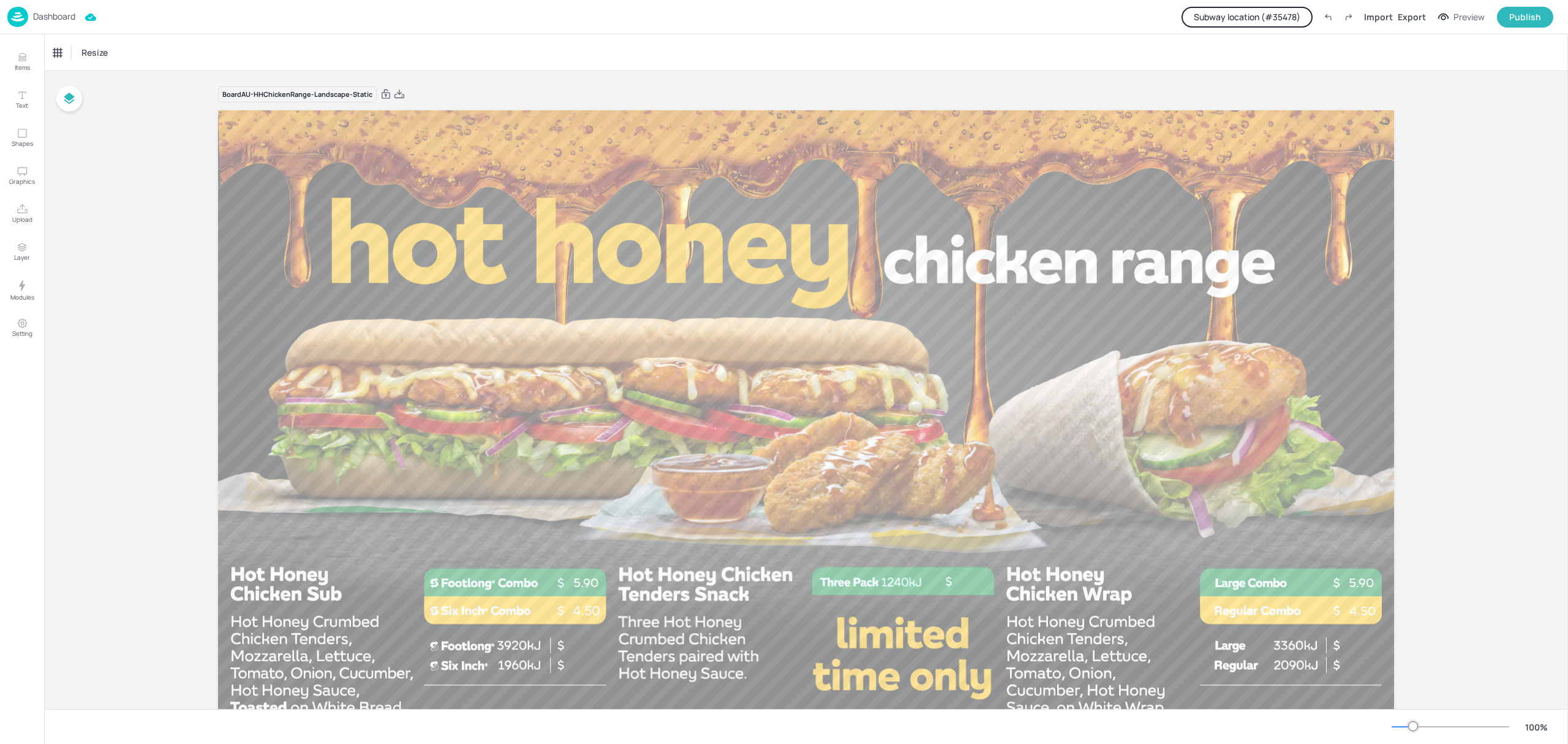
click at [52, 17] on p "Dashboard" at bounding box center [55, 16] width 42 height 9
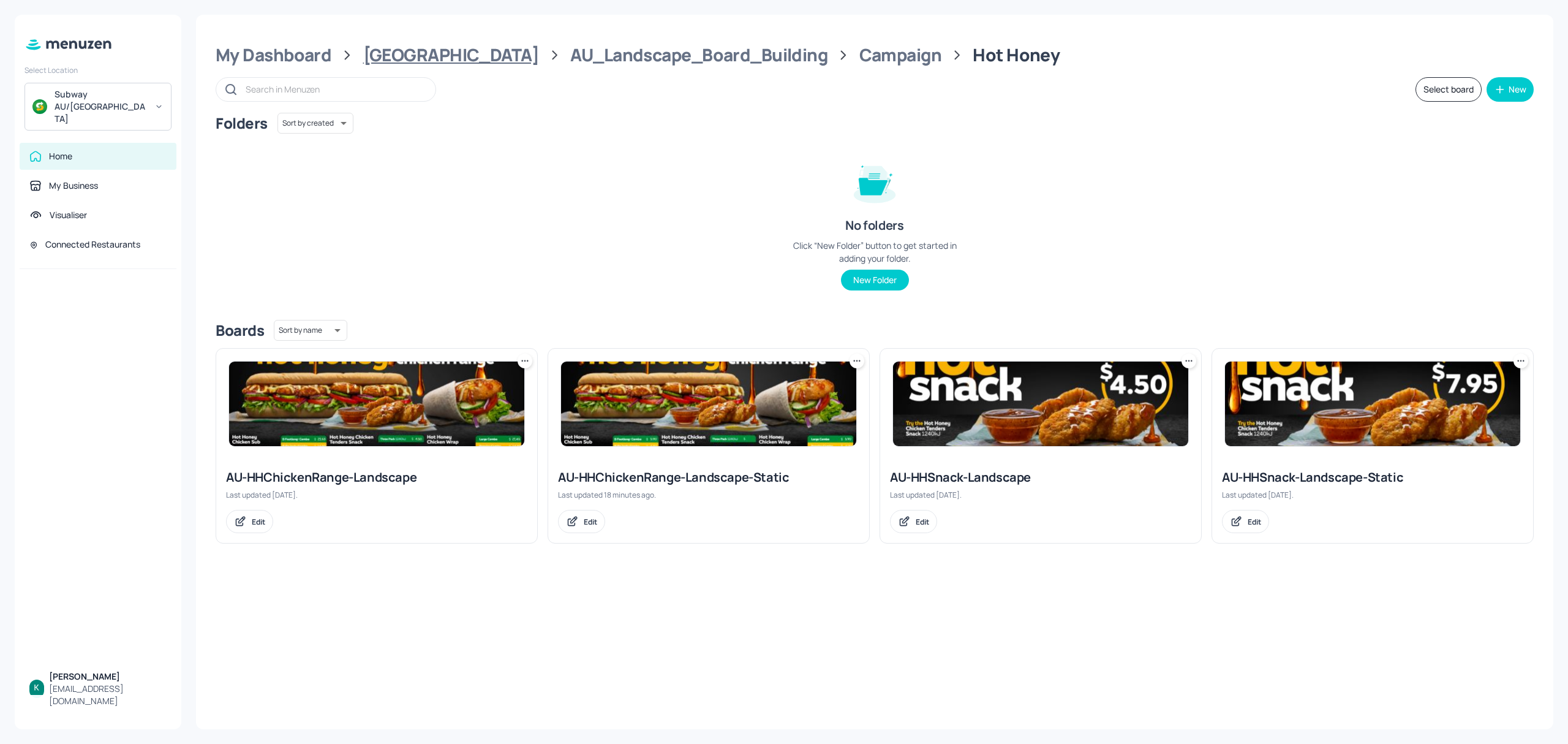
click at [417, 65] on div "[GEOGRAPHIC_DATA]" at bounding box center [451, 55] width 176 height 22
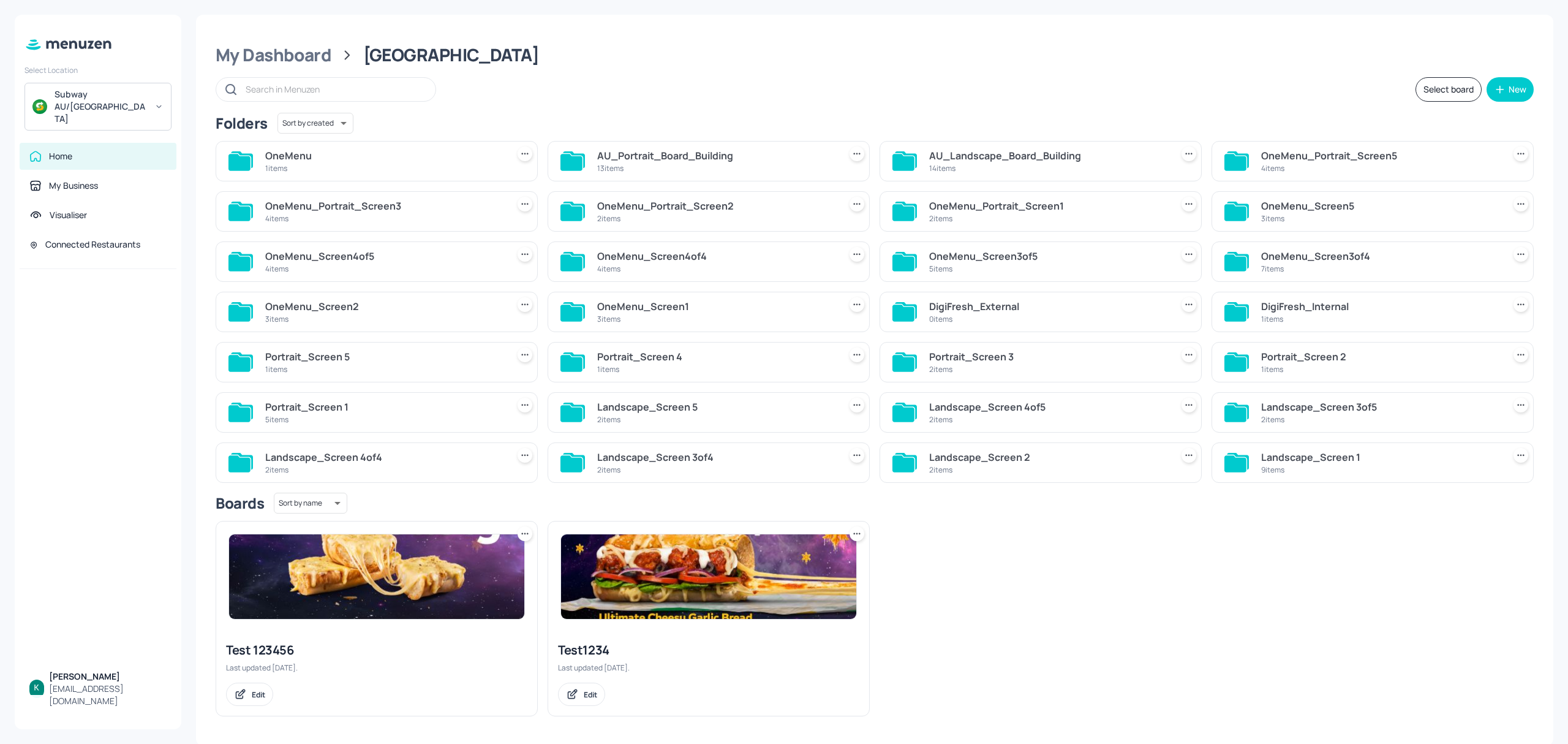
click at [1003, 165] on div "14 items" at bounding box center [1047, 168] width 237 height 11
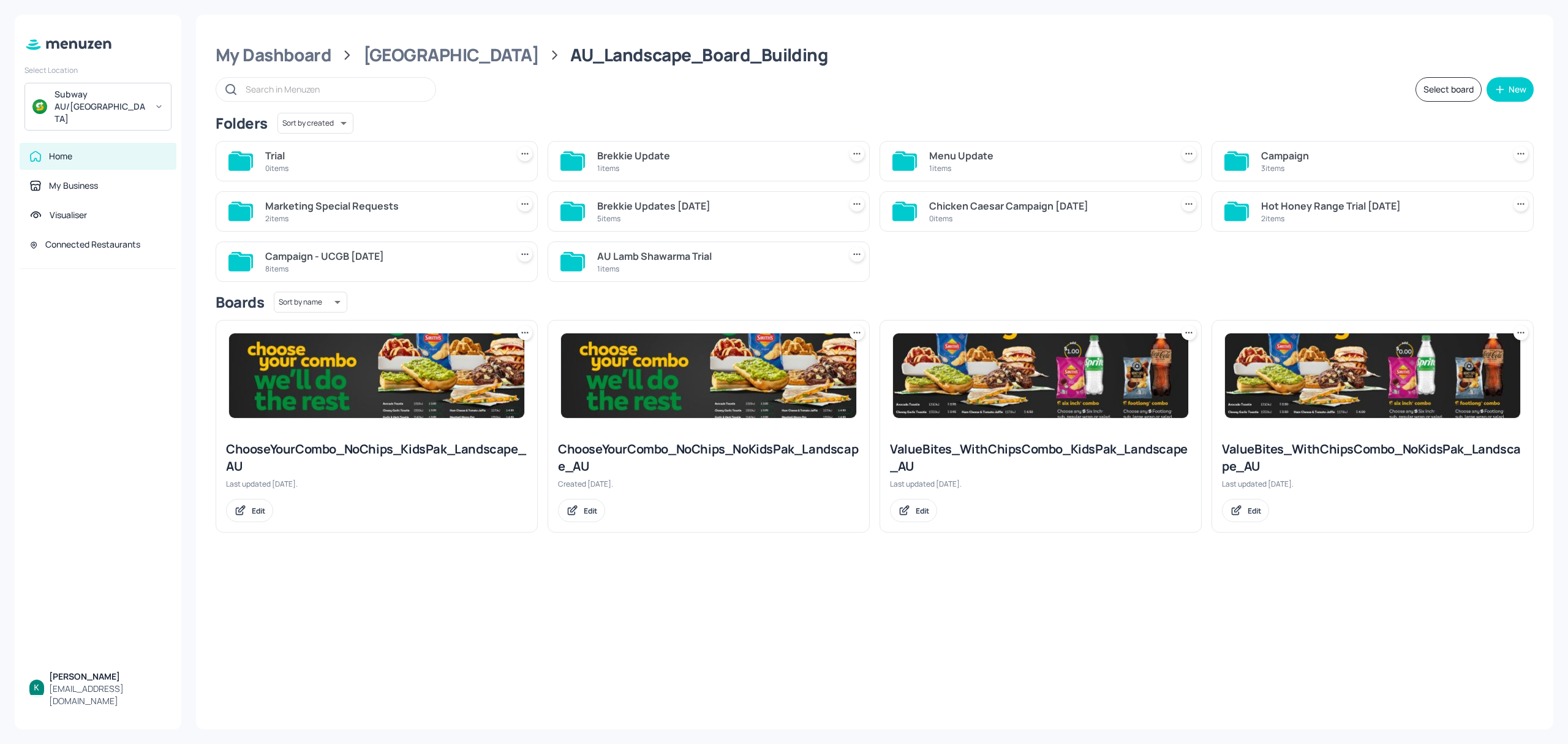
click at [975, 156] on div "Menu Update" at bounding box center [1047, 156] width 237 height 15
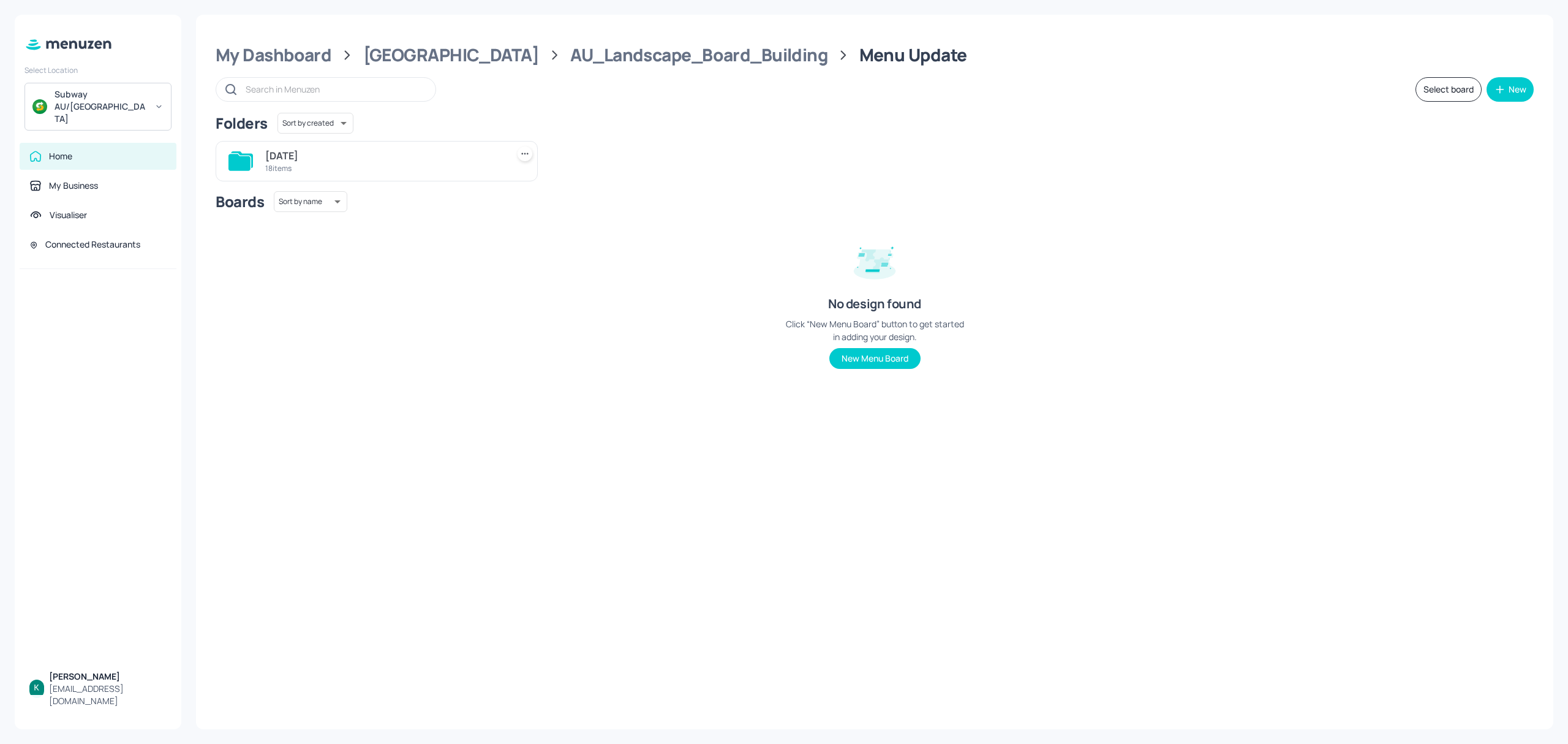
click at [351, 153] on div "[DATE]" at bounding box center [383, 156] width 237 height 15
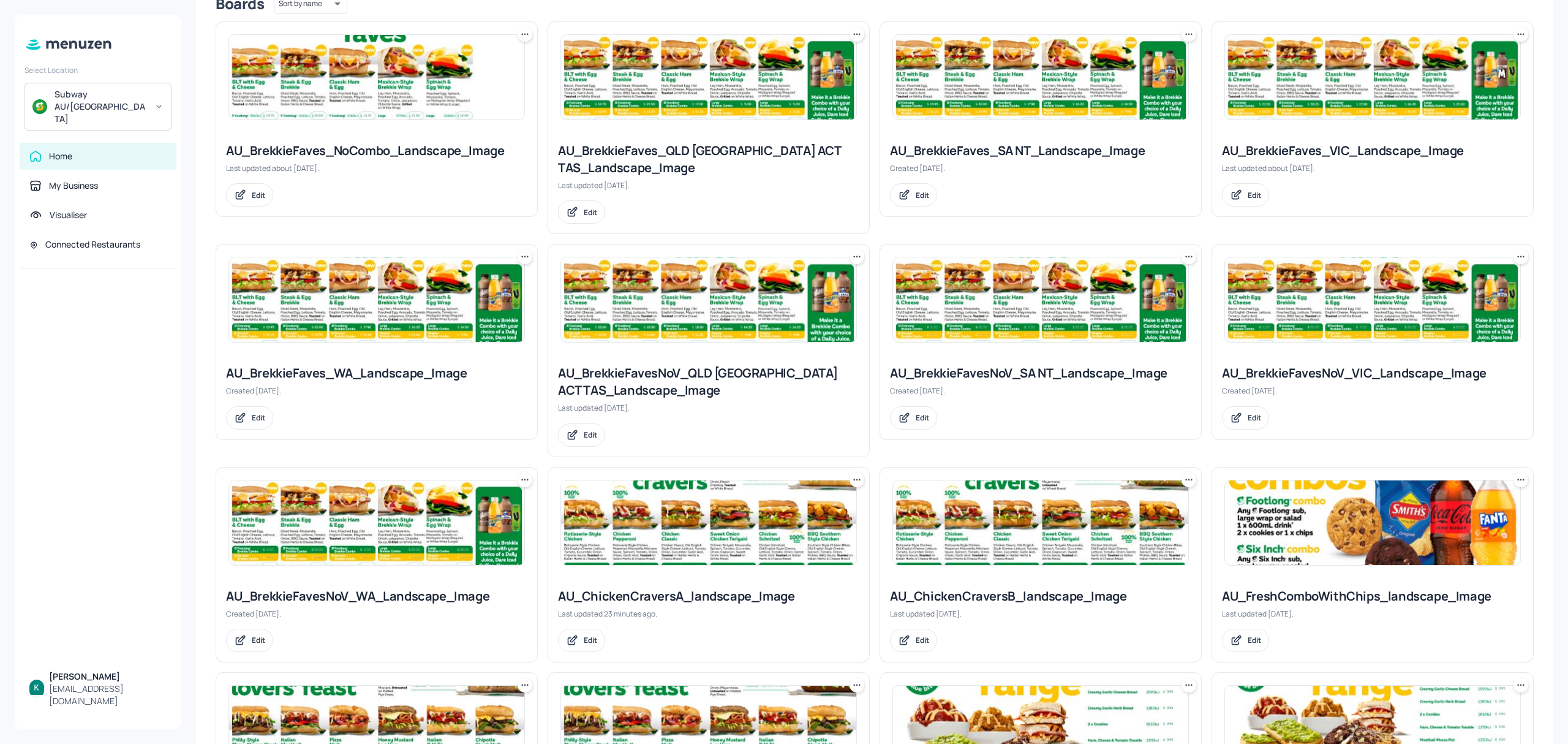
scroll to position [408, 0]
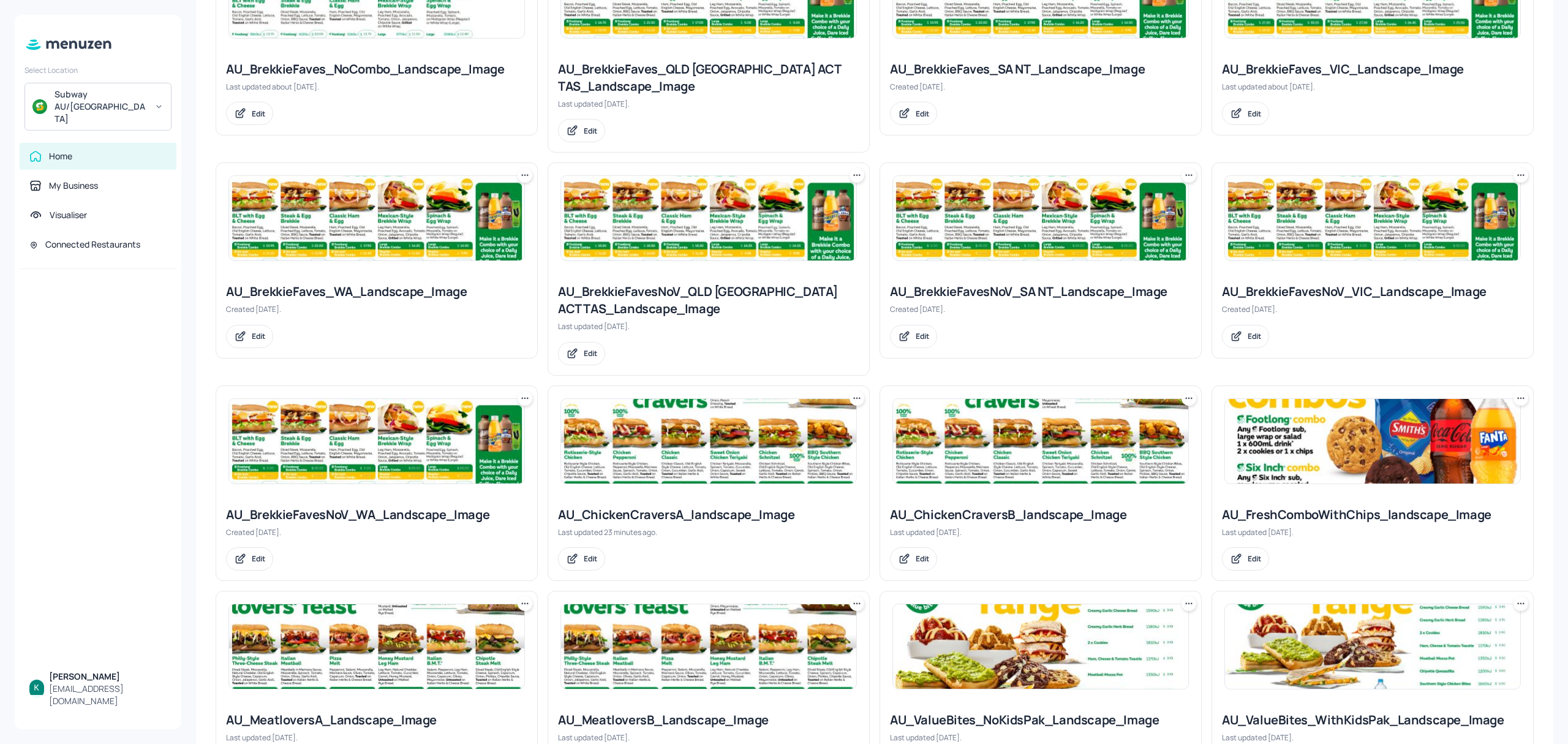
click at [772, 512] on div "AU_ChickenCraversA_landscape_Image" at bounding box center [709, 514] width 302 height 17
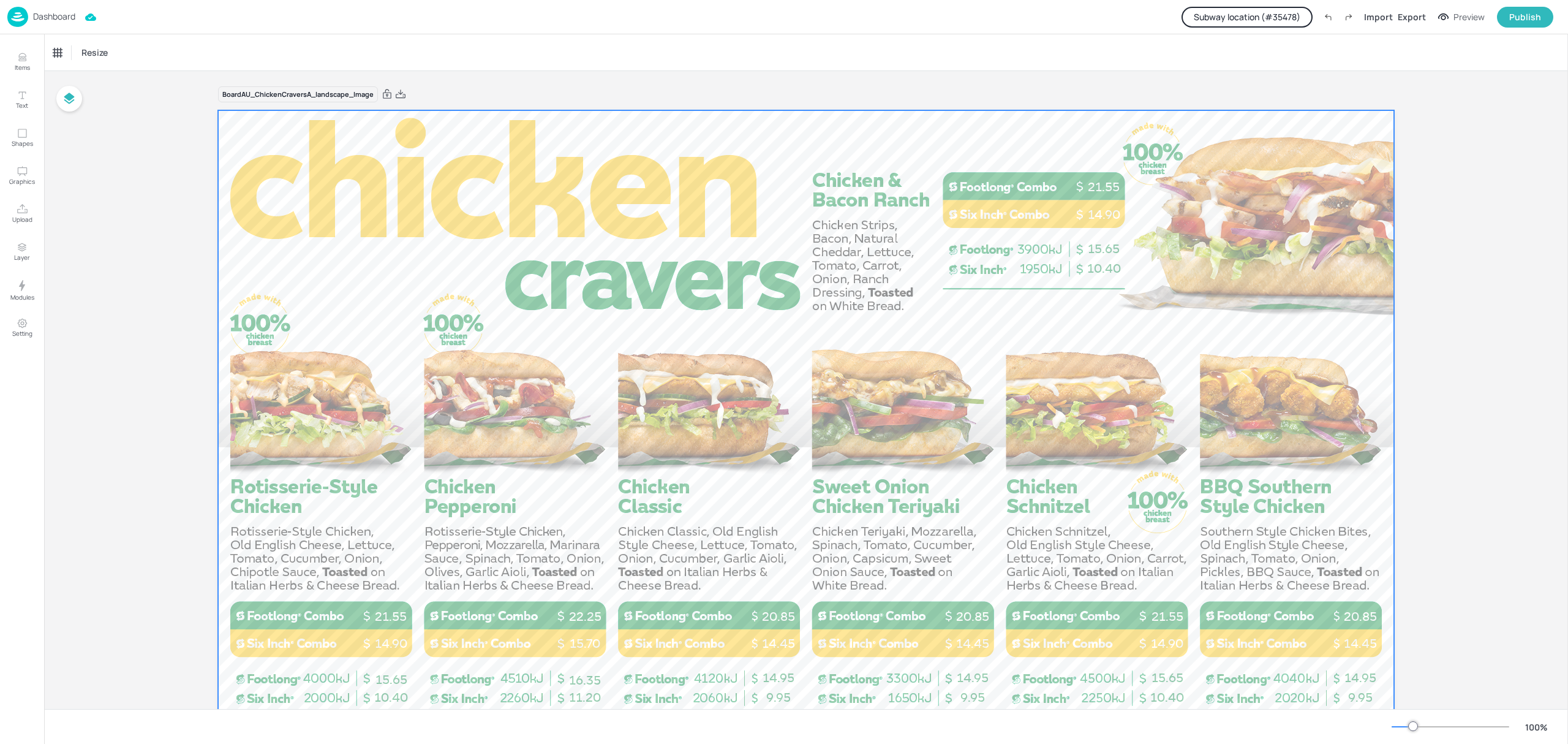
scroll to position [82, 0]
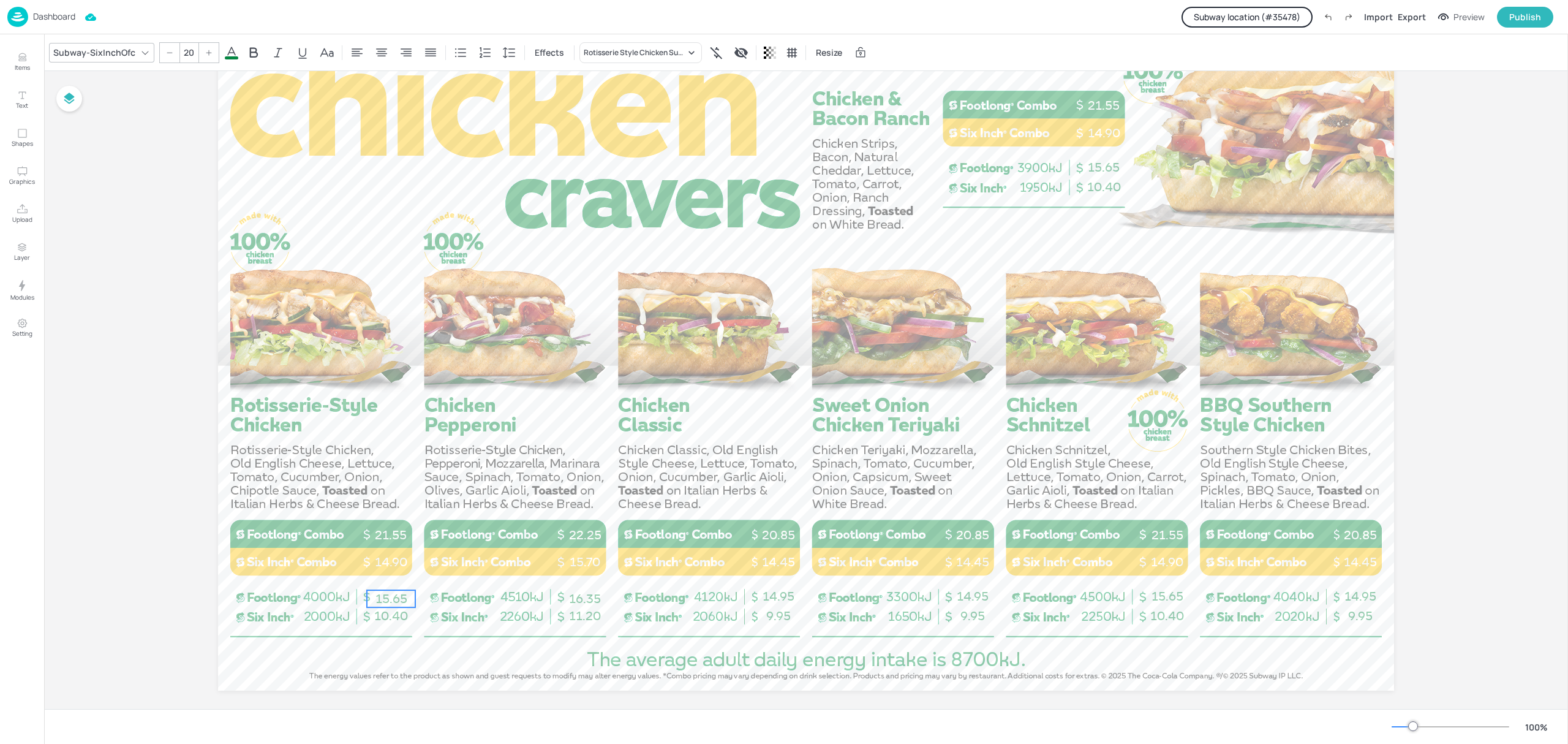
click at [388, 591] on span "15.65" at bounding box center [391, 599] width 32 height 15
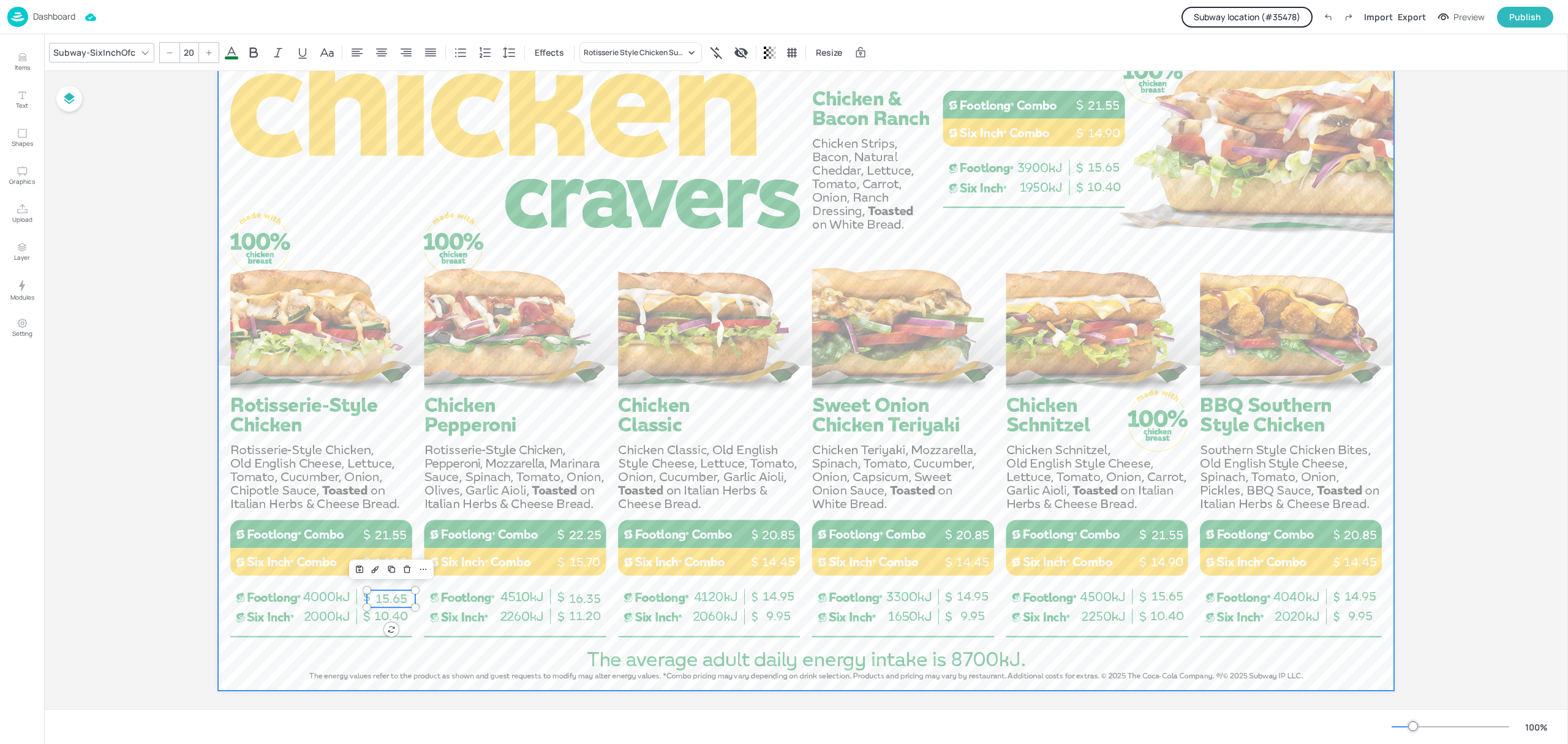
click at [412, 636] on div at bounding box center [806, 359] width 1176 height 662
click at [1291, 13] on button "Subway location (# 35478 )" at bounding box center [1247, 17] width 131 height 21
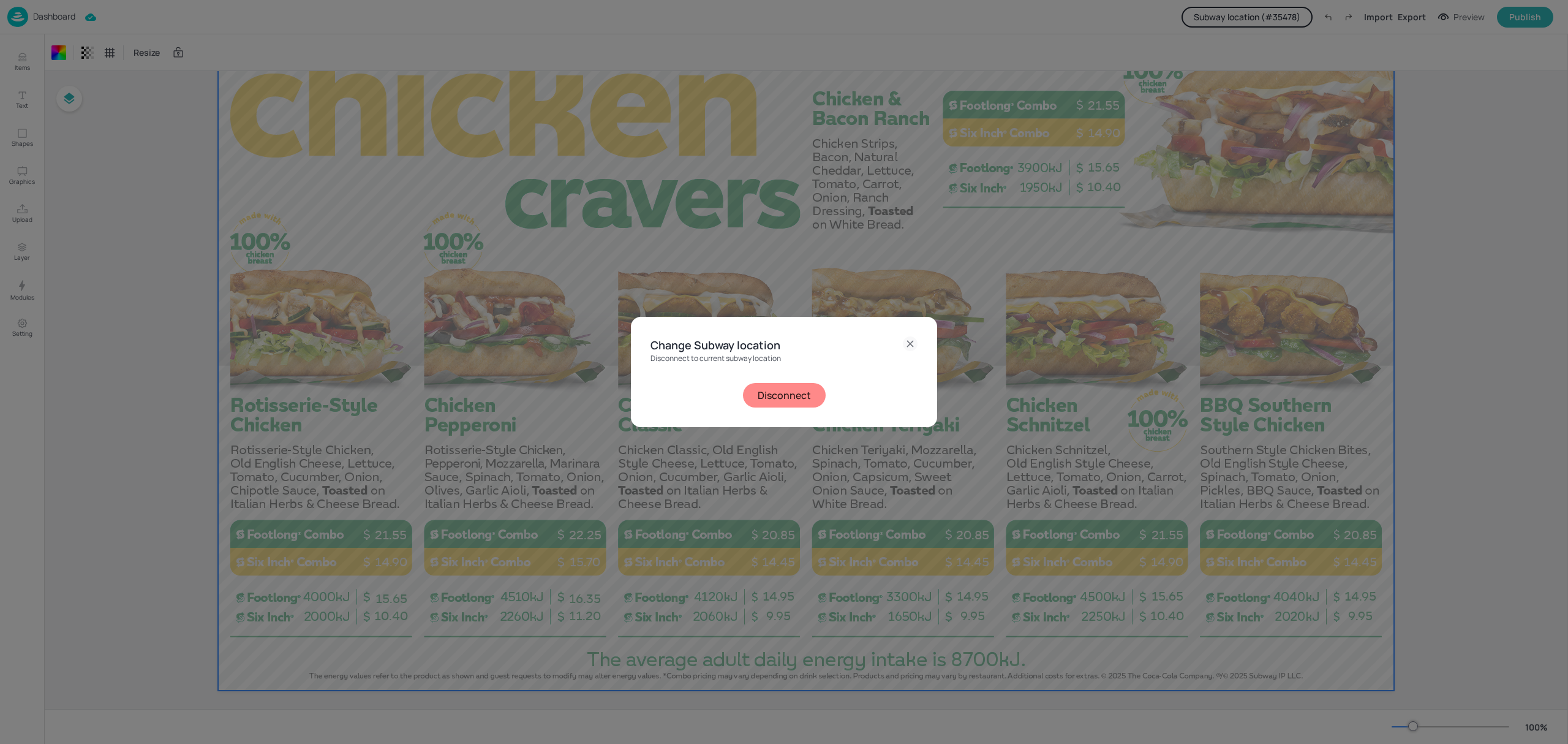
click at [773, 397] on button "Disconnect" at bounding box center [784, 395] width 82 height 24
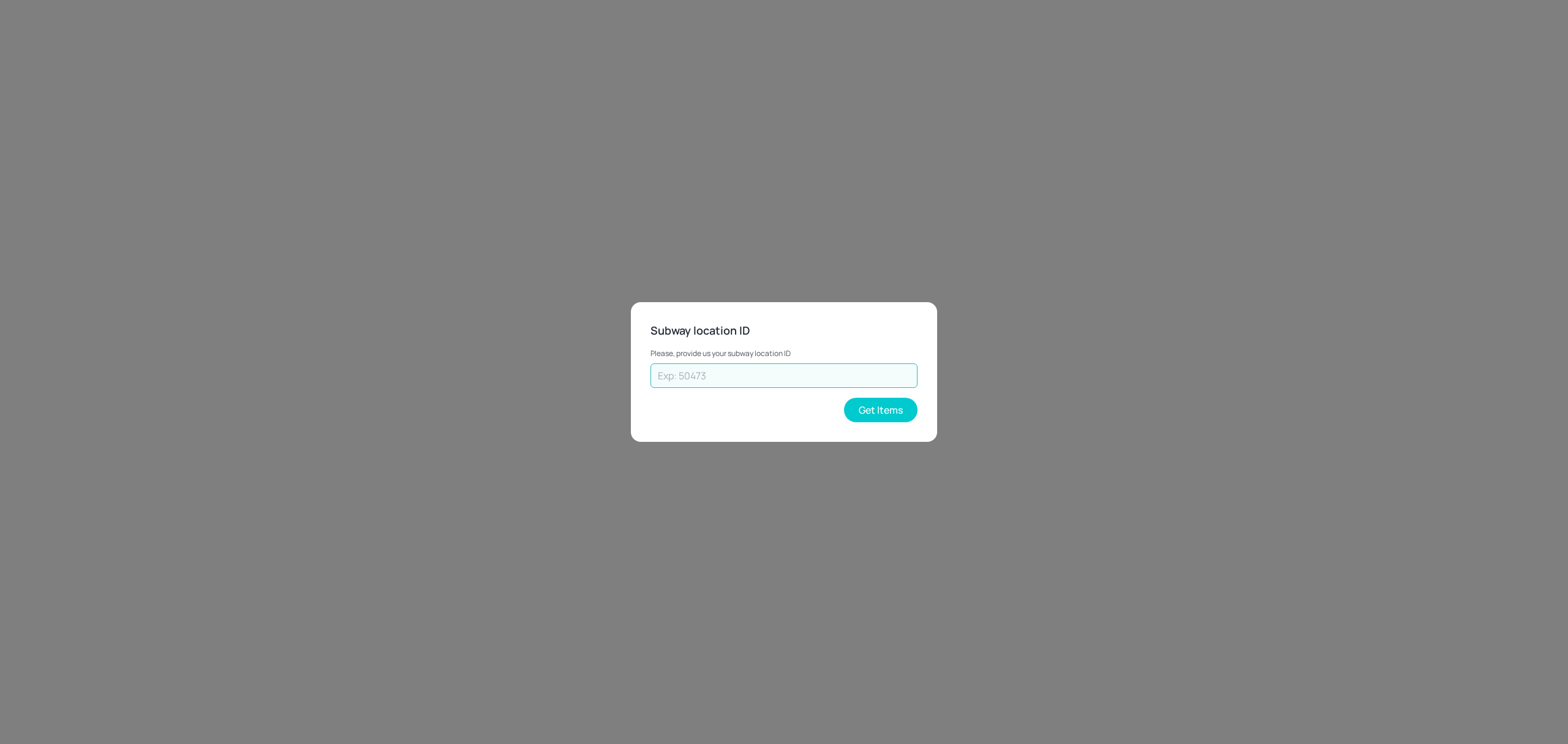
click at [823, 375] on input "text" at bounding box center [784, 375] width 267 height 24
click at [871, 413] on button "Get Items" at bounding box center [881, 410] width 73 height 24
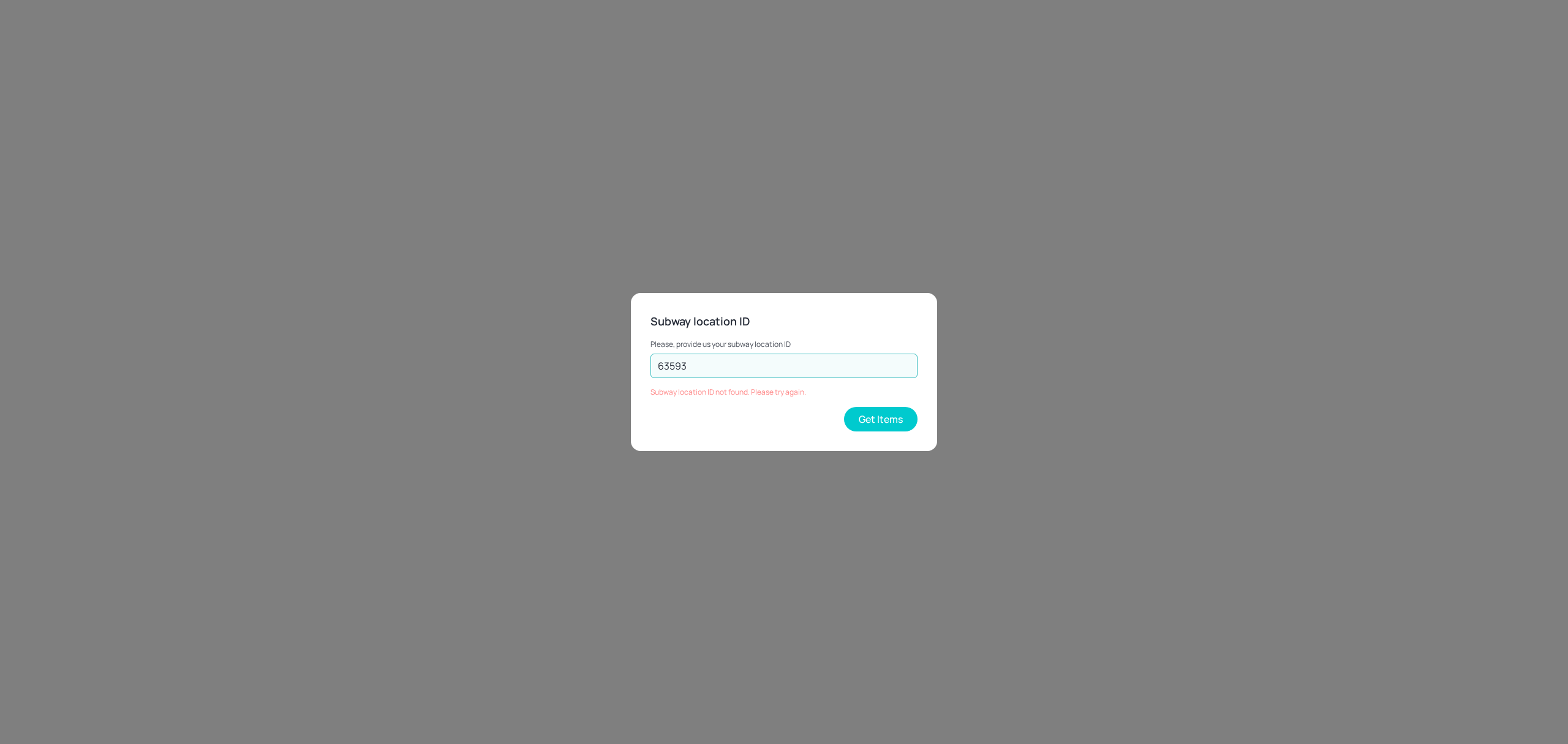
click at [745, 368] on input "63593" at bounding box center [784, 365] width 267 height 24
click at [665, 369] on input "63593" at bounding box center [784, 365] width 267 height 24
drag, startPoint x: 696, startPoint y: 366, endPoint x: 604, endPoint y: 364, distance: 92.0
click at [604, 364] on div "Subway location ID Please, provide us your subway location ID 63593 ​ Subway lo…" at bounding box center [784, 372] width 1568 height 744
type input "69593"
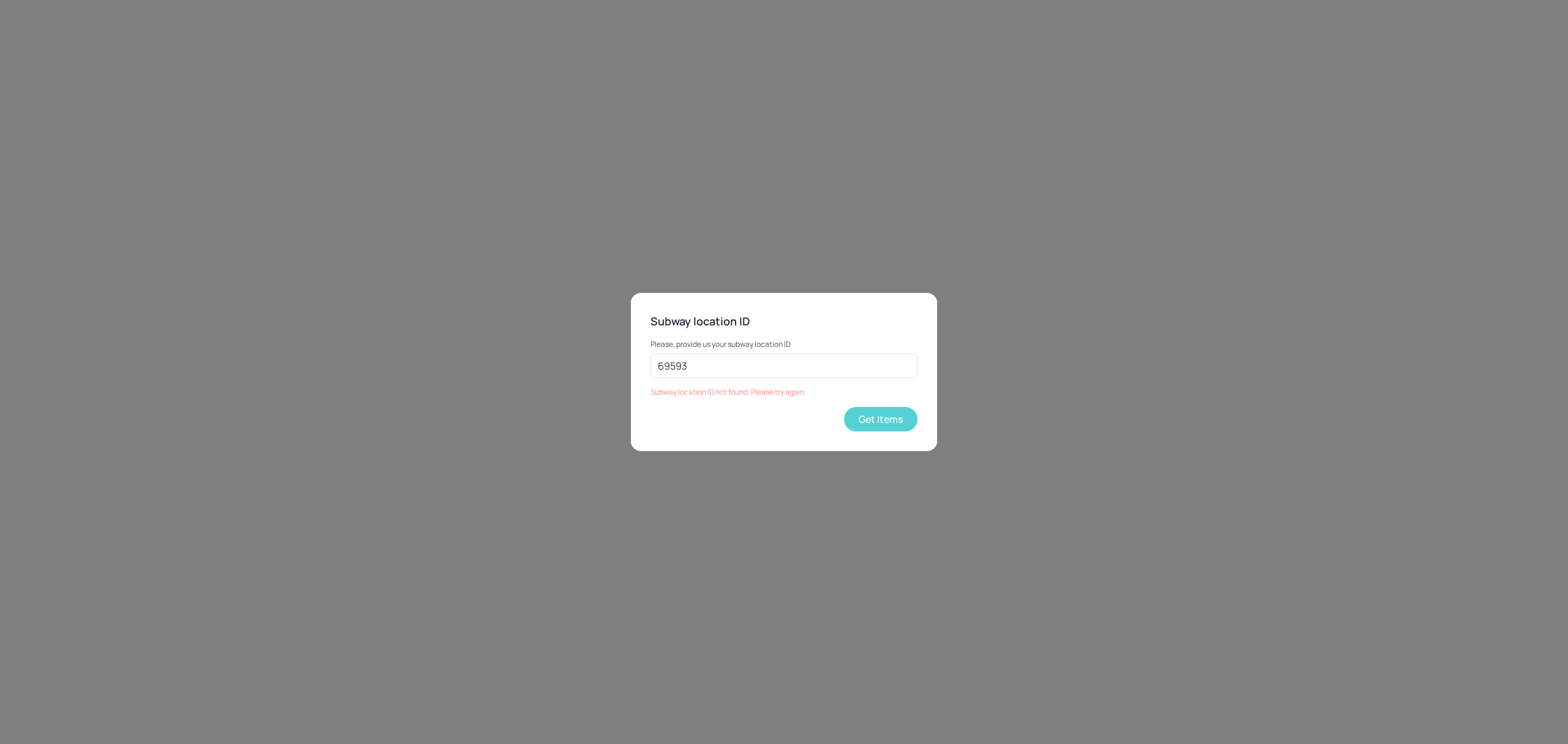
click at [878, 412] on button "Get Items" at bounding box center [881, 419] width 73 height 24
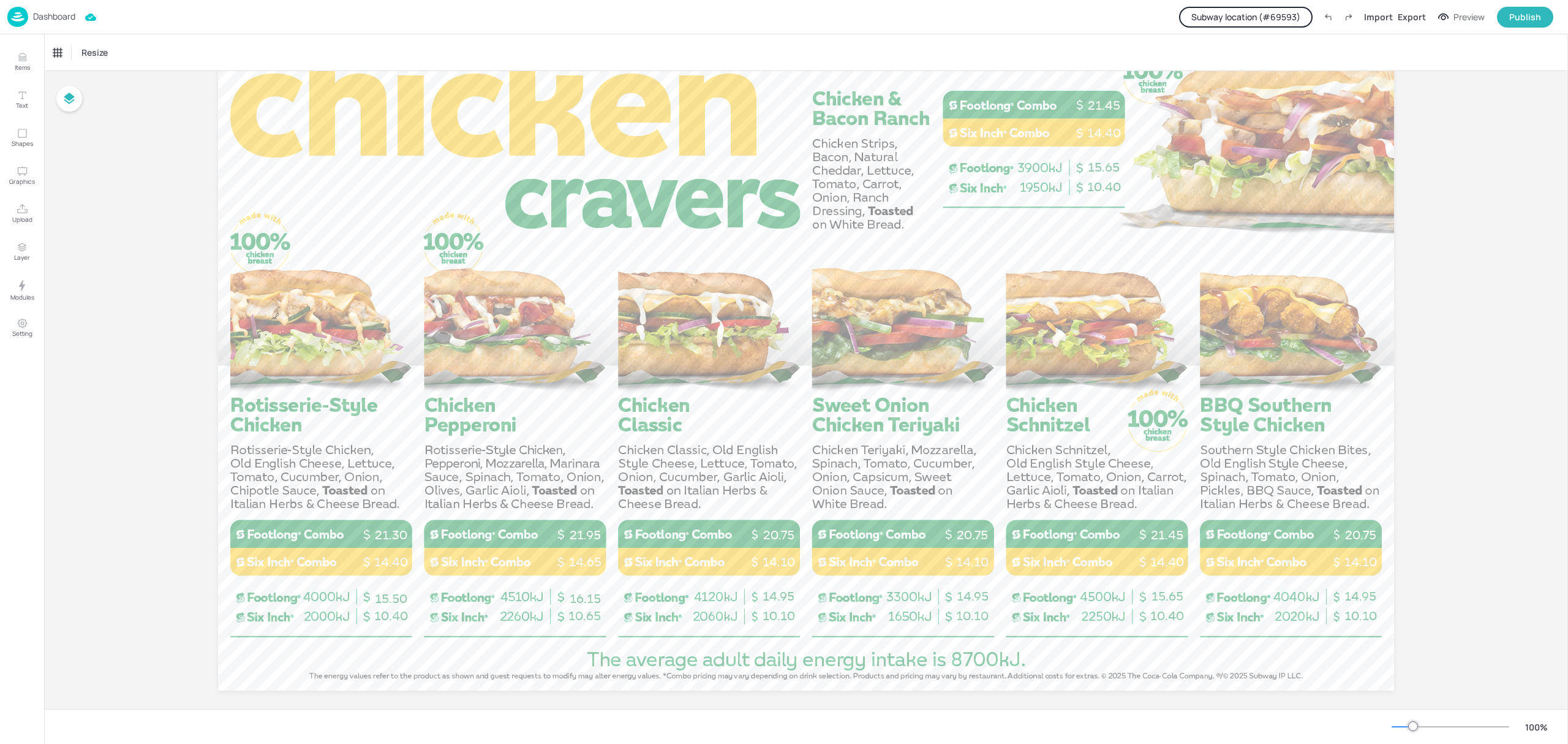
click at [60, 12] on p "Dashboard" at bounding box center [55, 16] width 42 height 9
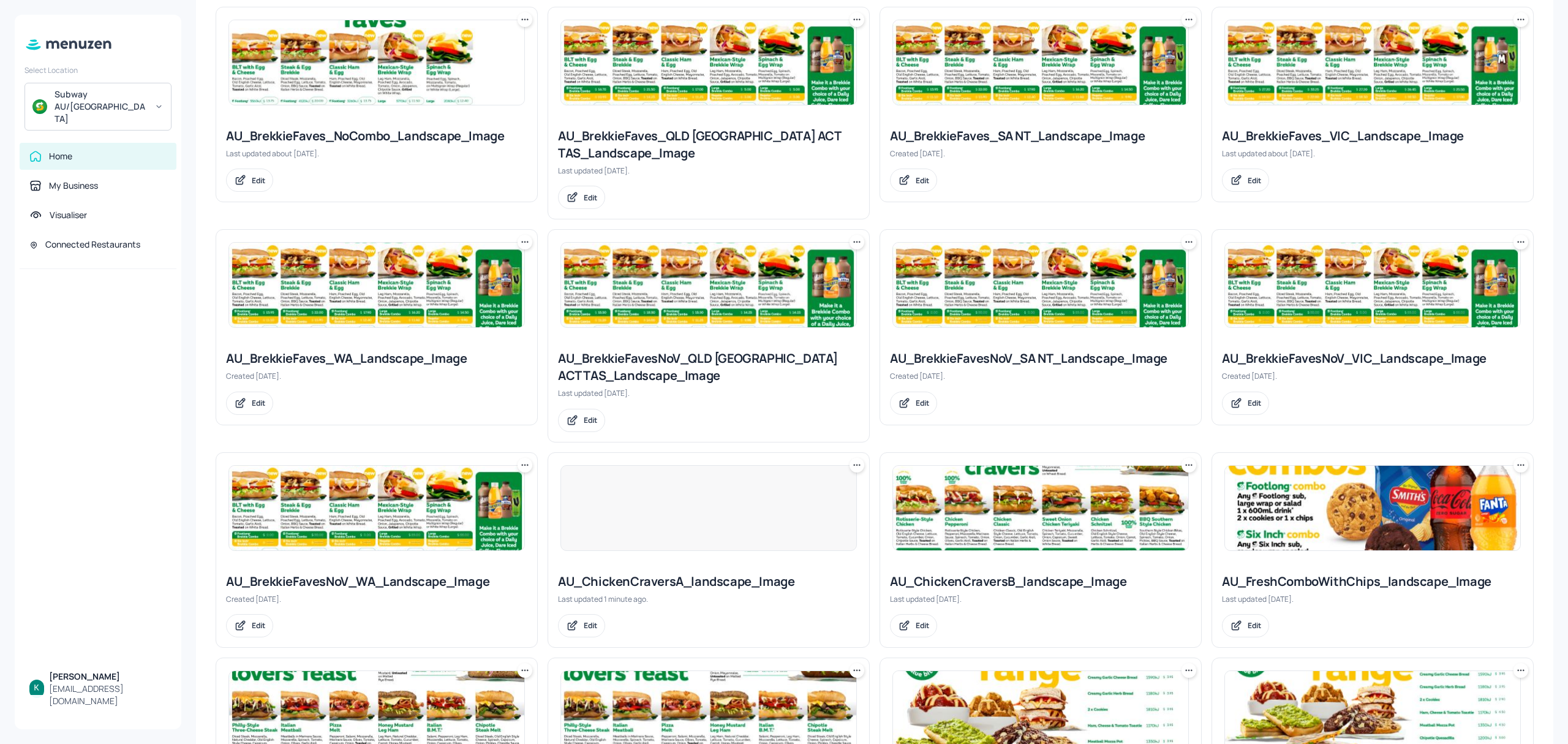
scroll to position [408, 0]
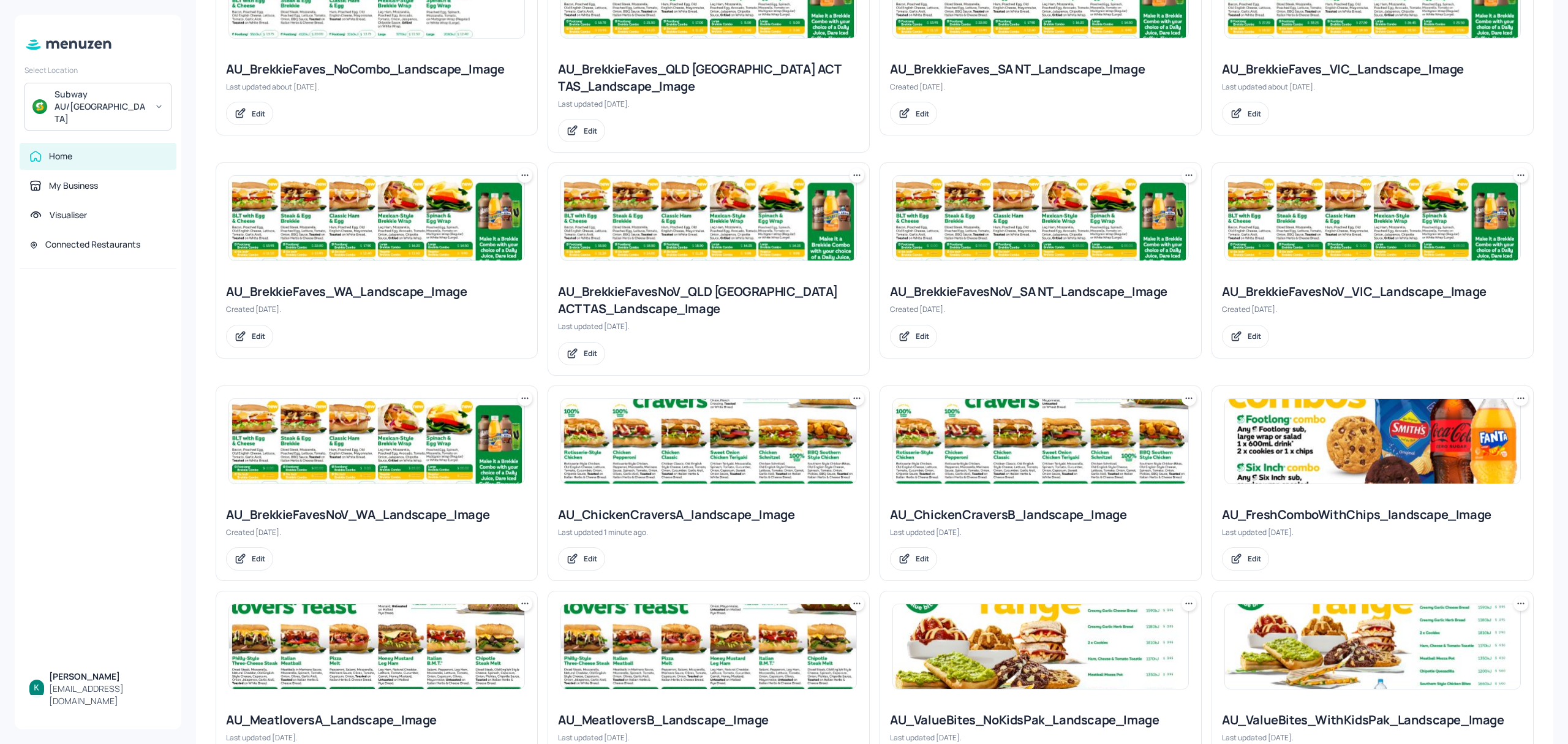
click at [1008, 517] on div "AU_ChickenCraversB_landscape_Image" at bounding box center [1040, 514] width 302 height 17
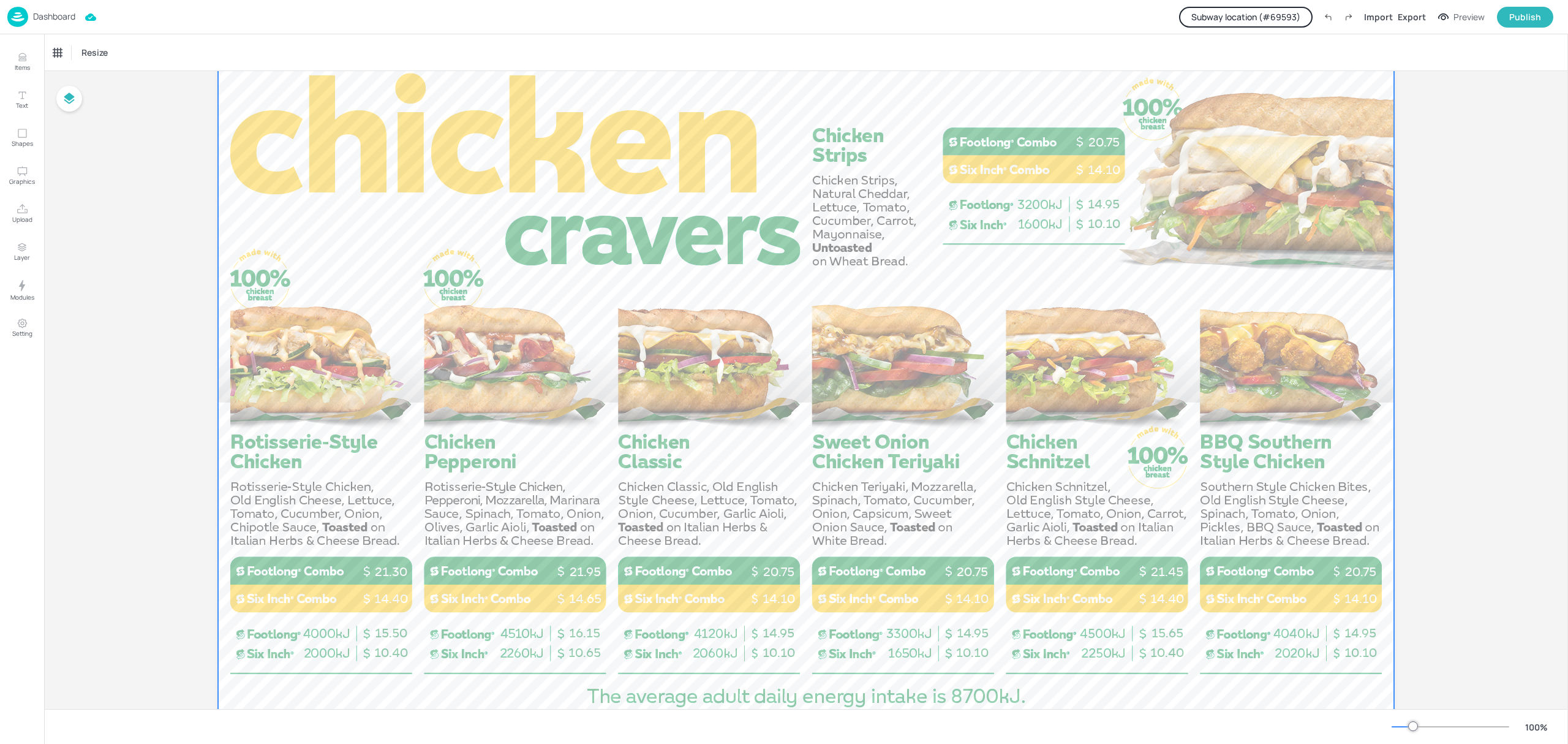
scroll to position [82, 0]
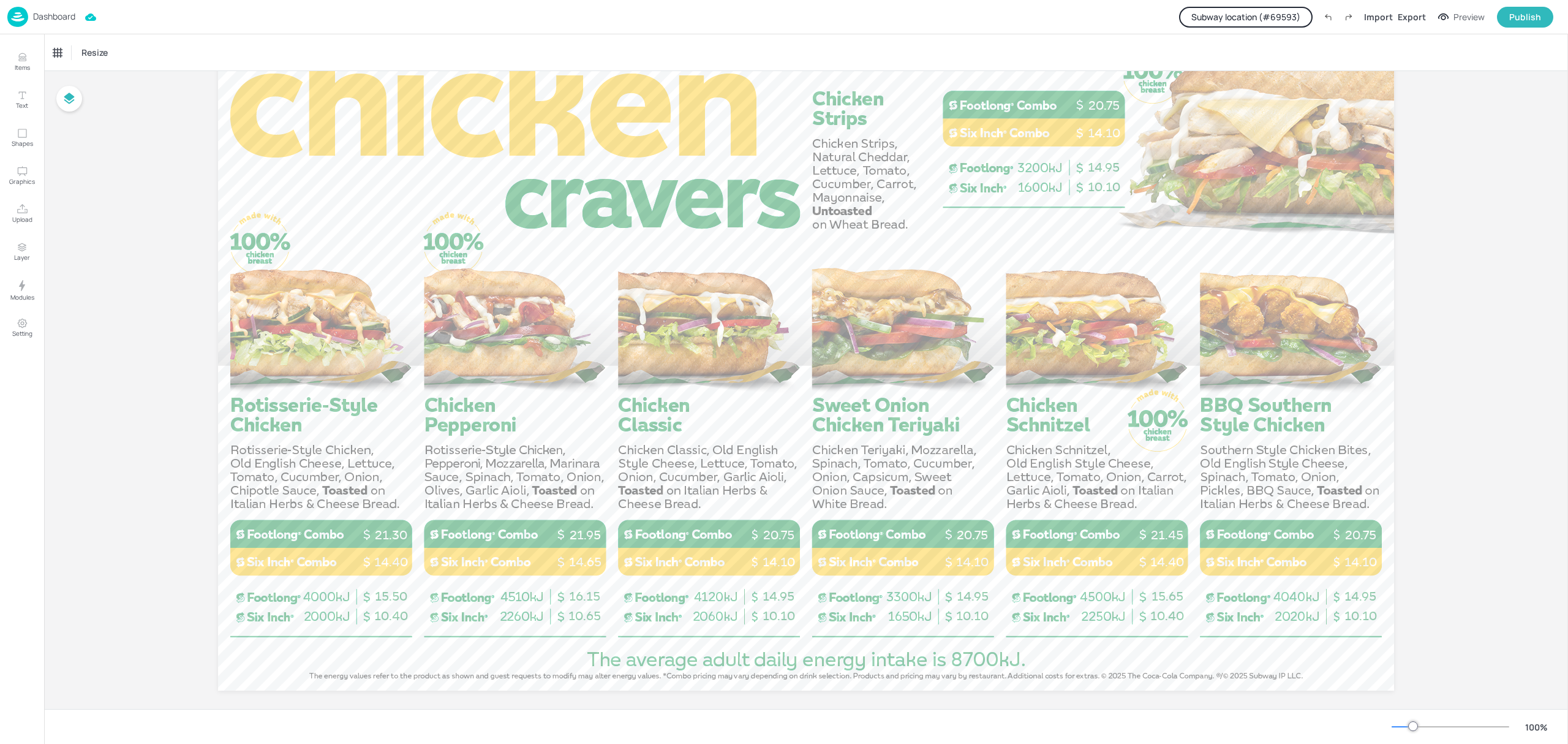
click at [55, 15] on p "Dashboard" at bounding box center [55, 16] width 42 height 9
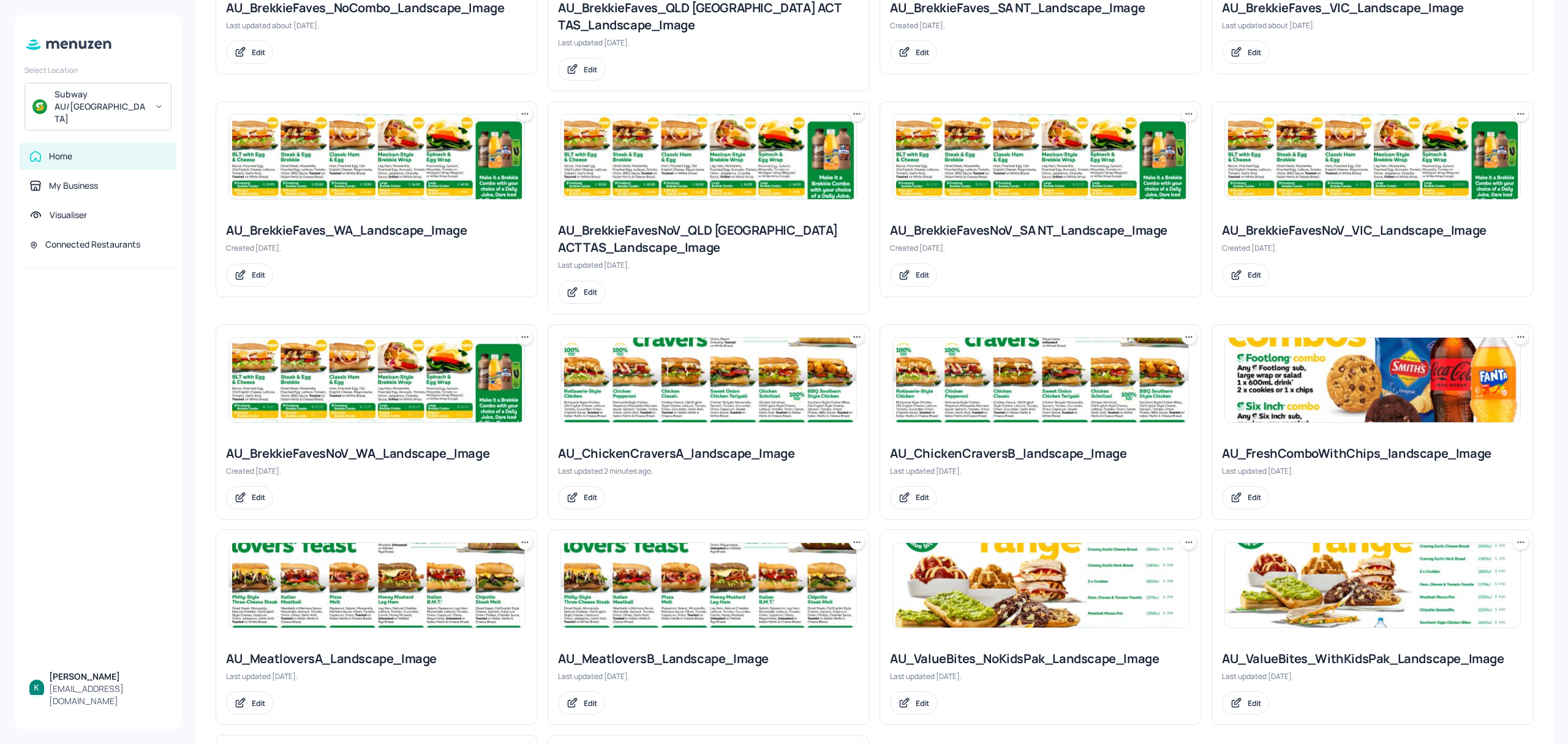
scroll to position [490, 0]
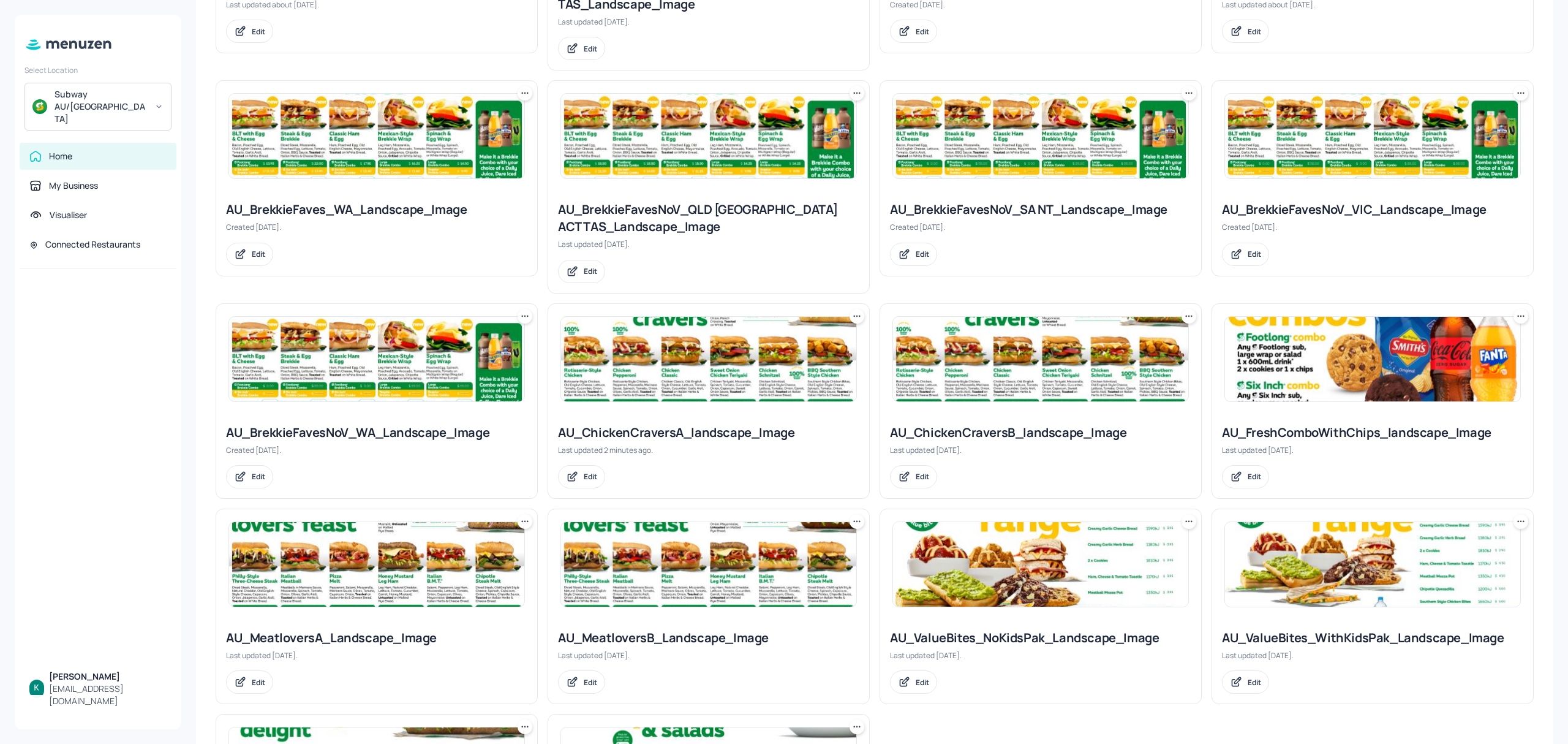
click at [700, 437] on div "AU_ChickenCraversA_landscape_Image" at bounding box center [709, 432] width 302 height 17
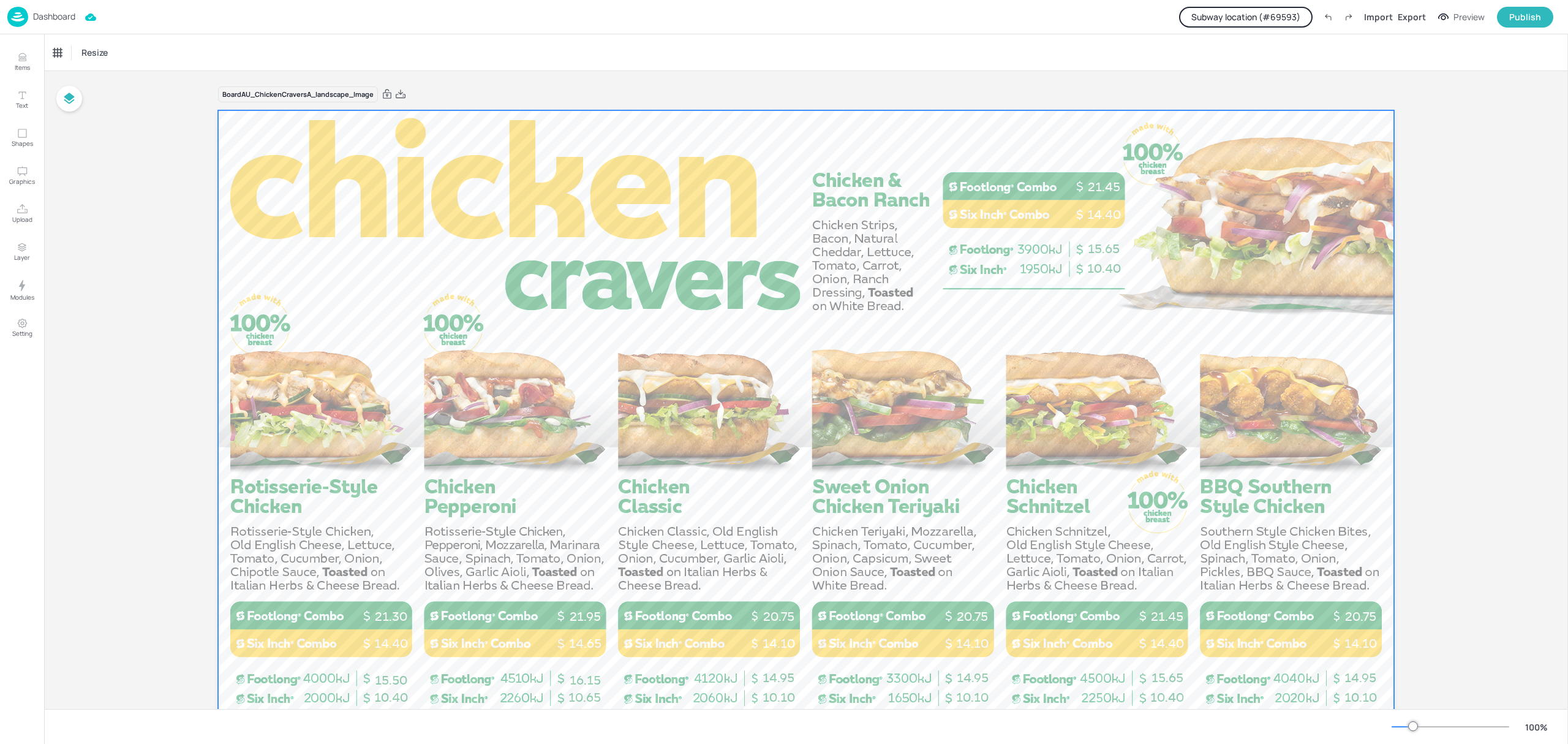
scroll to position [82, 0]
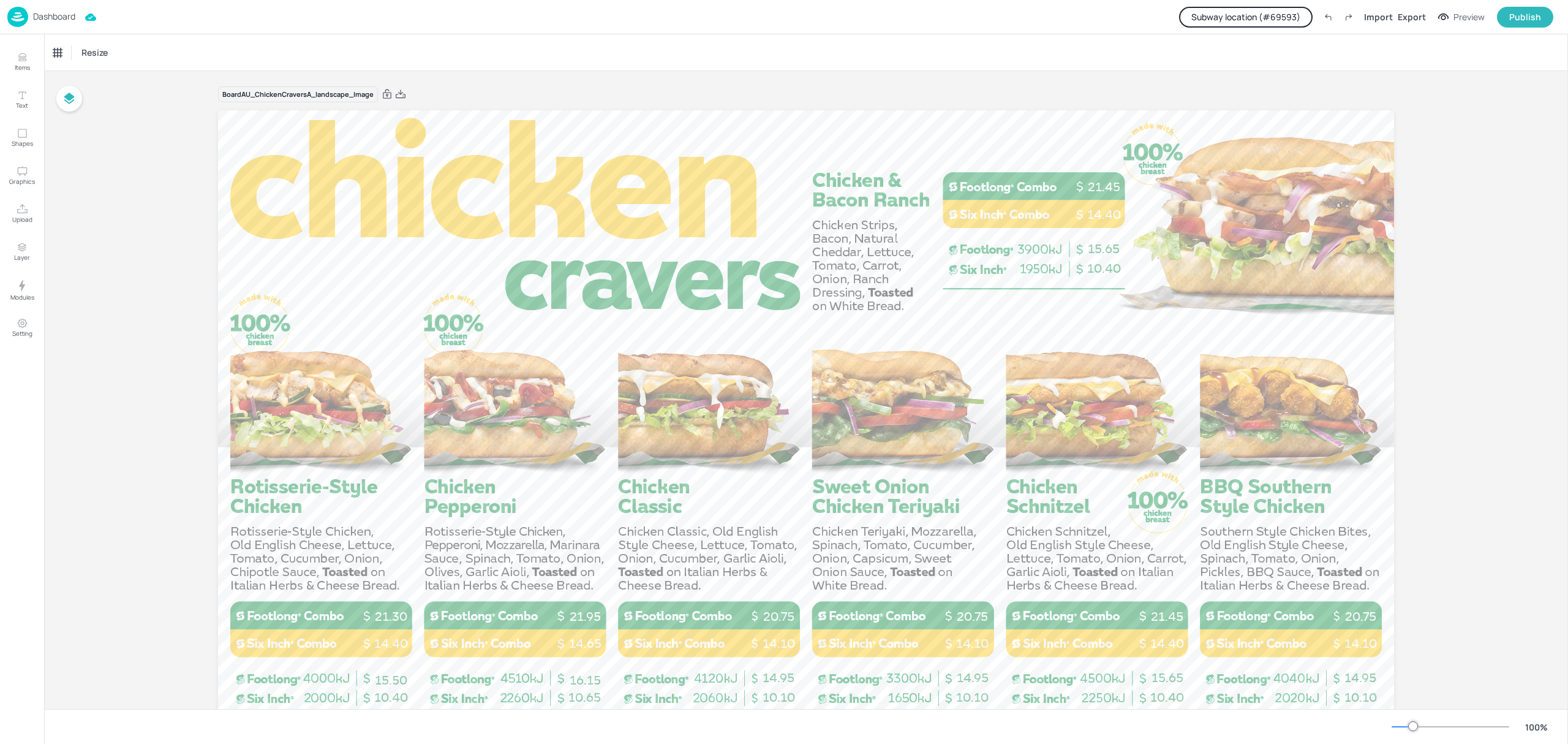
click at [41, 12] on p "Dashboard" at bounding box center [55, 16] width 42 height 9
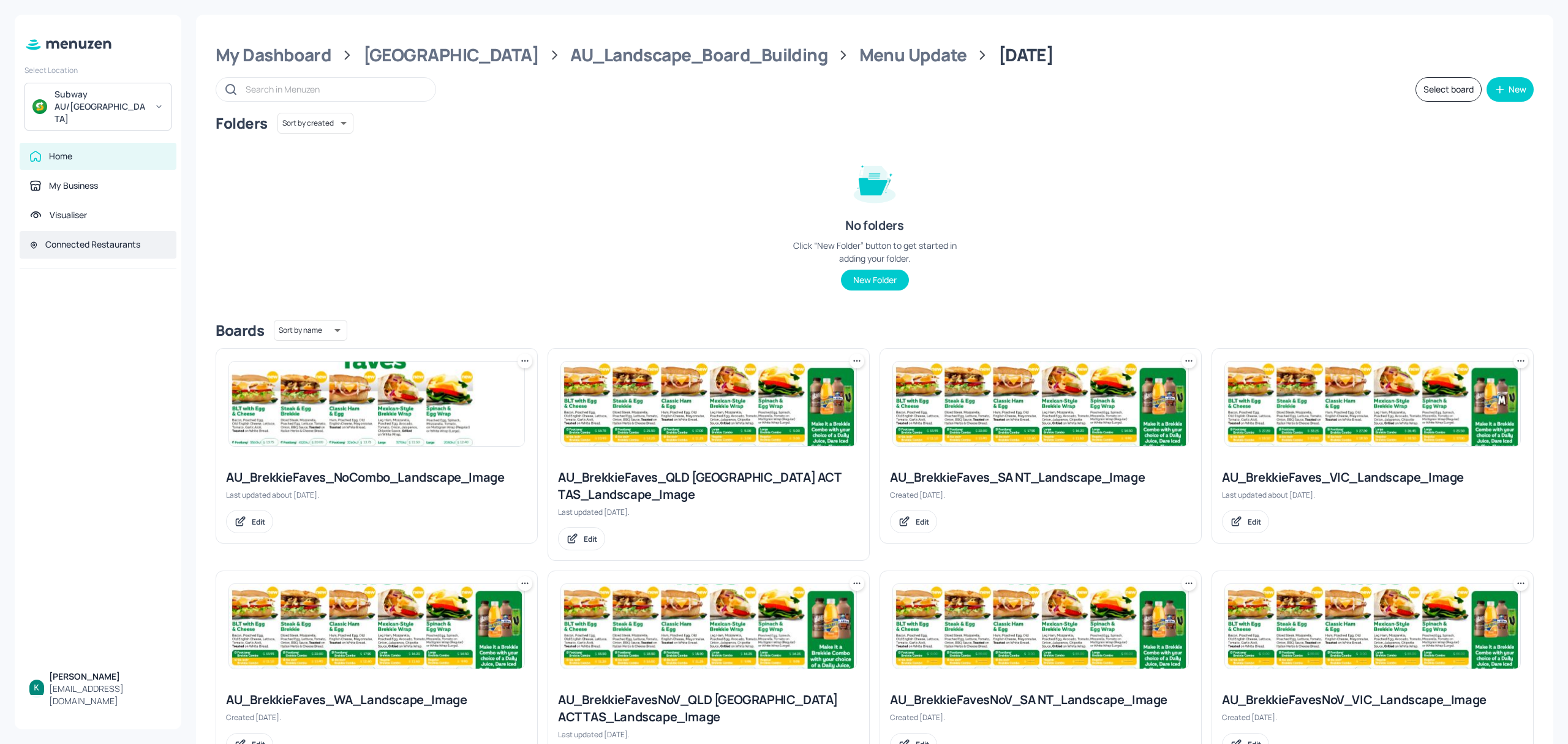
click at [119, 238] on div "Connected Restaurants" at bounding box center [93, 244] width 95 height 12
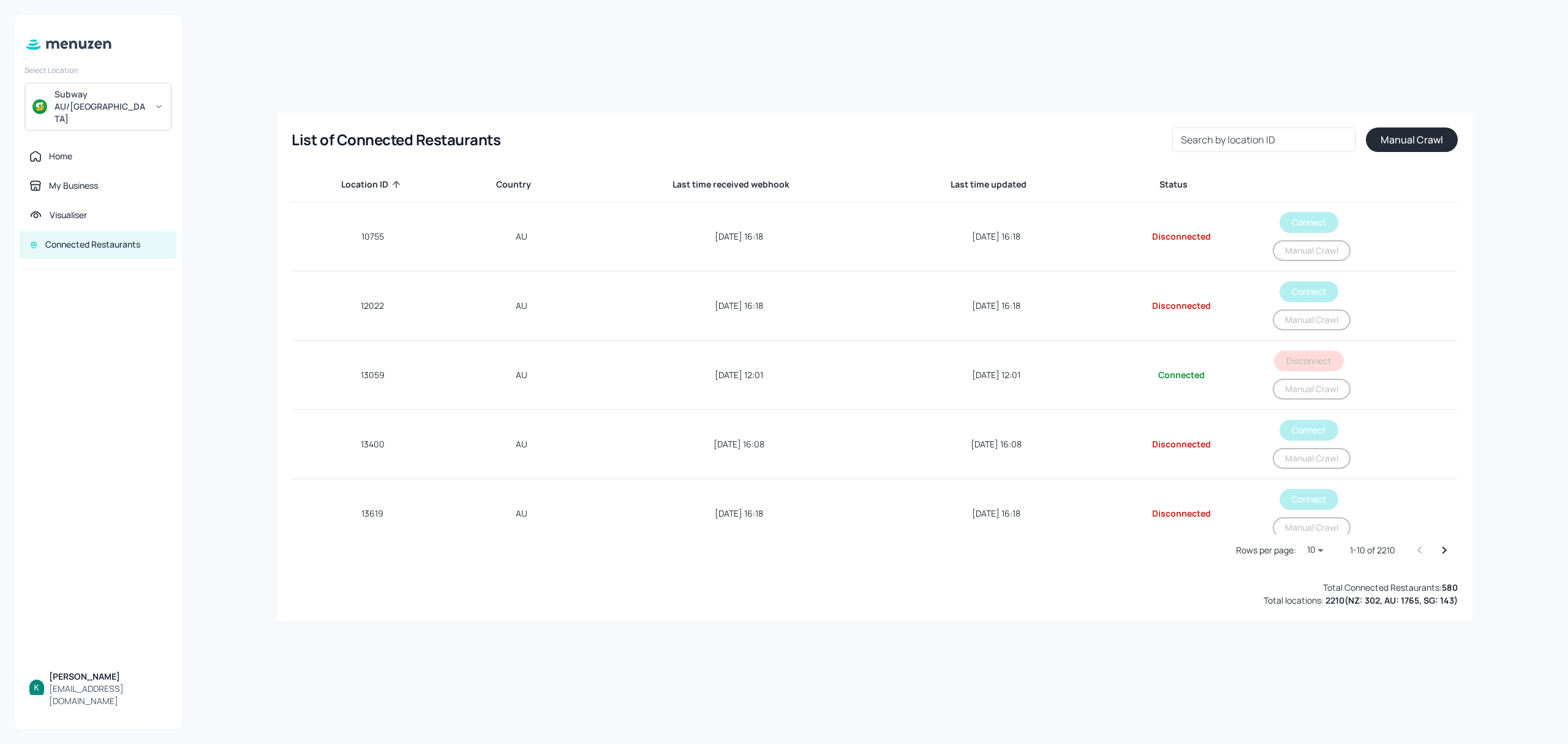
click at [1235, 131] on div "Search by location ID Search by location ID" at bounding box center [1264, 140] width 183 height 24
paste input "69593"
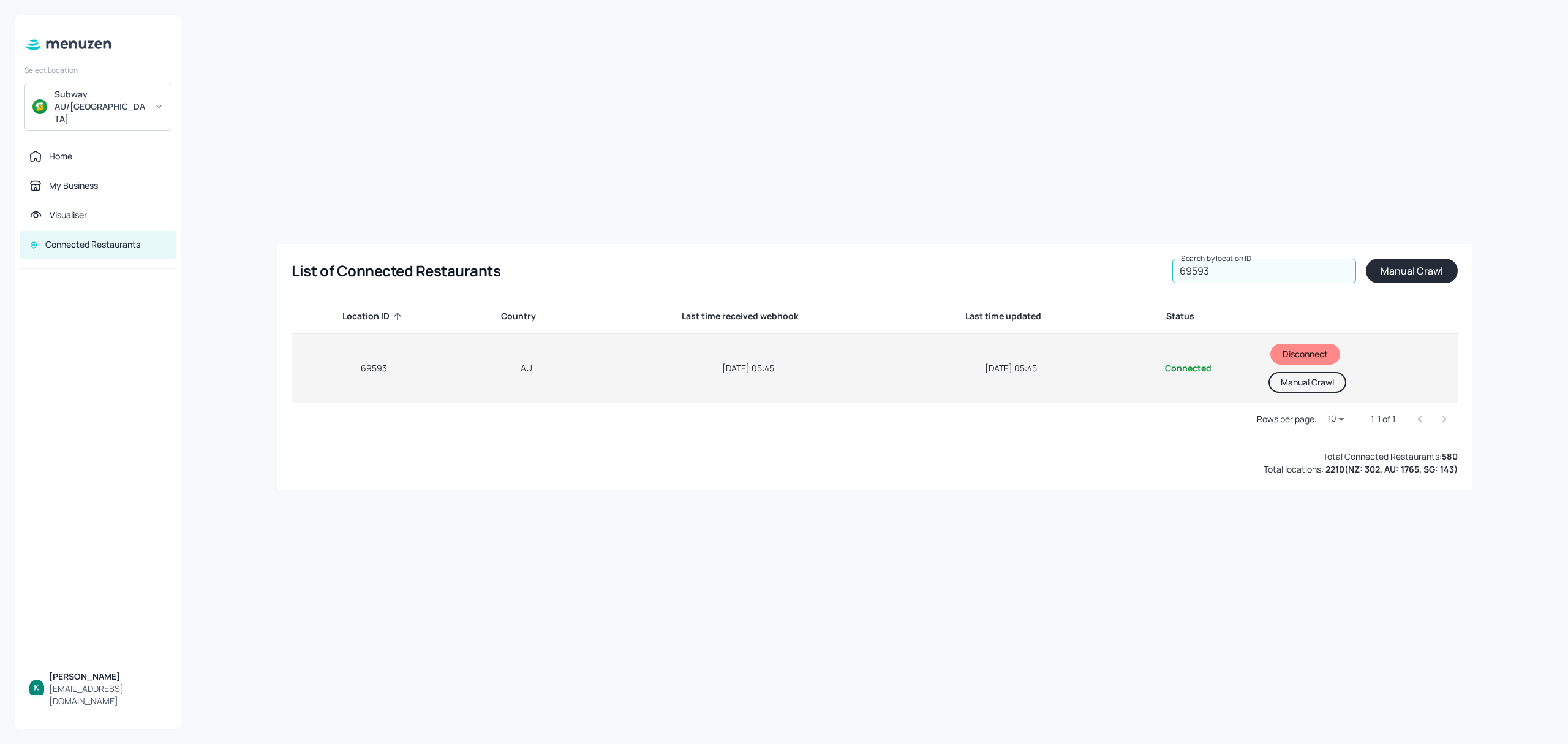
type input "69593"
click at [1305, 388] on button "Manual Crawl" at bounding box center [1307, 383] width 77 height 21
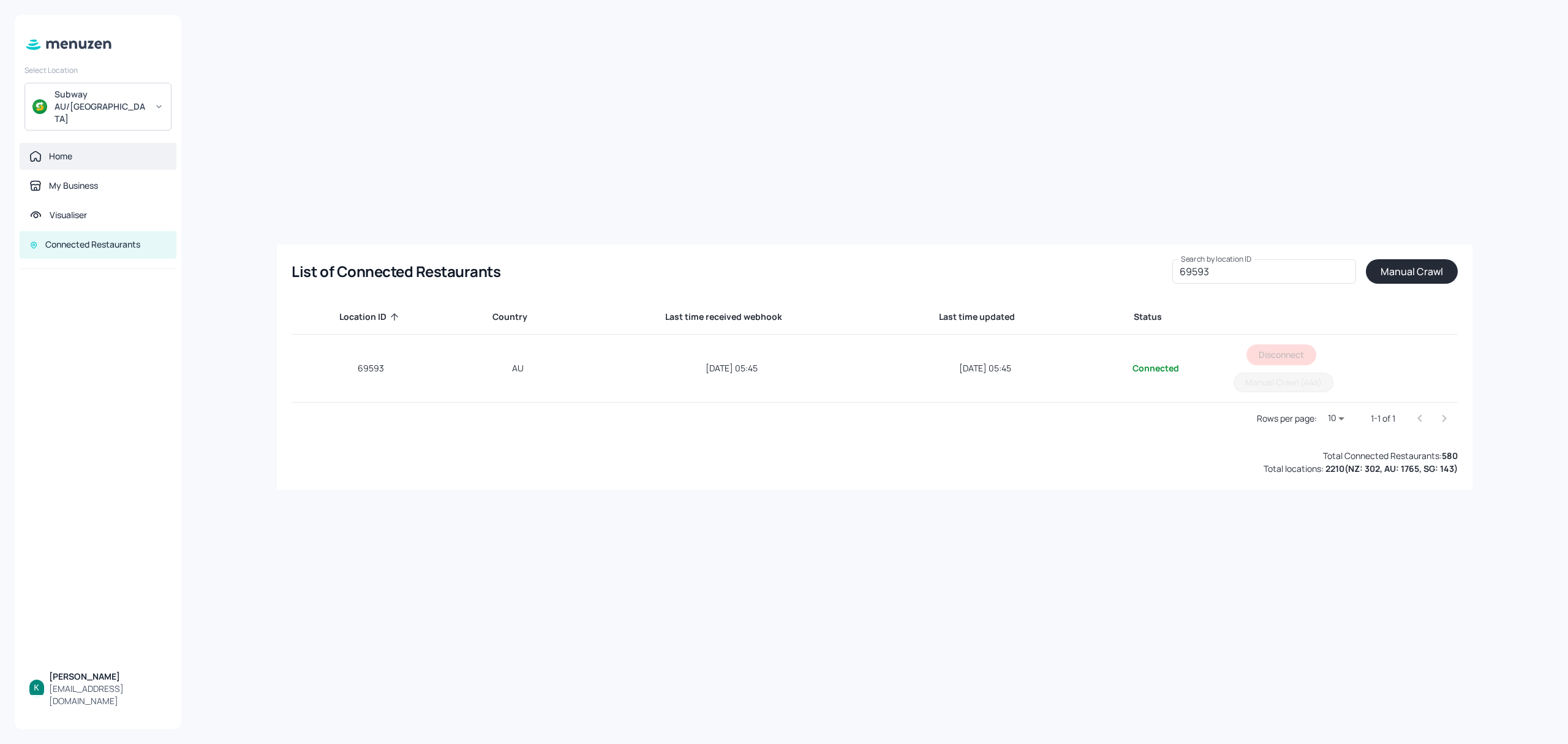
click at [77, 150] on div "Home" at bounding box center [98, 156] width 137 height 12
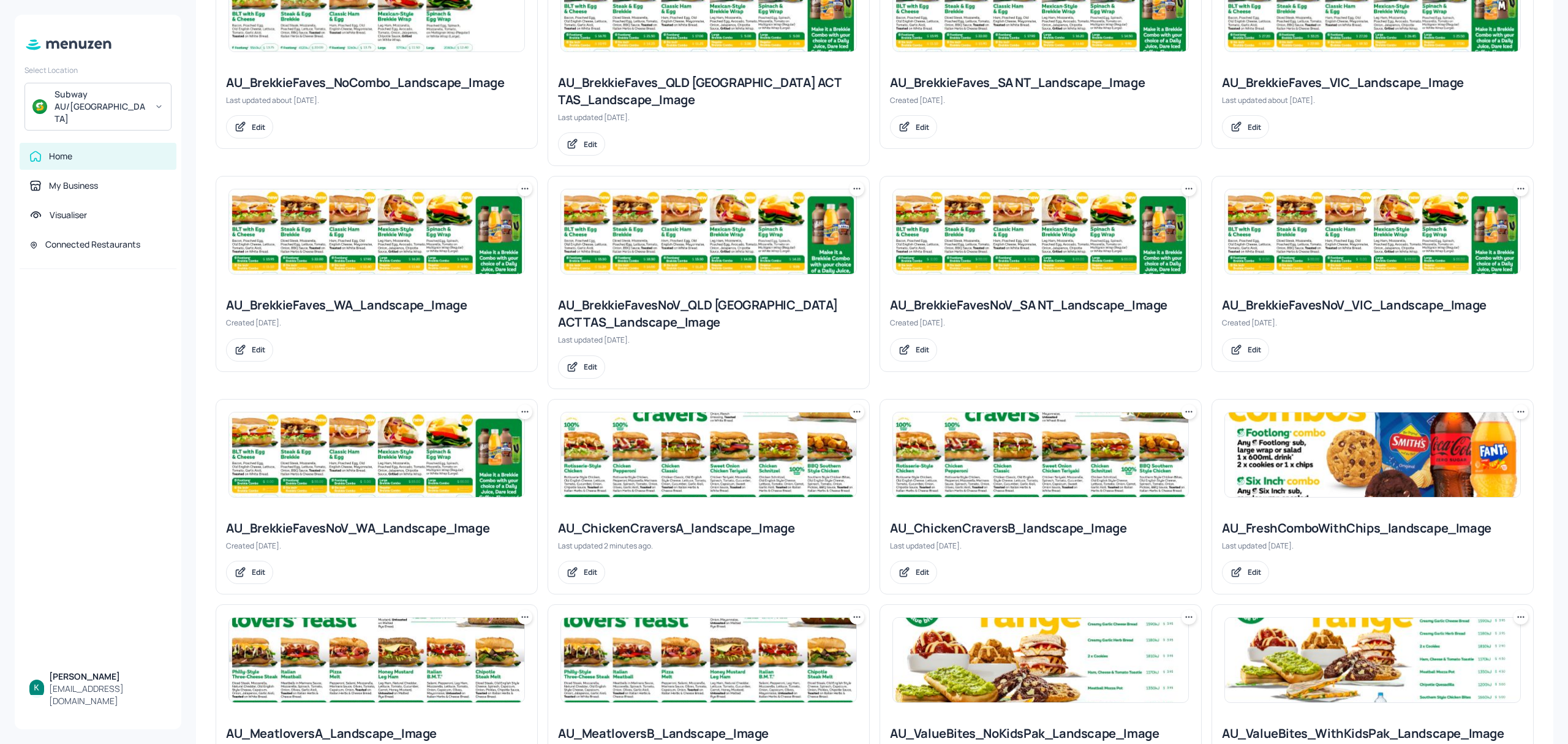
scroll to position [408, 0]
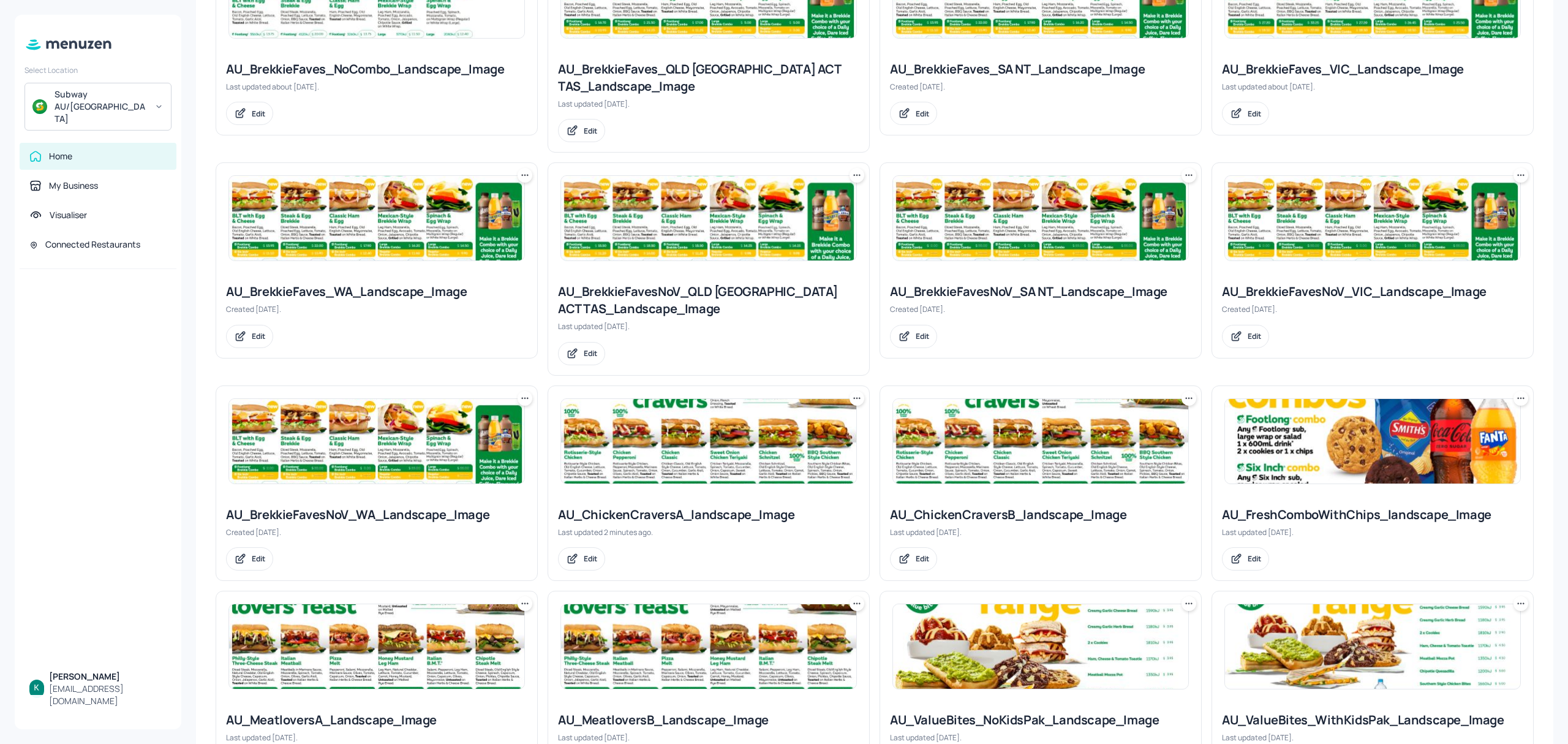
click at [647, 520] on div "AU_ChickenCraversA_landscape_Image" at bounding box center [709, 514] width 302 height 17
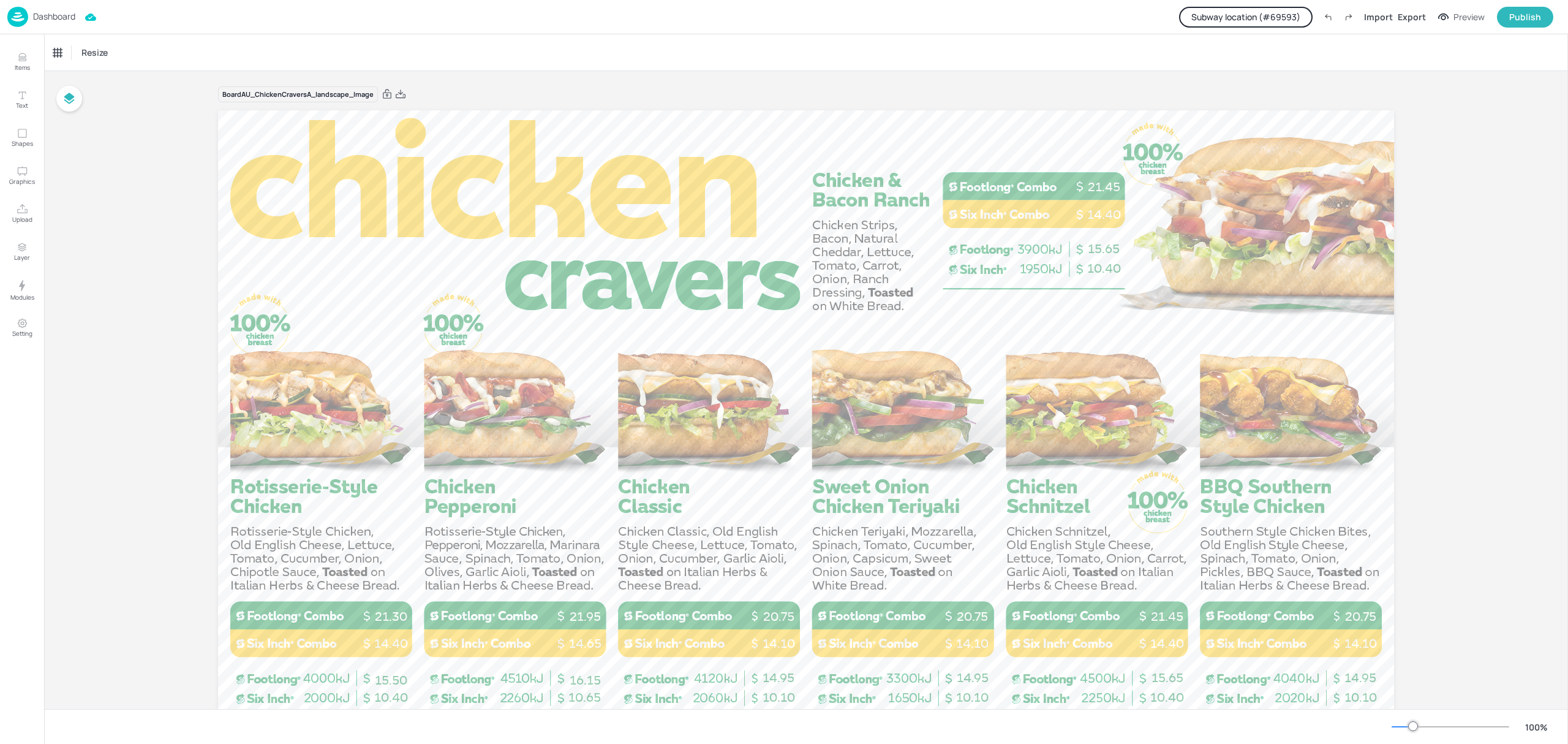
scroll to position [82, 0]
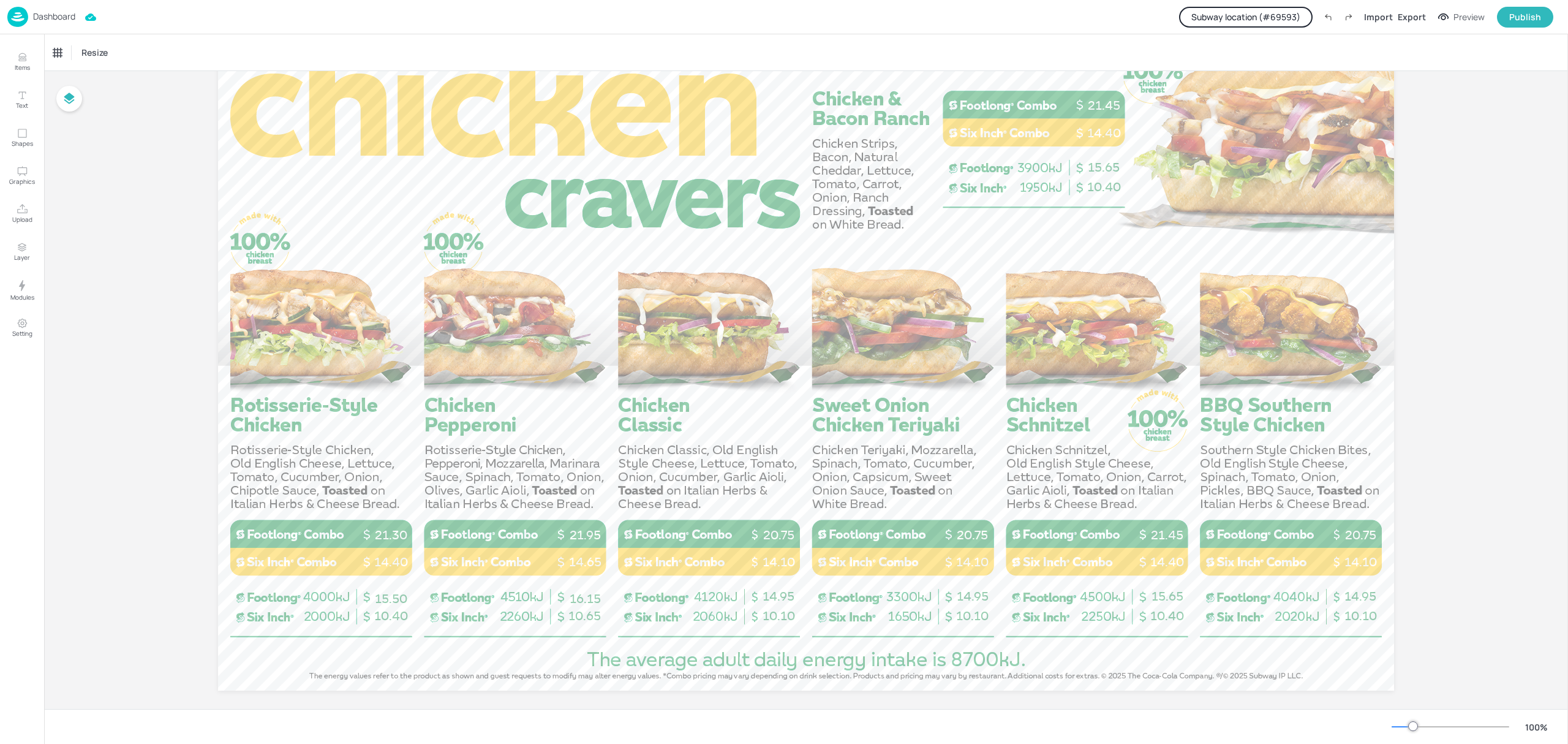
click at [64, 14] on p "Dashboard" at bounding box center [55, 16] width 42 height 9
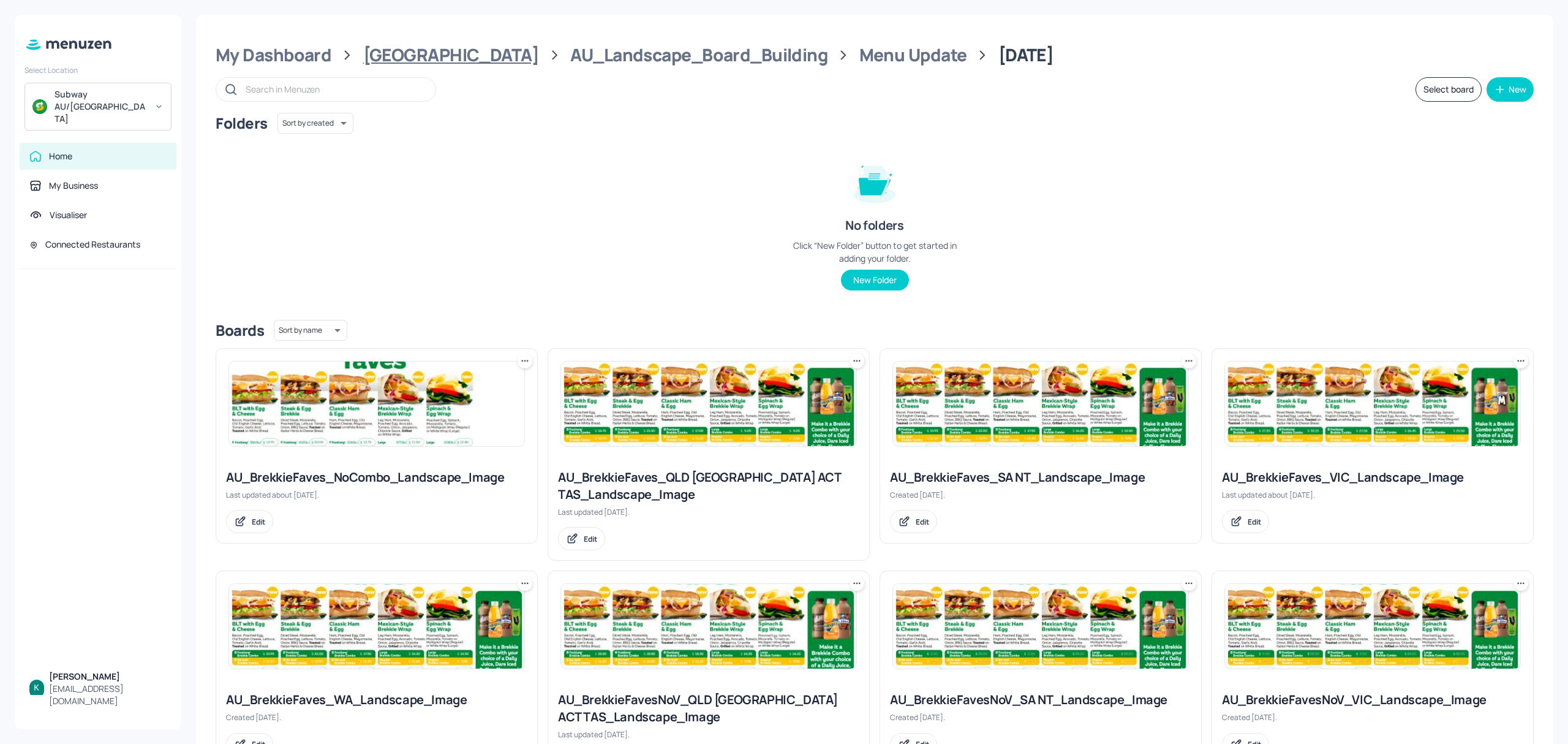
click at [400, 60] on div "[GEOGRAPHIC_DATA]" at bounding box center [451, 55] width 176 height 22
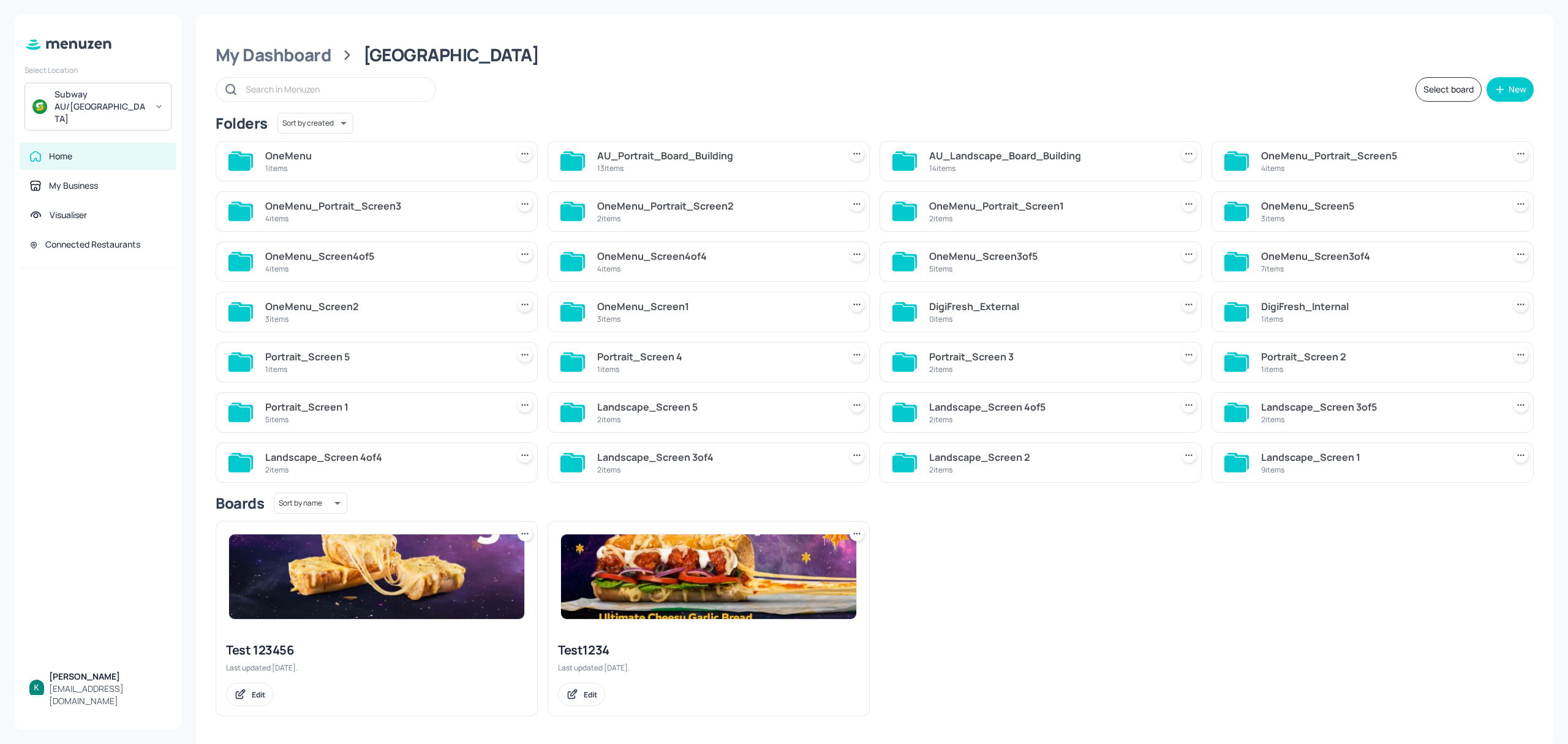
click at [309, 63] on div "My Dashboard" at bounding box center [273, 55] width 116 height 22
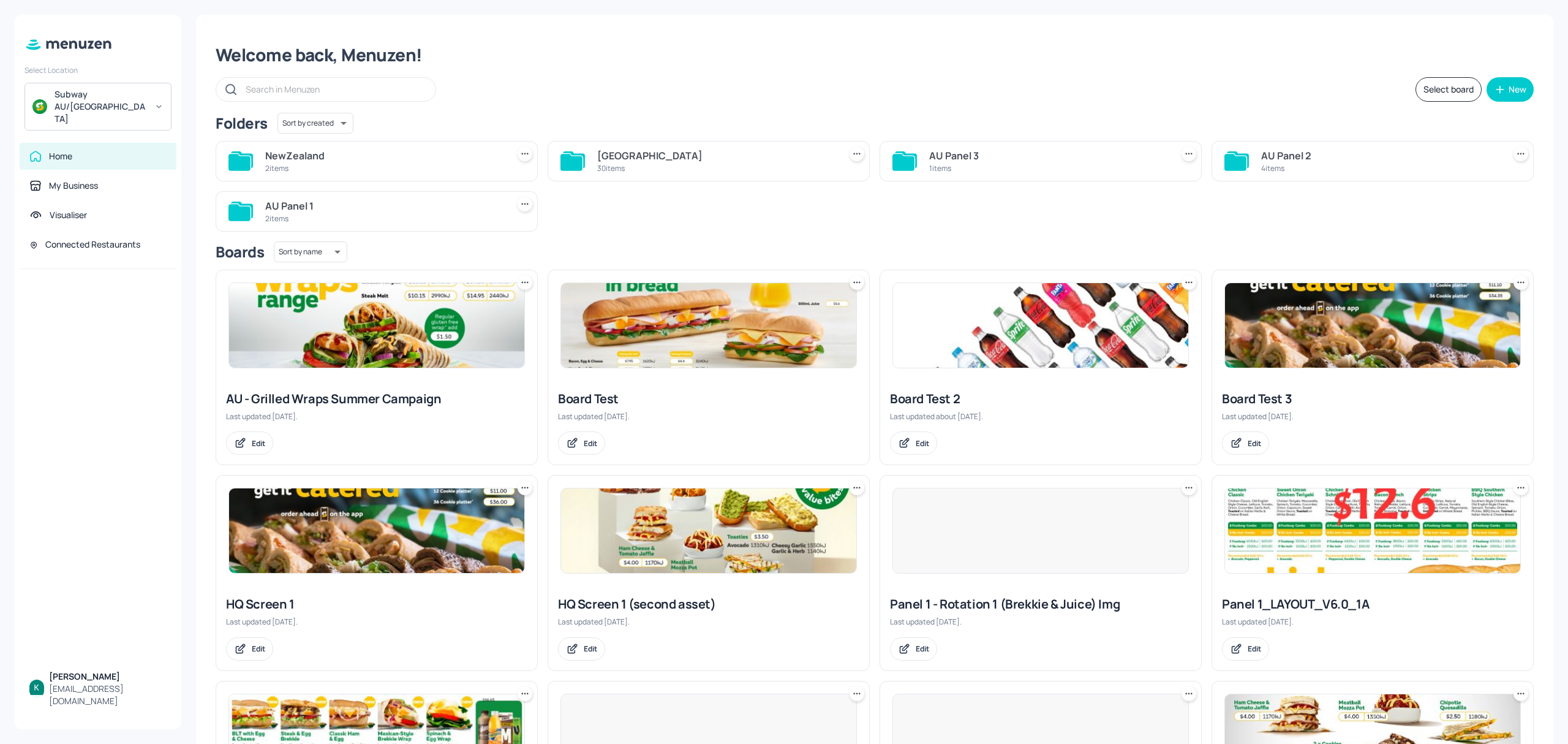
click at [363, 166] on div "2 items" at bounding box center [383, 168] width 237 height 11
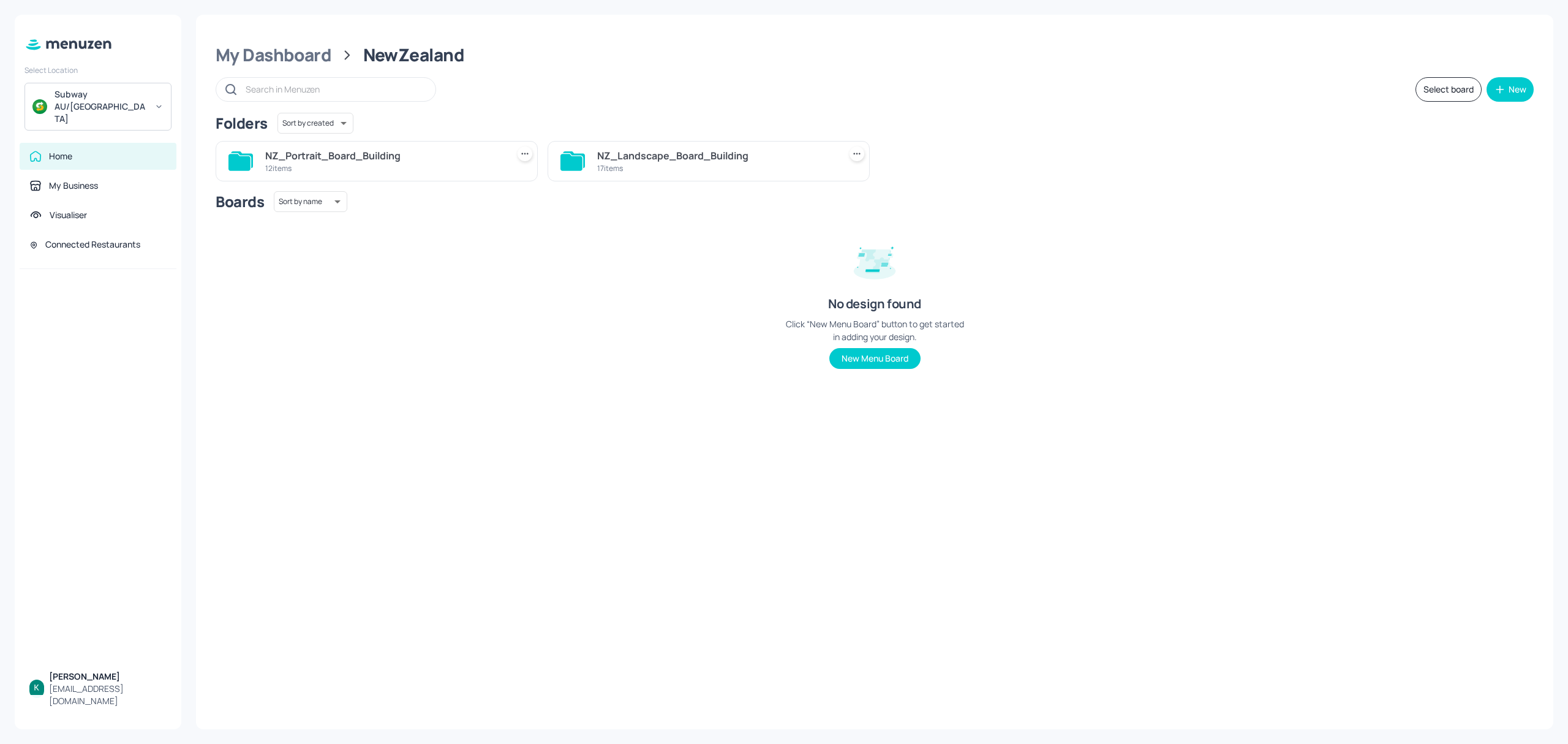
click at [652, 162] on div "NZ_Landscape_Board_Building" at bounding box center [715, 156] width 237 height 15
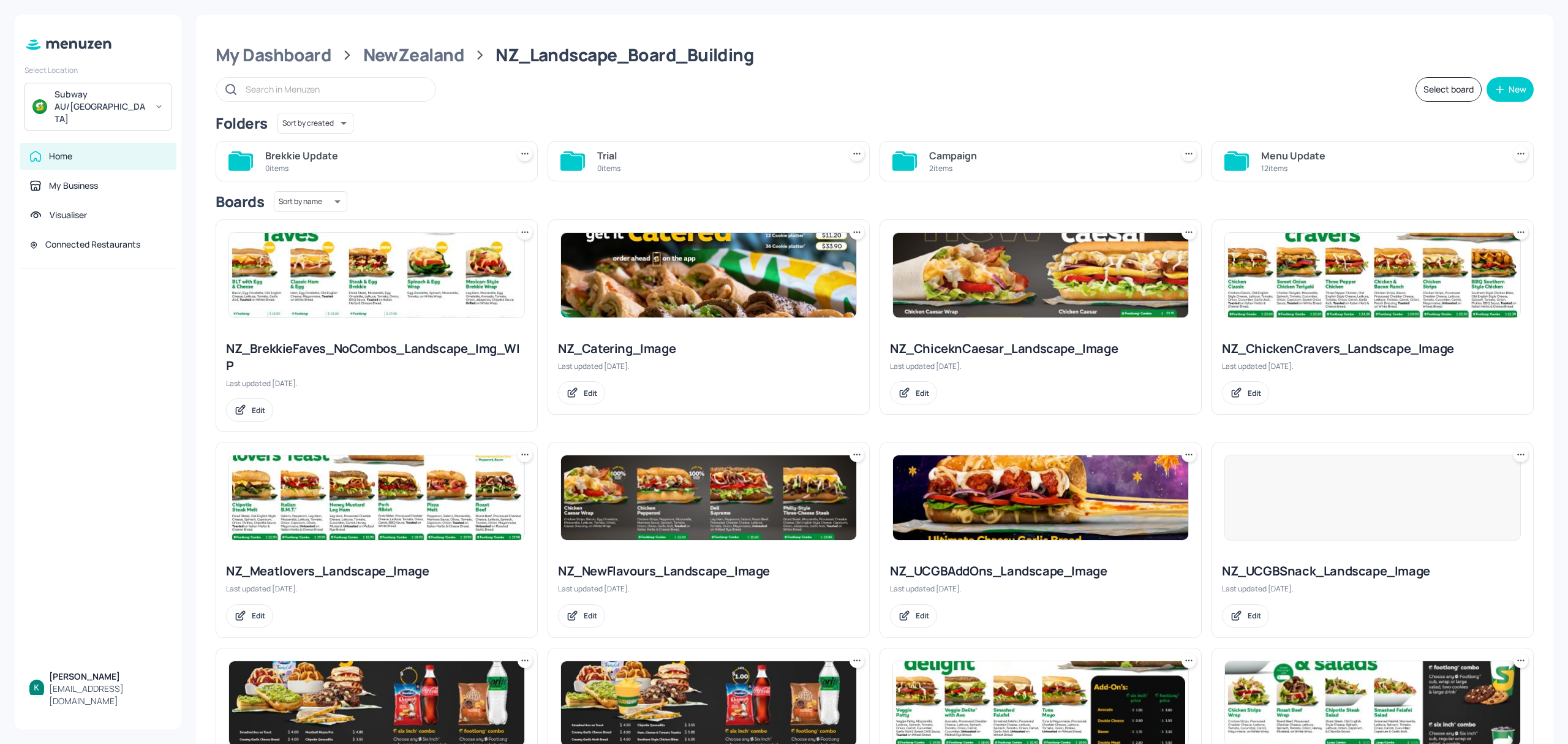
click at [1272, 157] on div "Menu Update" at bounding box center [1379, 156] width 237 height 15
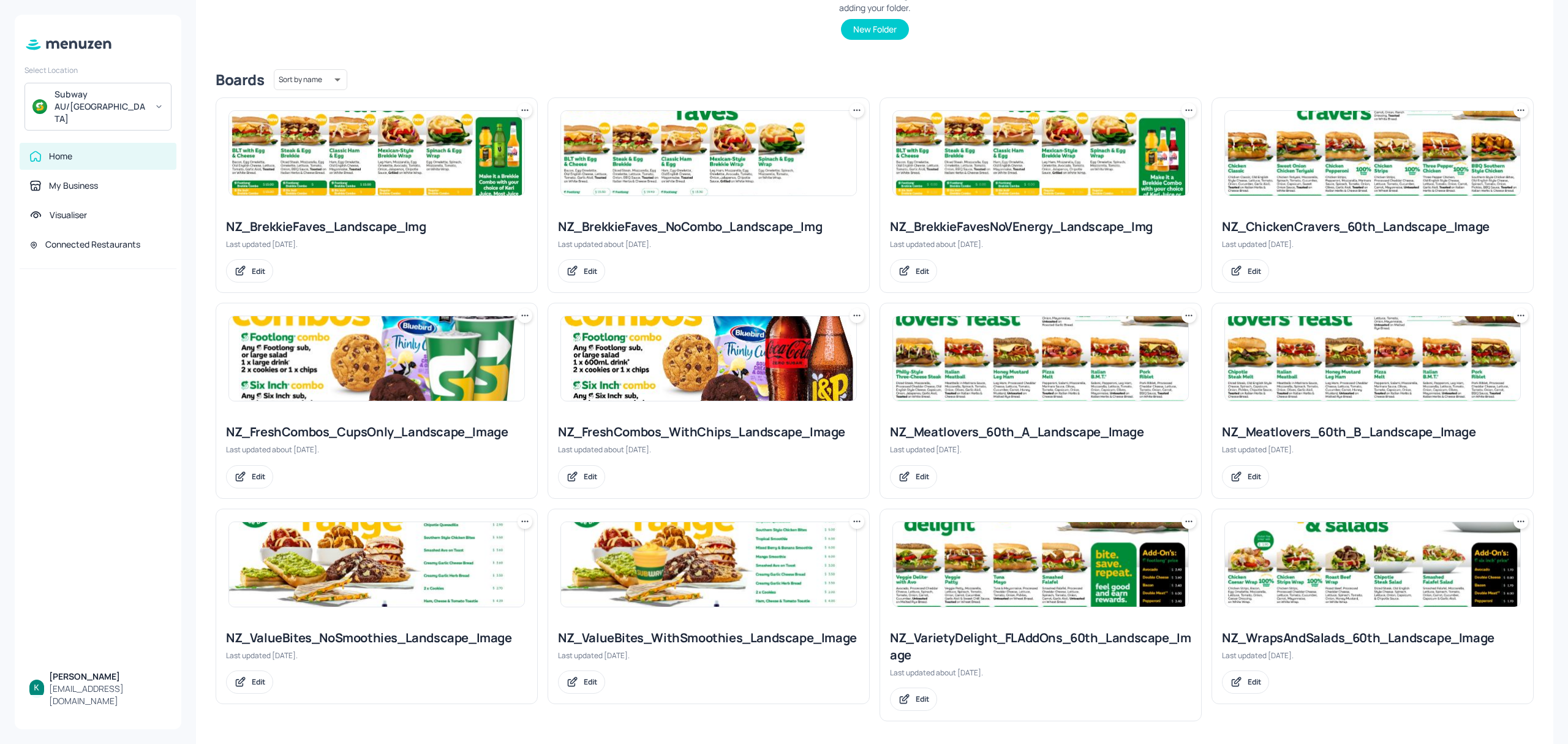
scroll to position [259, 0]
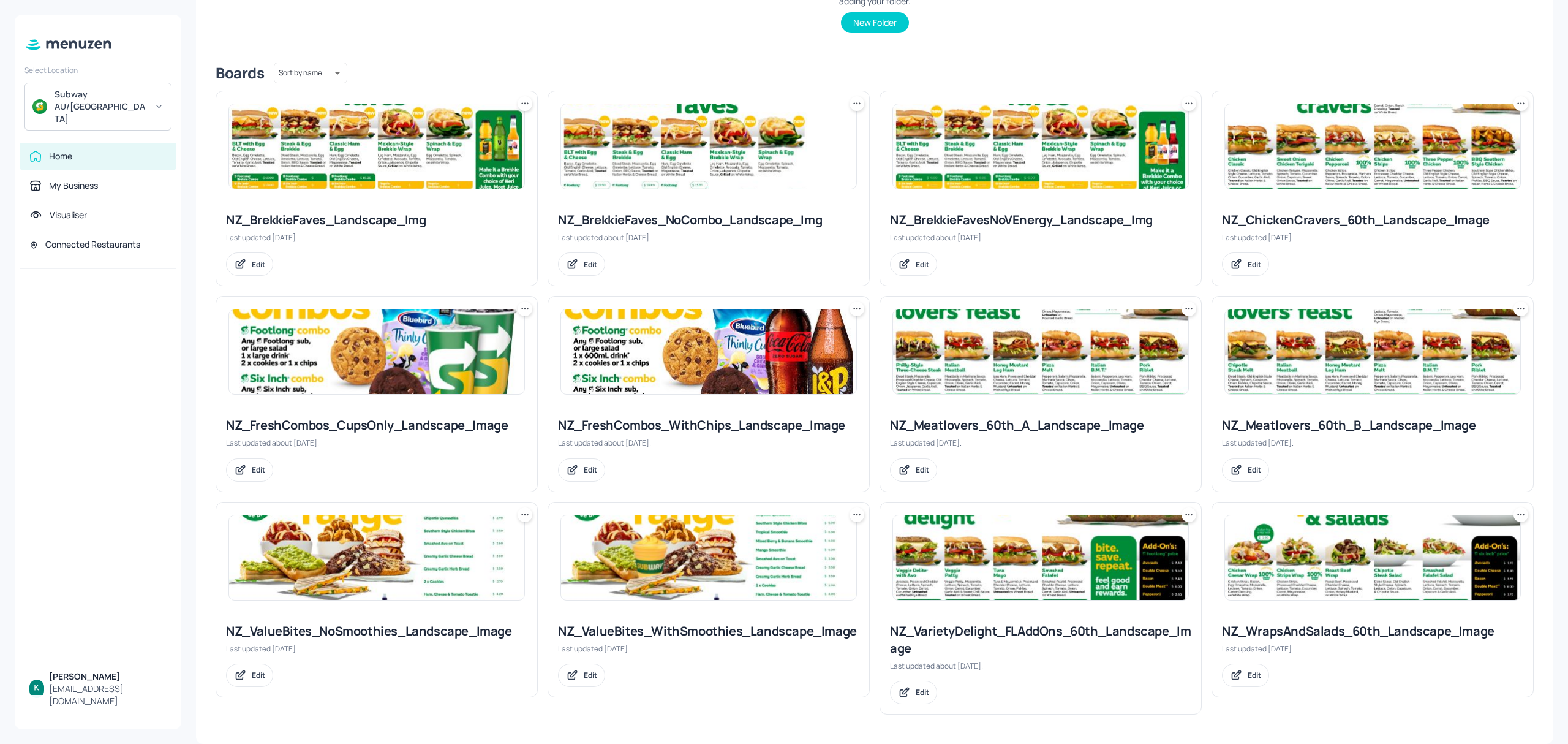
click at [1362, 219] on div "NZ_ChickenCravers_60th_Landscape_Image" at bounding box center [1372, 219] width 302 height 17
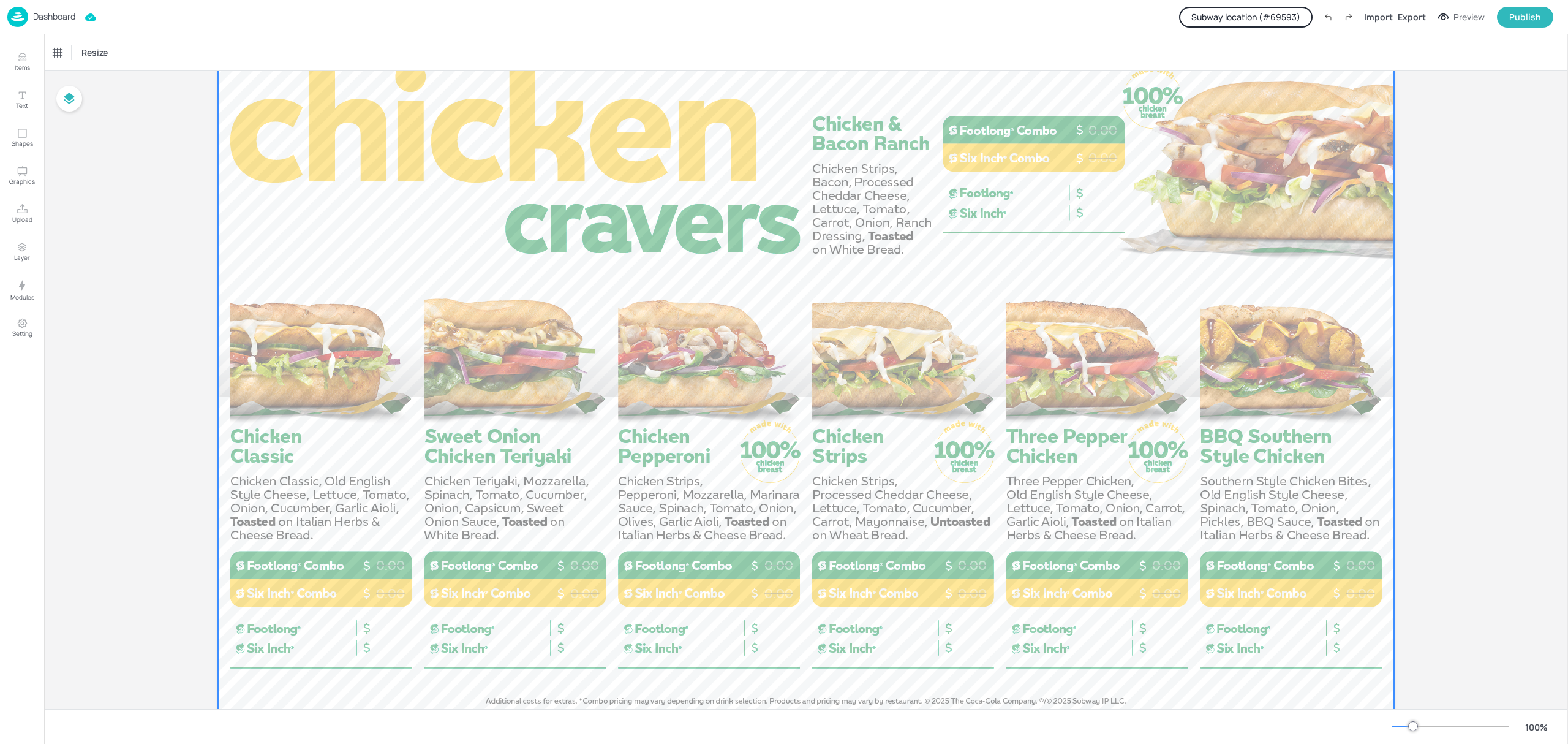
scroll to position [94, 0]
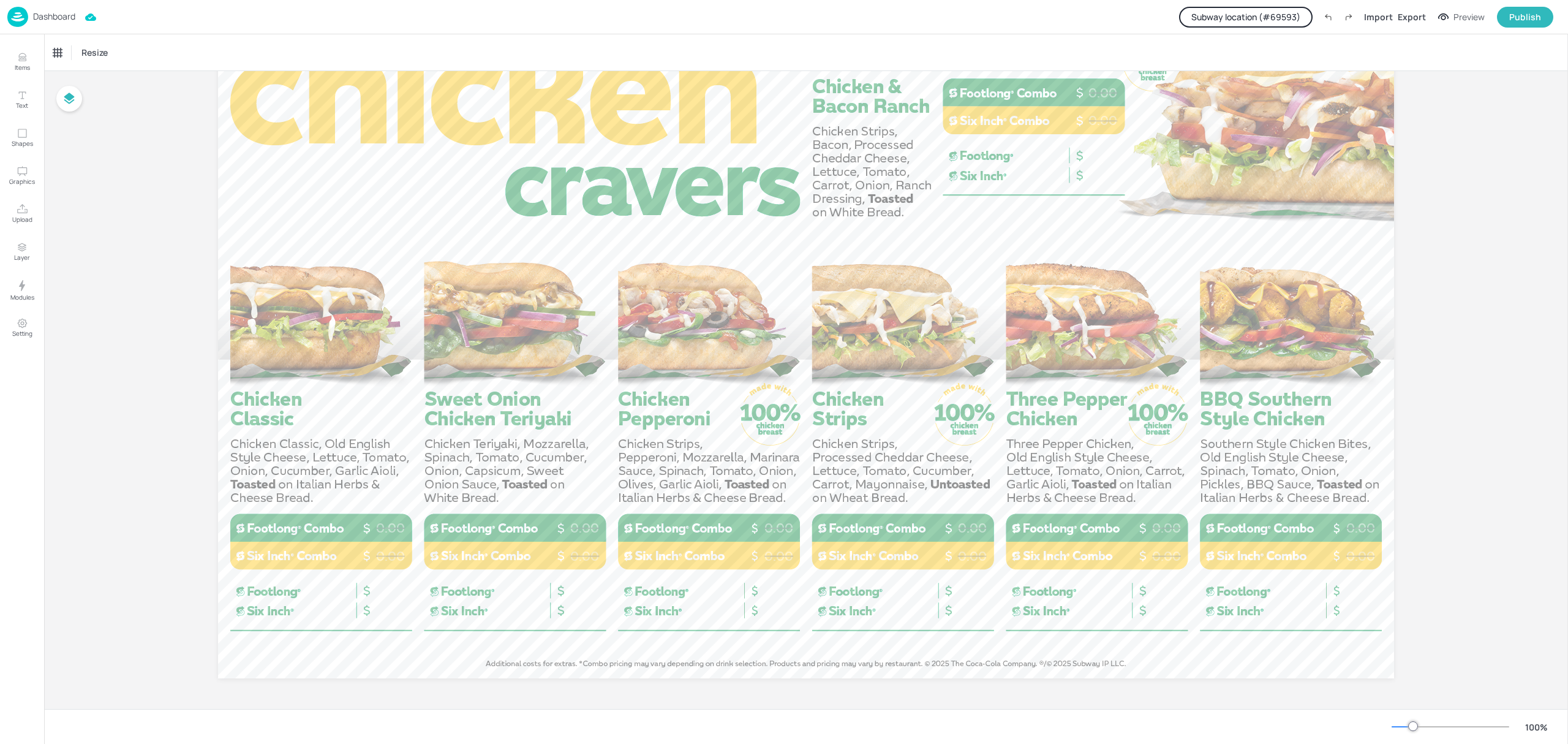
click at [1257, 21] on button "Subway location (# 69593 )" at bounding box center [1246, 17] width 134 height 21
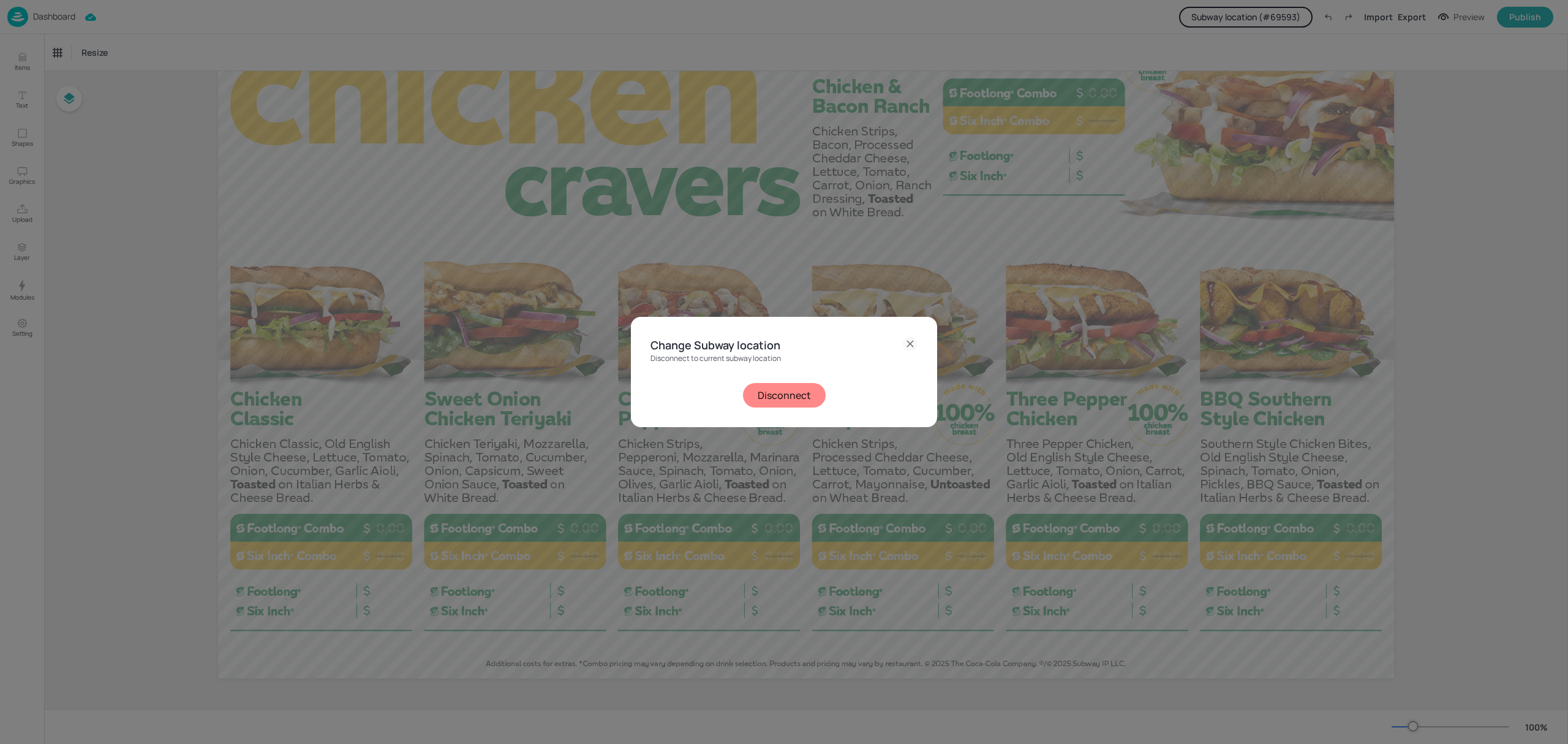
click at [910, 348] on icon at bounding box center [910, 343] width 15 height 15
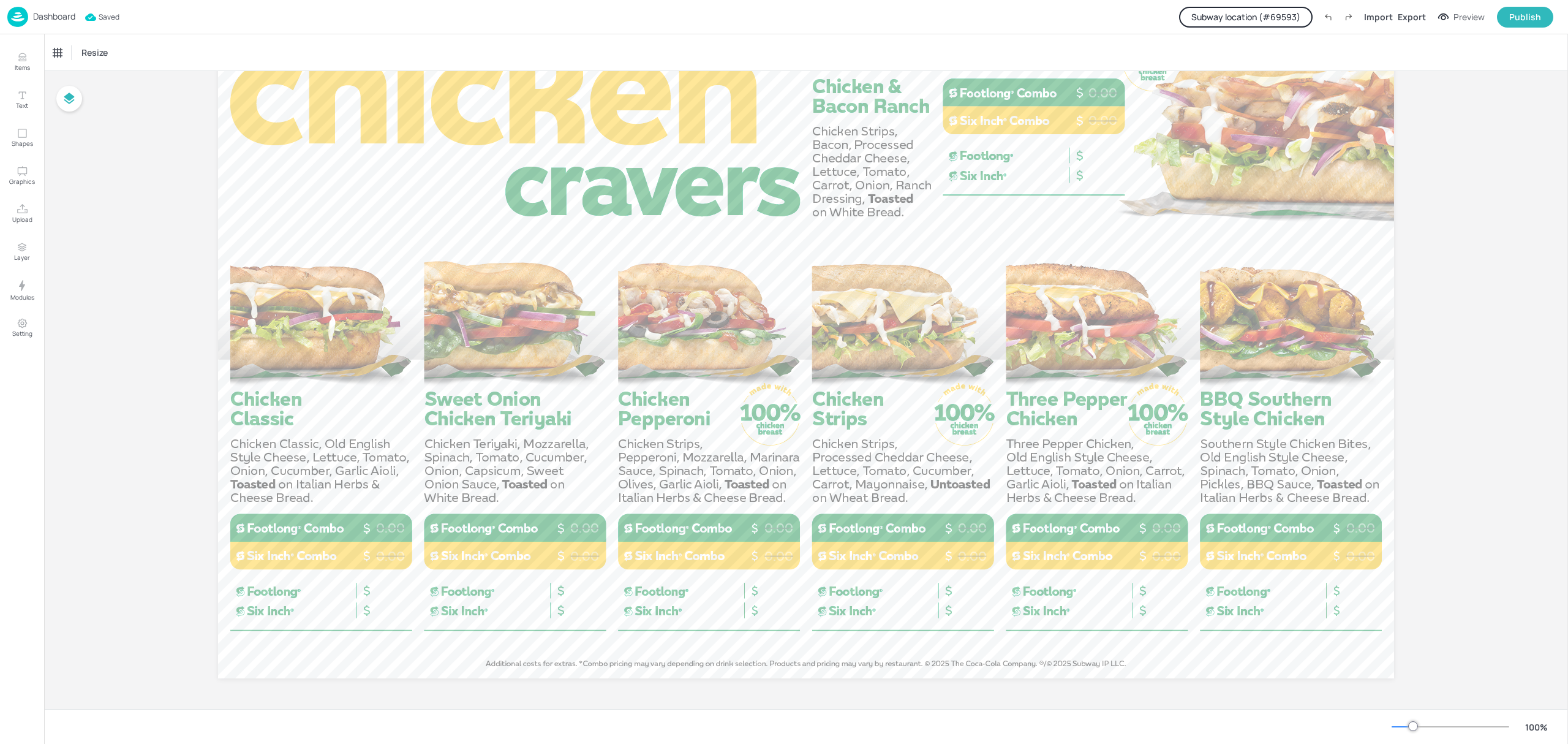
click at [56, 20] on p "Dashboard" at bounding box center [55, 16] width 42 height 9
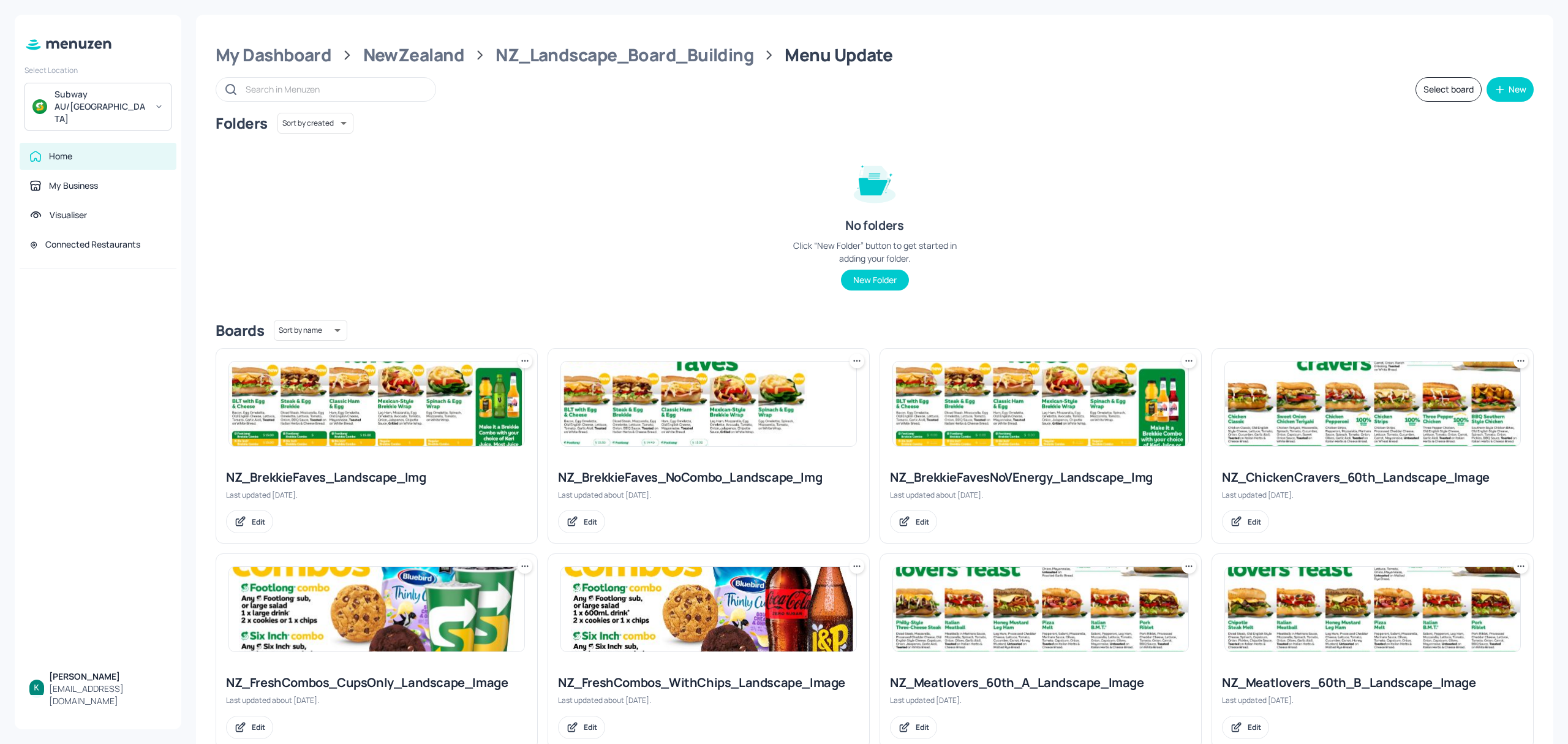
click at [287, 69] on div "My Dashboard NewZealand NZ_Landscape_Board_Building Menu Update Select board Ne…" at bounding box center [874, 507] width 1357 height 986
drag, startPoint x: 299, startPoint y: 62, endPoint x: 415, endPoint y: 107, distance: 124.4
click at [302, 69] on div "My Dashboard NewZealand NZ_Landscape_Board_Building Menu Update Select board Ne…" at bounding box center [874, 507] width 1357 height 986
click at [289, 48] on div "My Dashboard" at bounding box center [273, 55] width 116 height 22
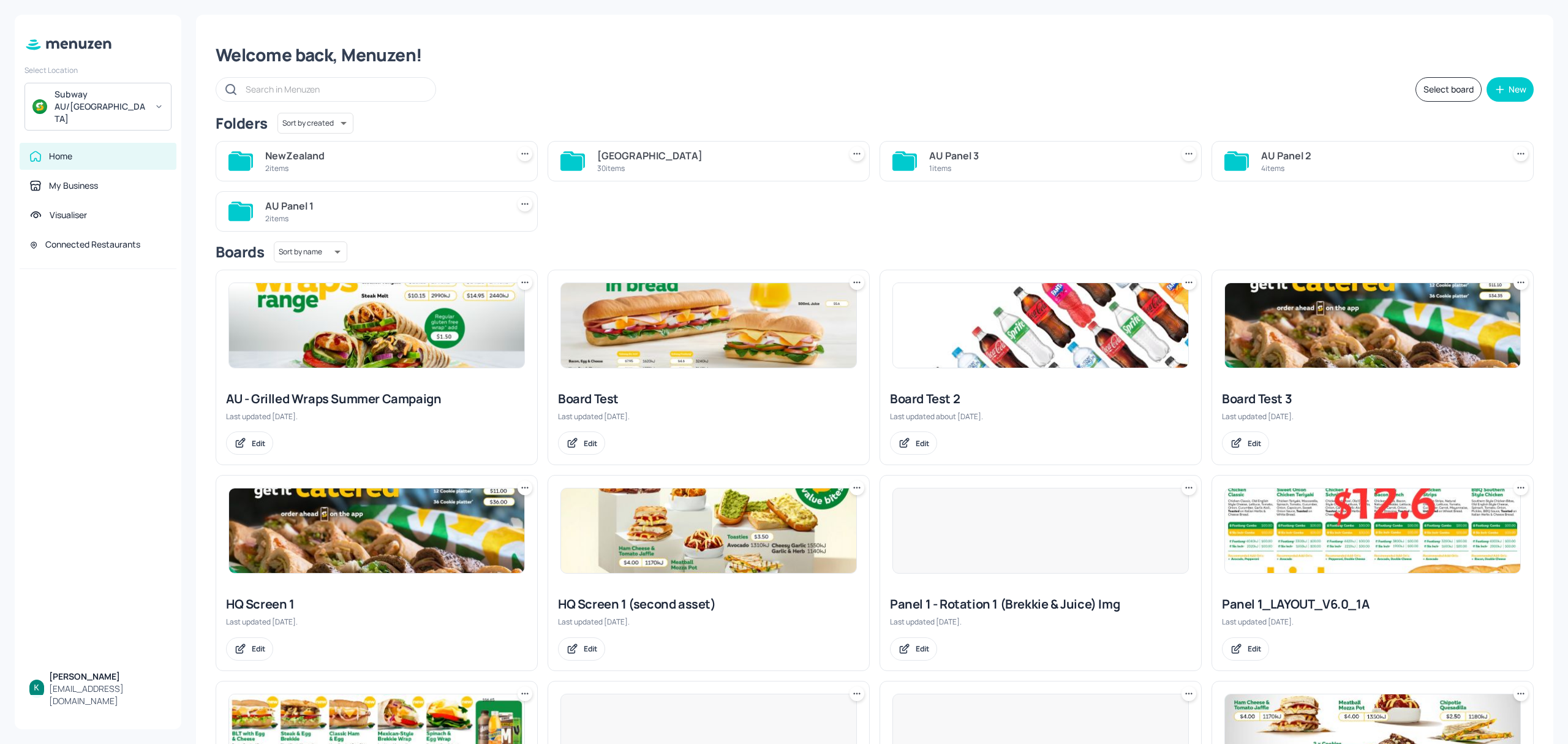
click at [648, 170] on div "30 items" at bounding box center [715, 168] width 237 height 11
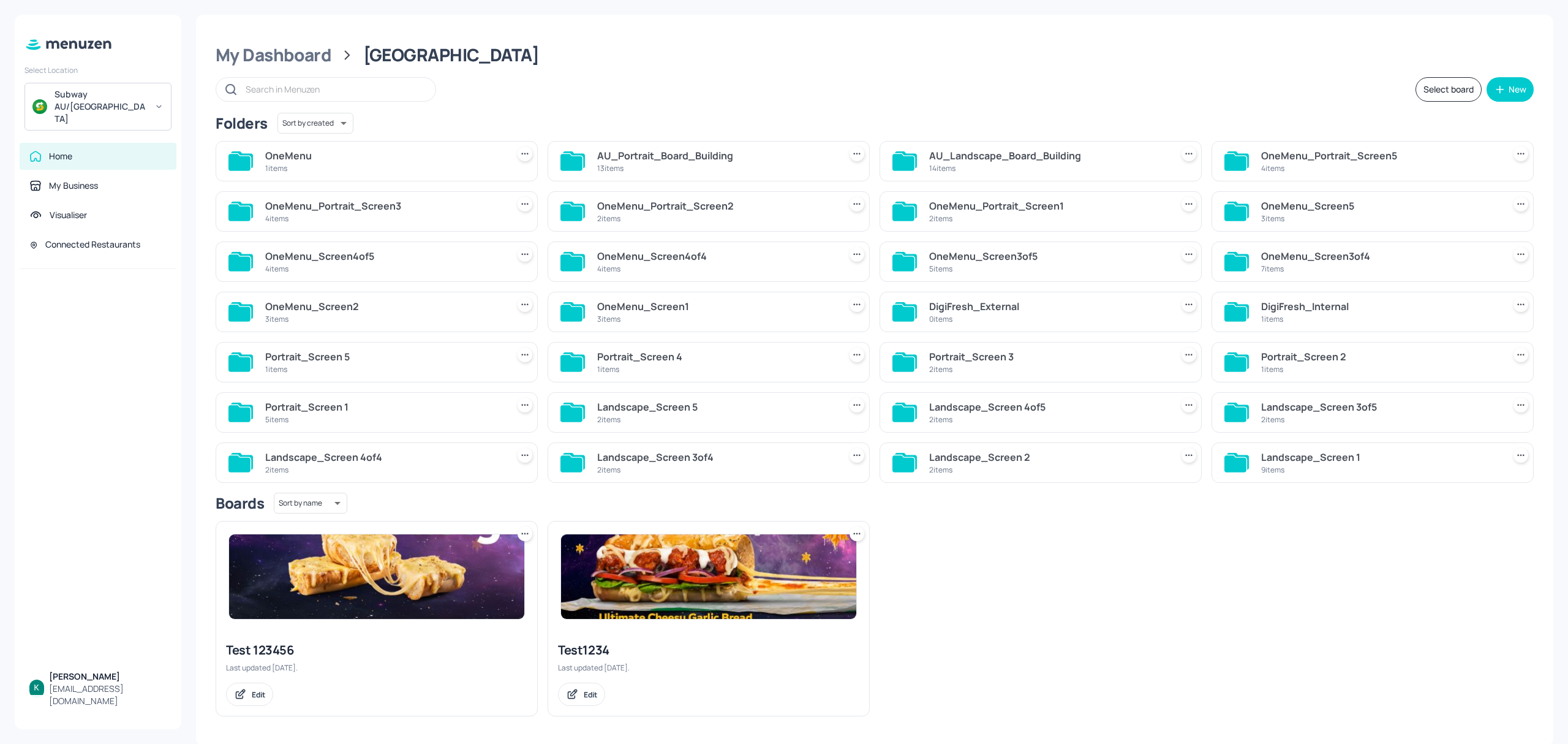
click at [1013, 175] on div "AU_Landscape_Board_Building 14 items" at bounding box center [1047, 162] width 237 height 29
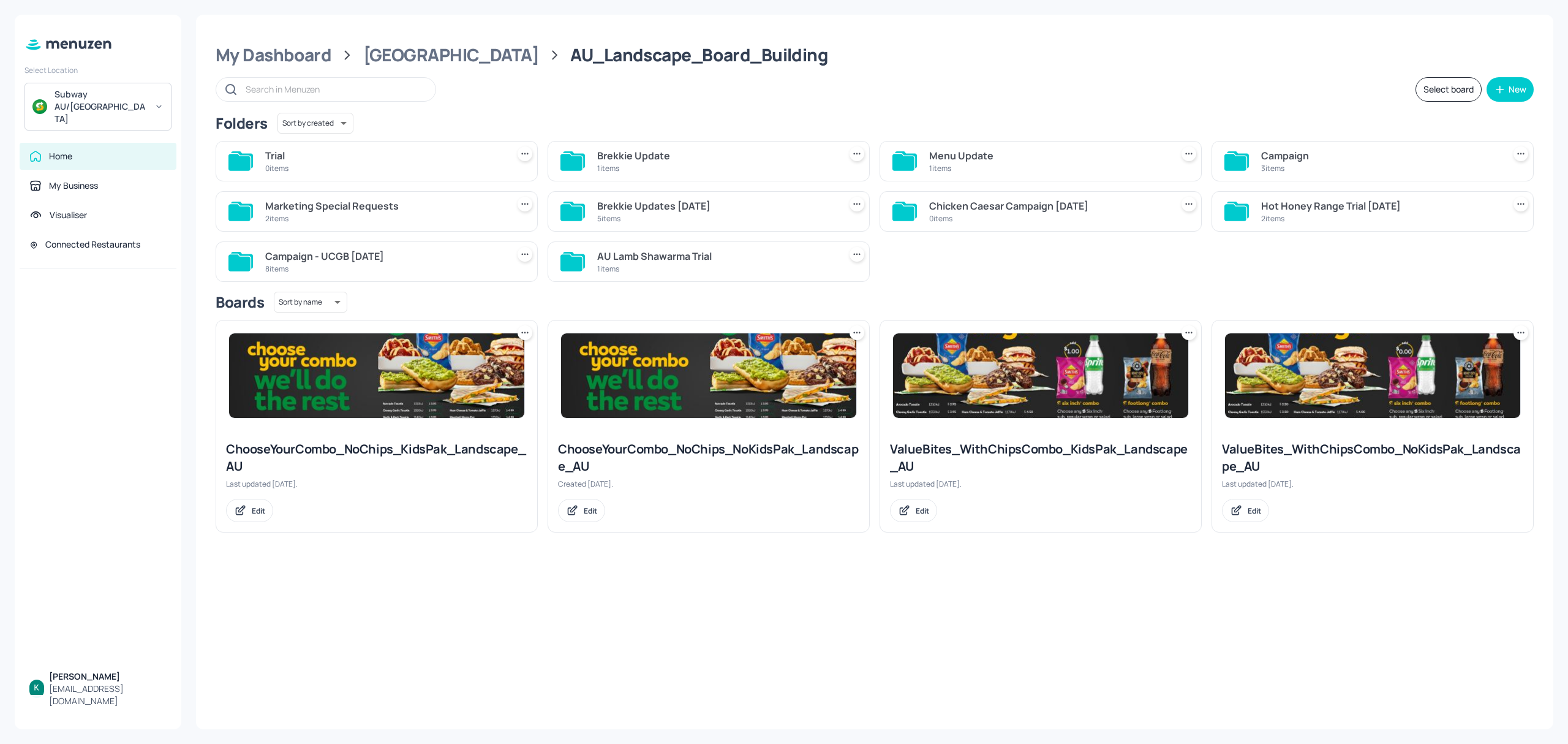
click at [1005, 149] on div "Menu Update" at bounding box center [1047, 156] width 237 height 15
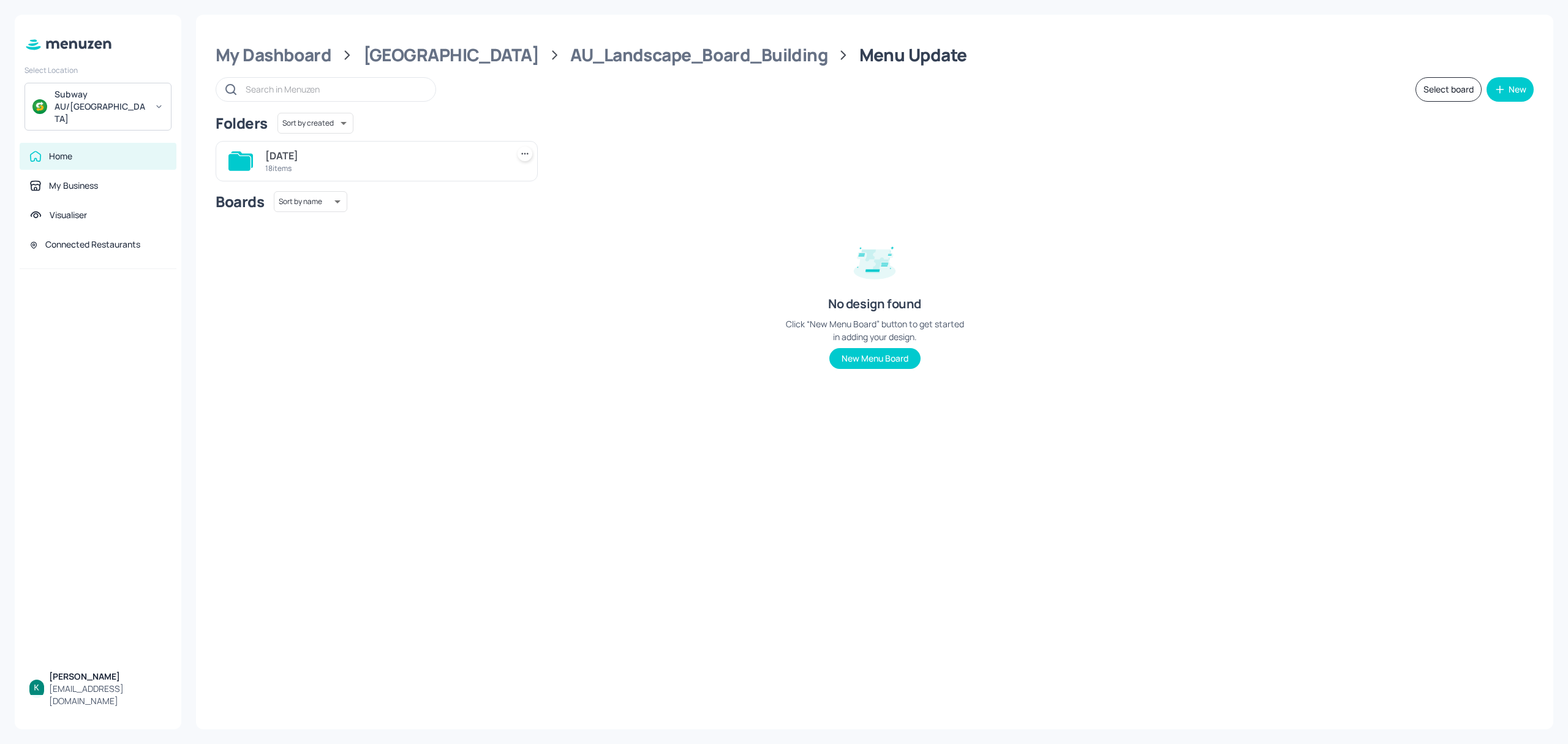
click at [360, 166] on div "18 items" at bounding box center [383, 168] width 237 height 11
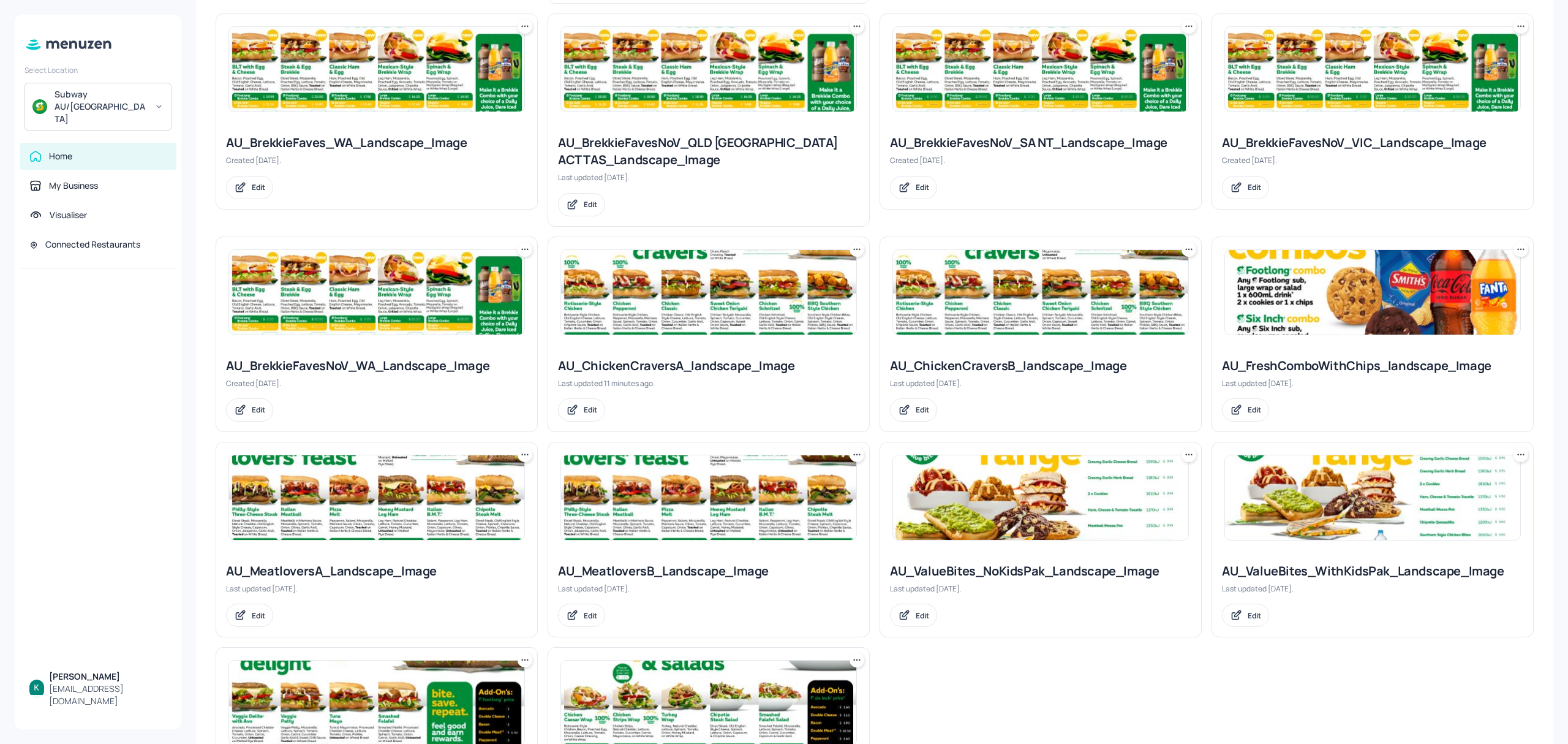
scroll to position [408, 0]
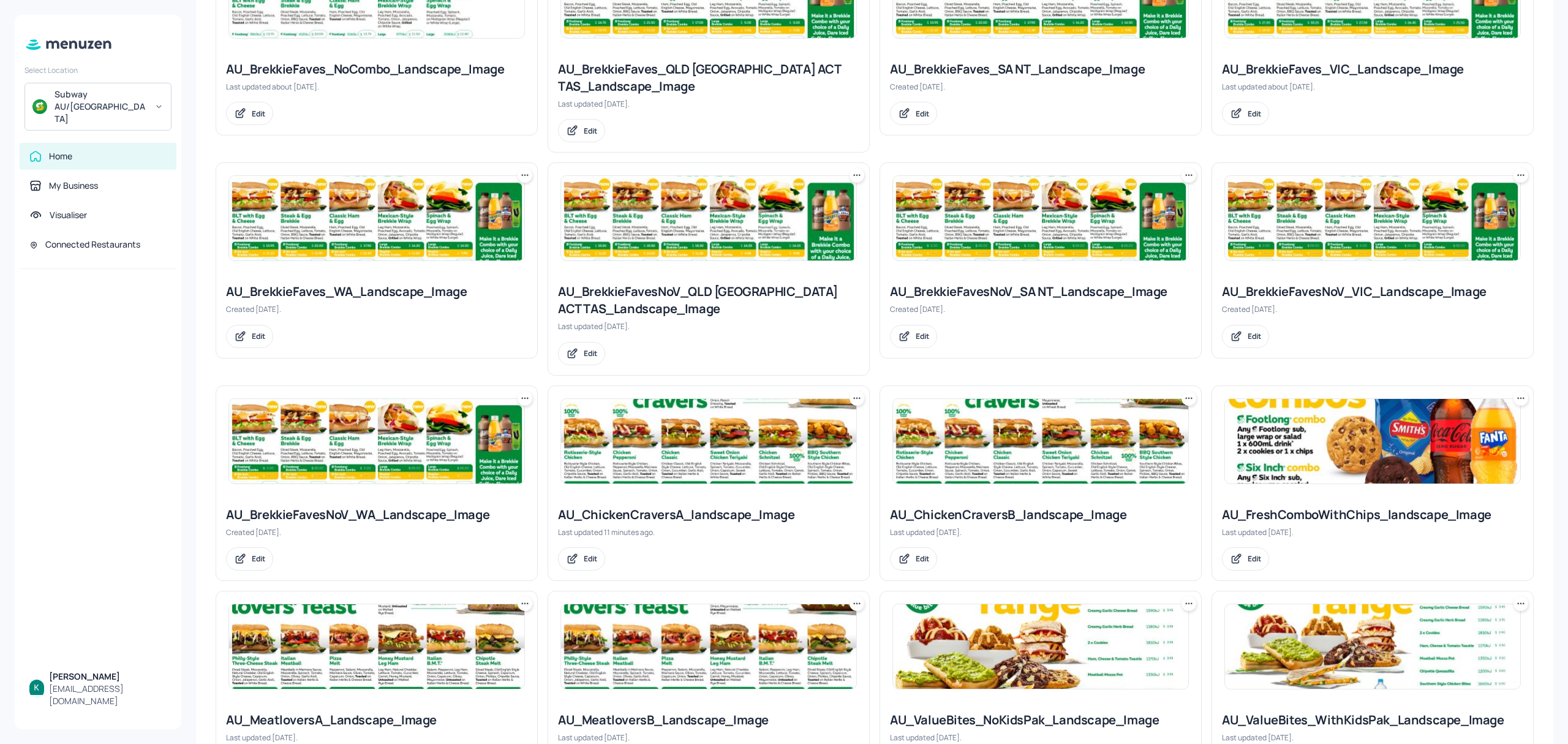
click at [718, 511] on div "AU_ChickenCraversA_landscape_Image" at bounding box center [709, 514] width 302 height 17
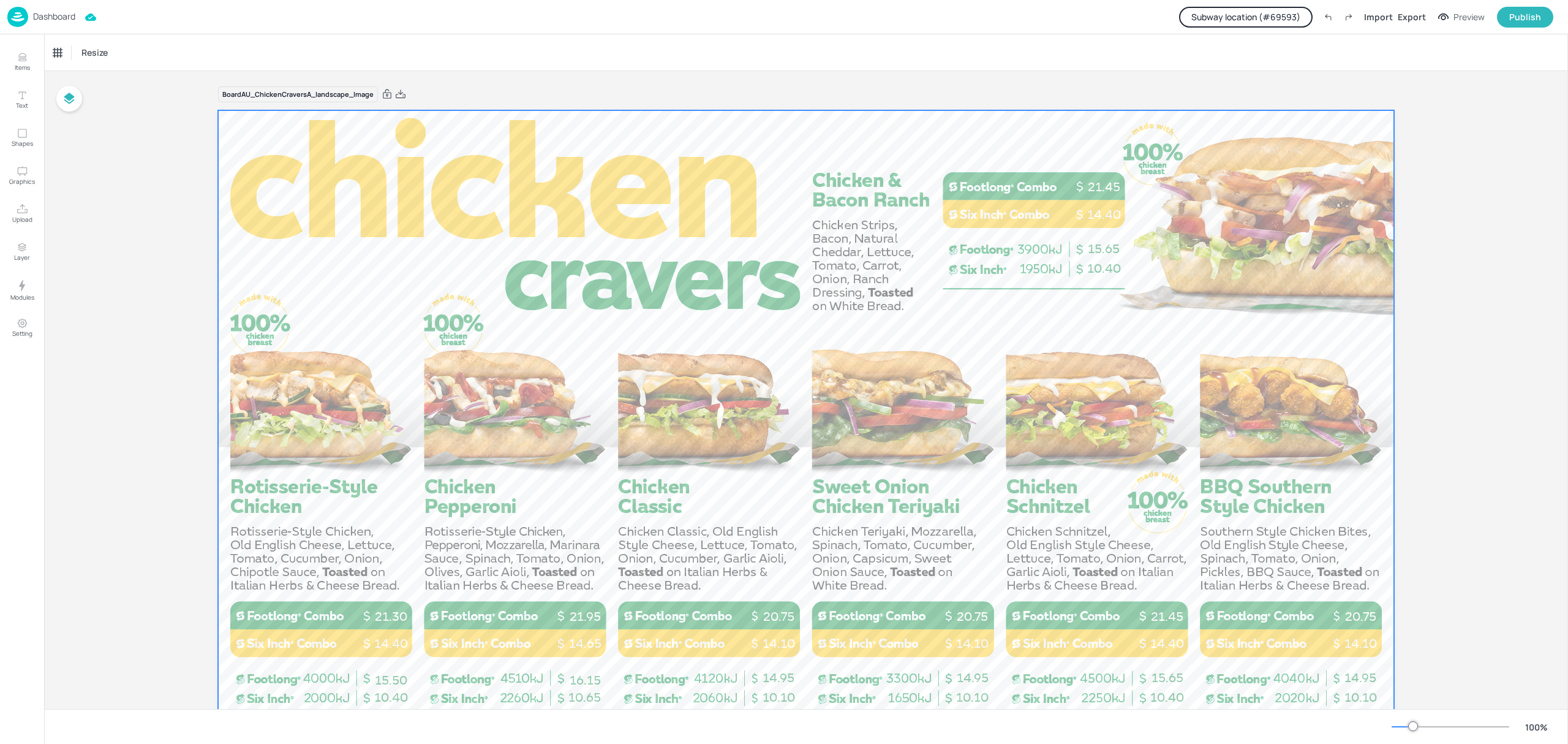
scroll to position [82, 0]
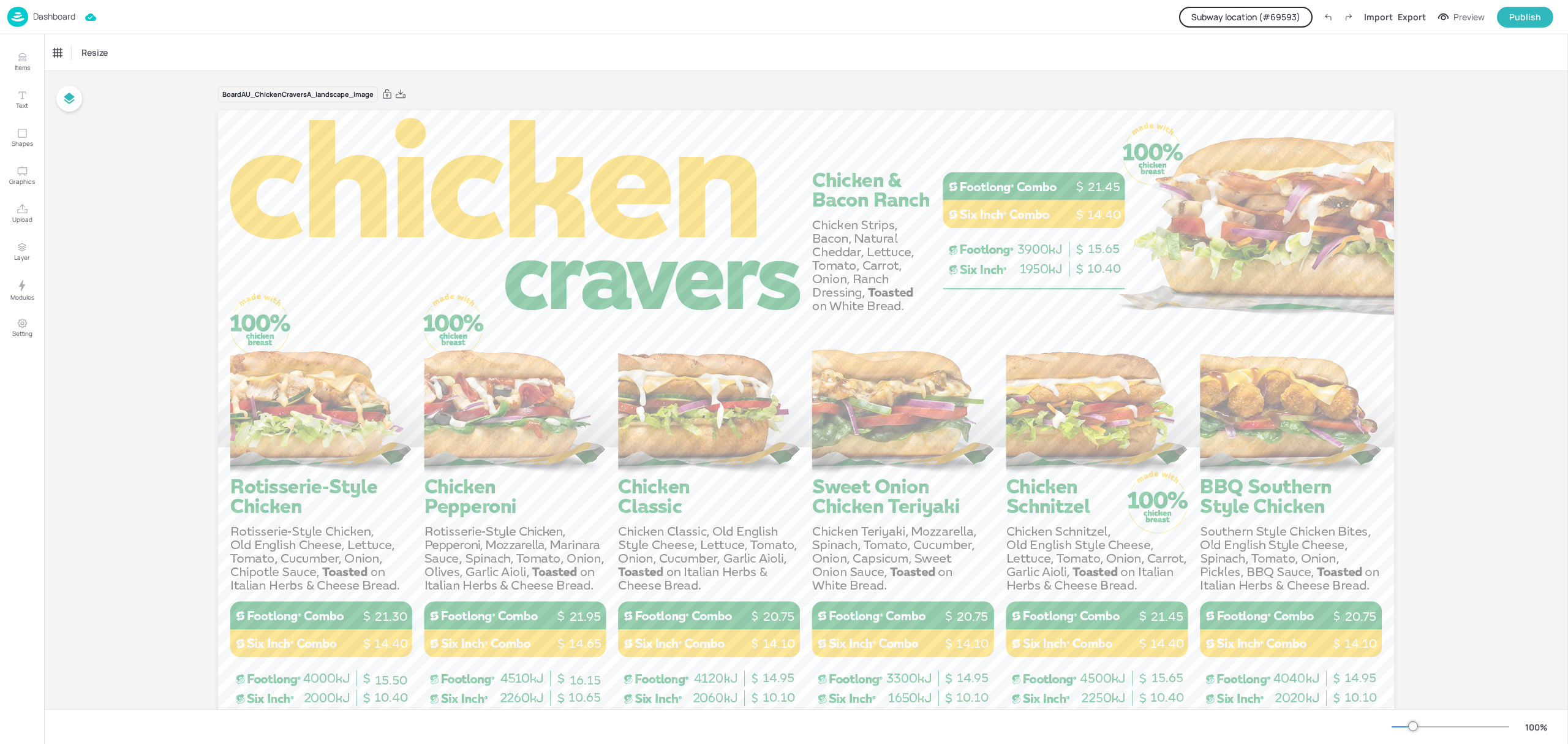
click at [72, 12] on p "Dashboard" at bounding box center [55, 16] width 42 height 9
